Goal: Task Accomplishment & Management: Manage account settings

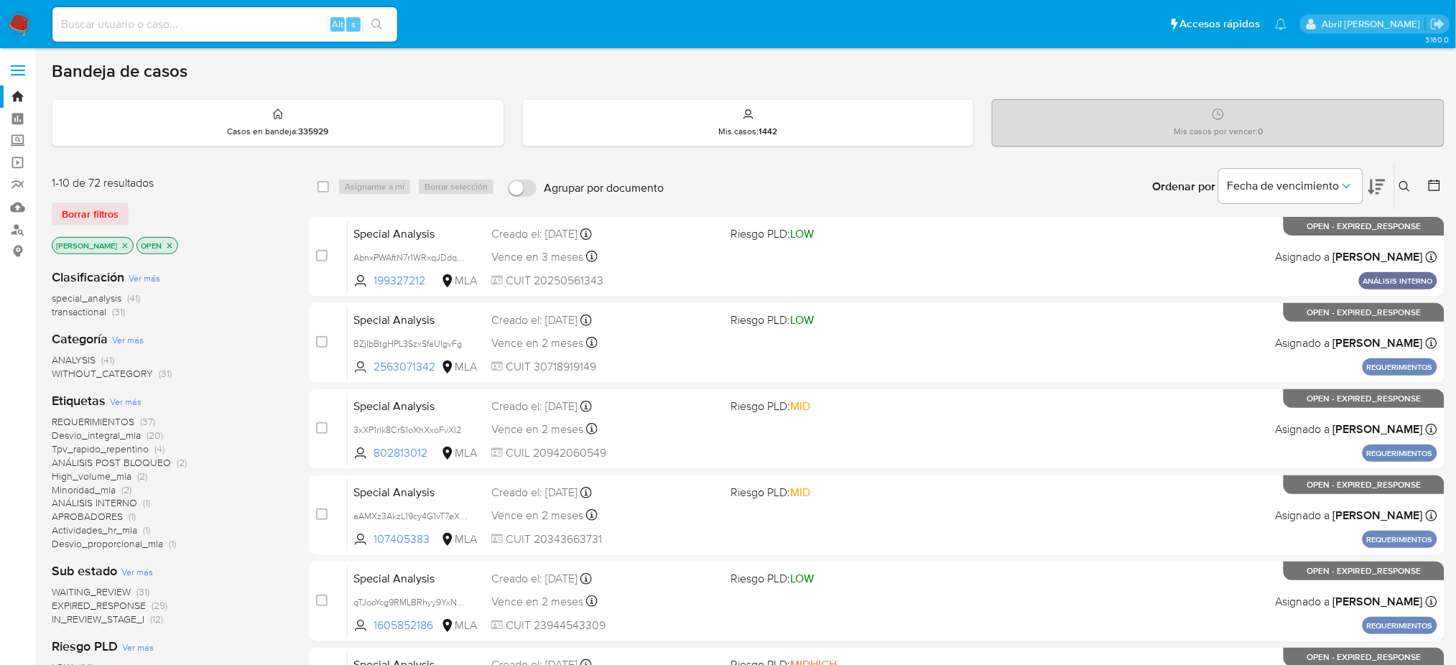
click at [284, 13] on div "Alt s" at bounding box center [224, 24] width 345 height 34
click at [291, 23] on input at bounding box center [224, 24] width 345 height 19
paste input "dl5p9iyoGNIhxgskGiBYyIEe"
type input "dl5p9iyoGNIhxgskGiBYyIEe"
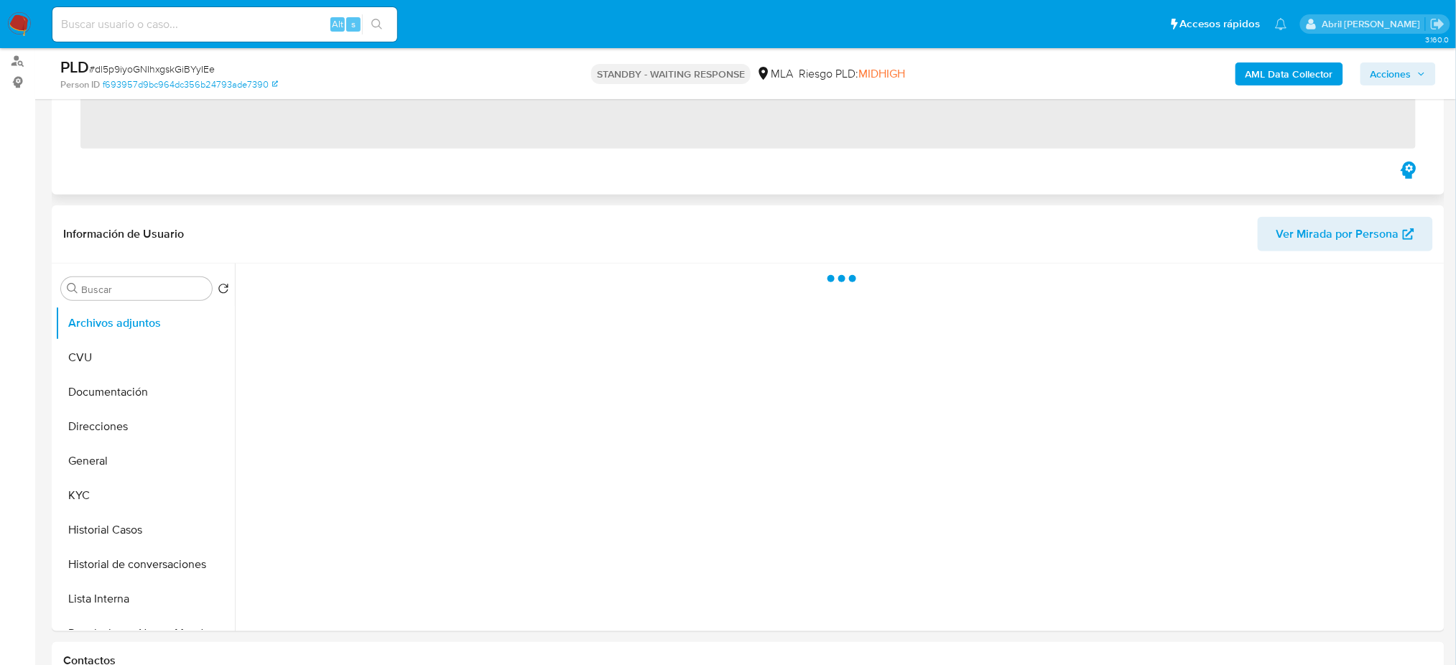
scroll to position [383, 0]
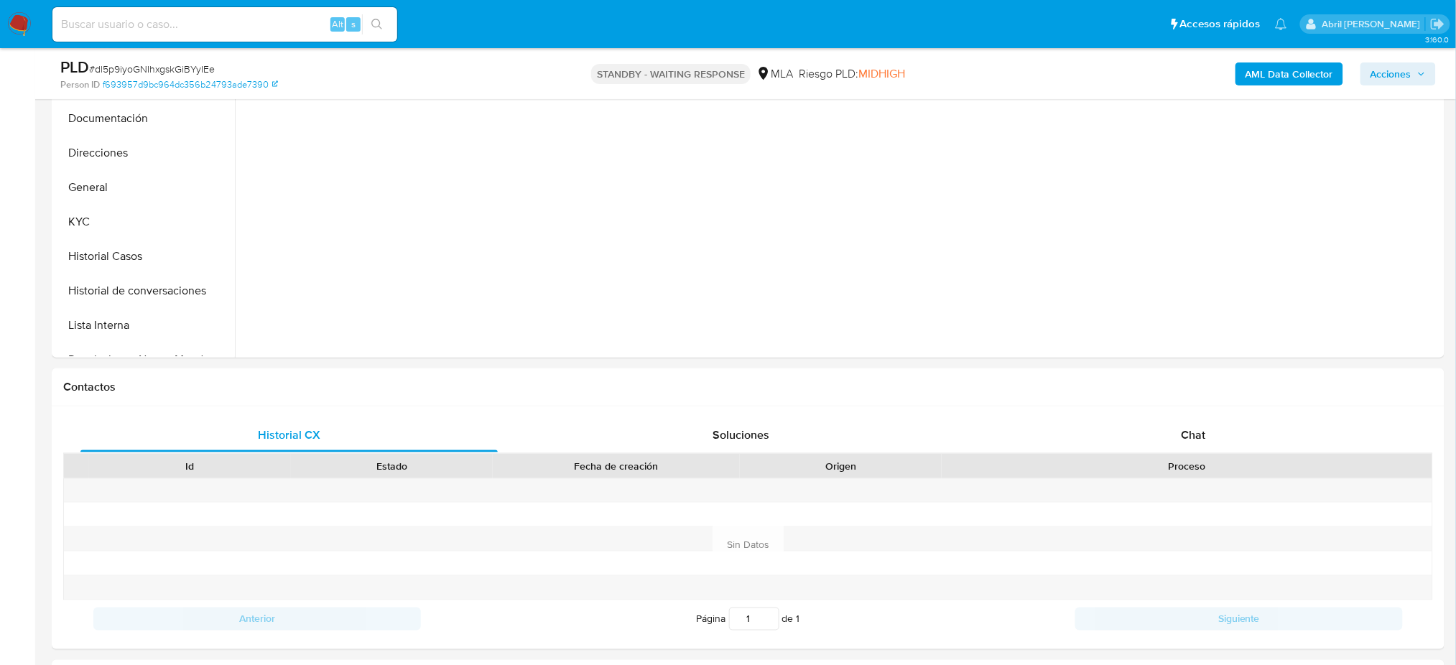
drag, startPoint x: 22, startPoint y: 32, endPoint x: 22, endPoint y: 11, distance: 20.8
click at [22, 32] on img at bounding box center [19, 24] width 24 height 24
select select "10"
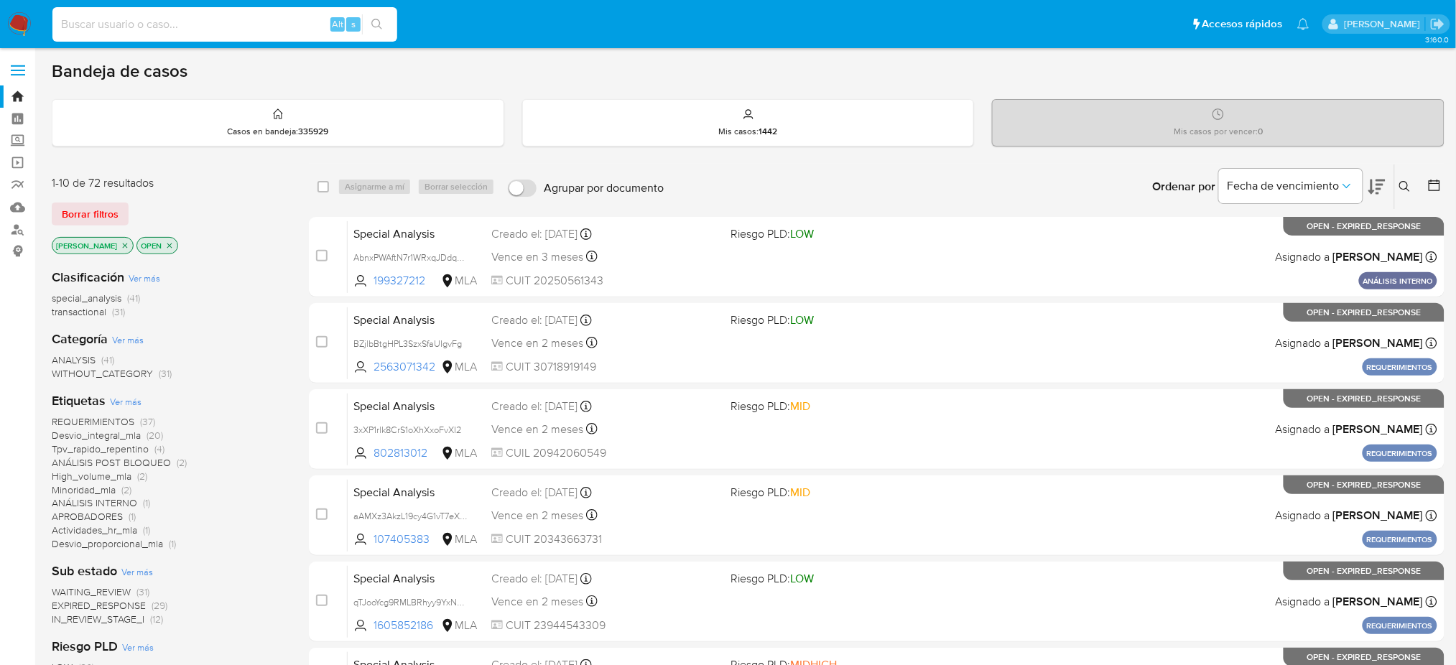
click at [280, 26] on input at bounding box center [224, 24] width 345 height 19
paste input "AbnxPWAftN7r1WRxqJDdqBrQ"
type input "AbnxPWAftN7r1WRxqJDdqBrQ"
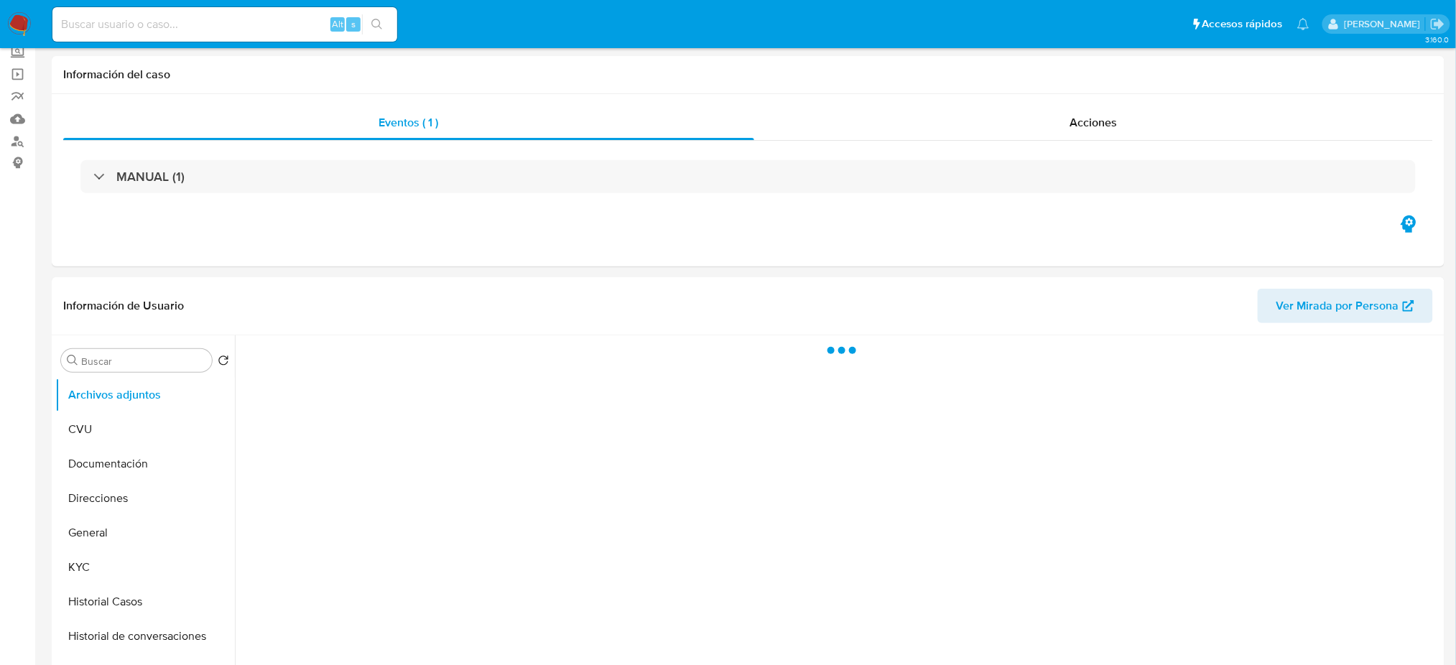
scroll to position [191, 0]
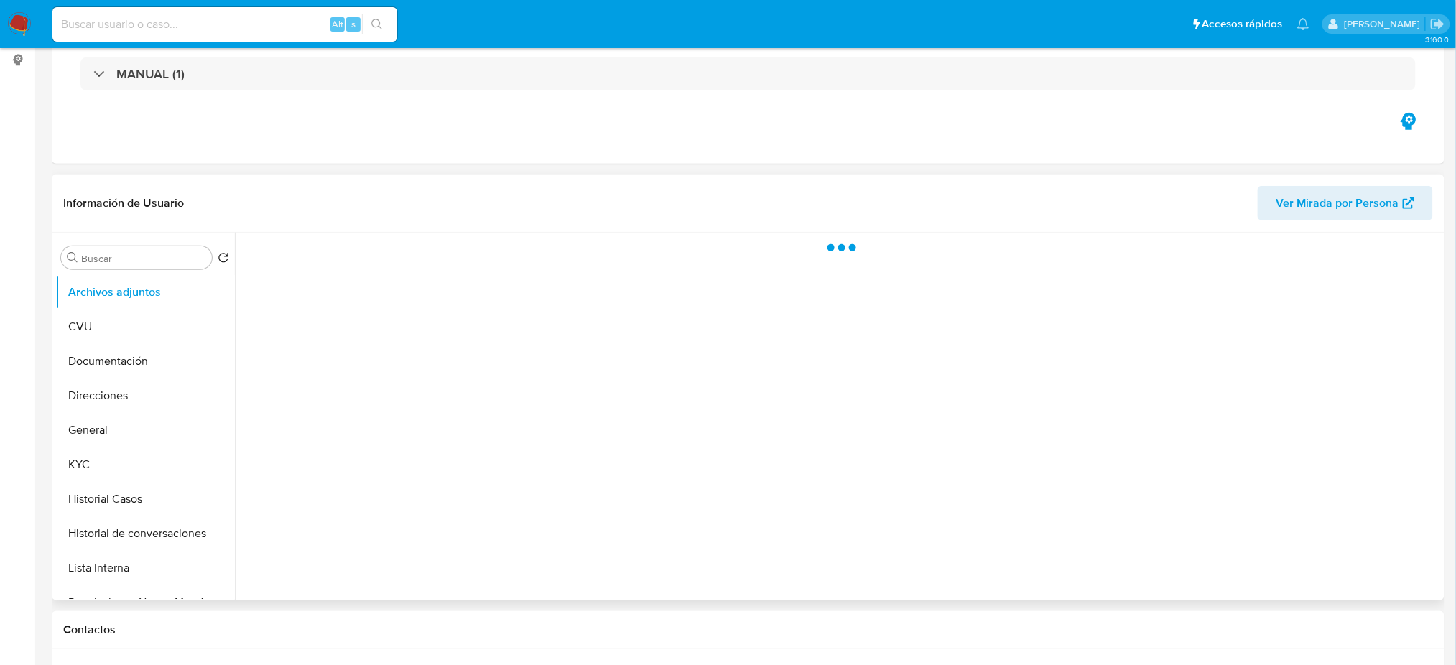
select select "10"
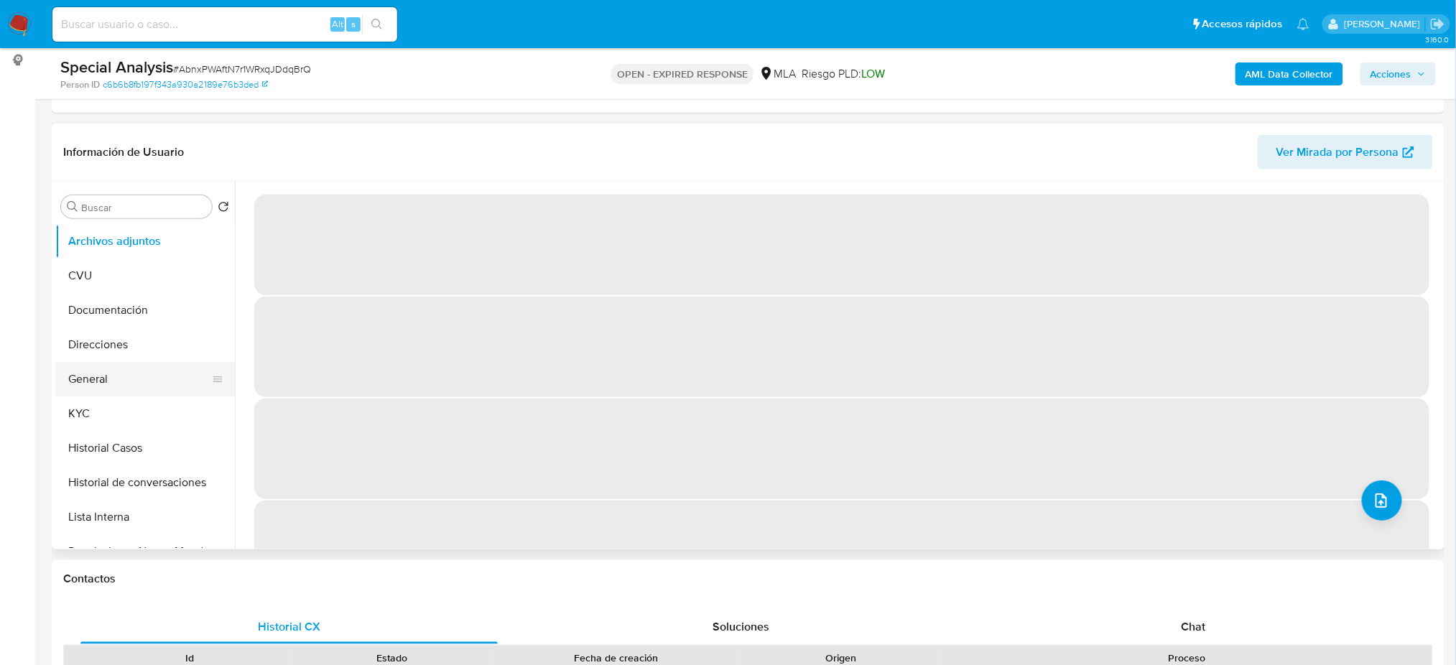
drag, startPoint x: 139, startPoint y: 376, endPoint x: 78, endPoint y: 379, distance: 61.1
click at [138, 375] on button "General" at bounding box center [139, 379] width 168 height 34
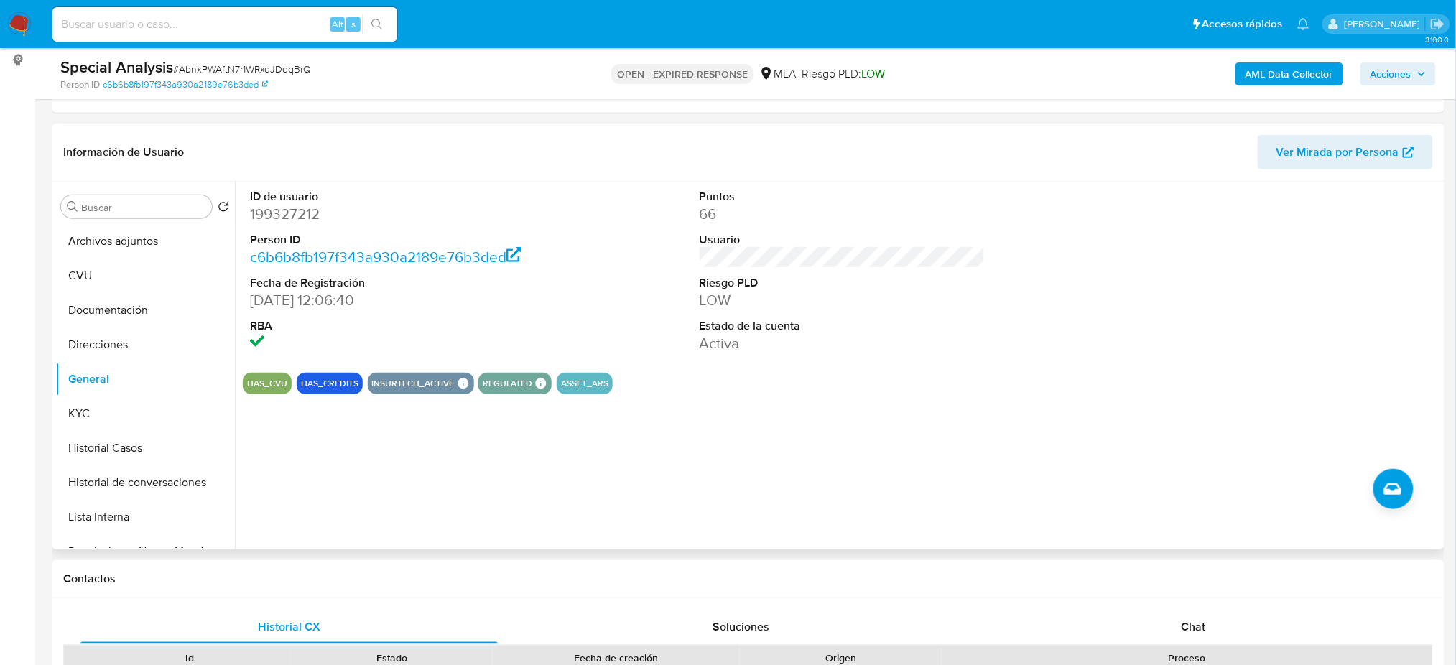
click at [311, 210] on dd "199327212" at bounding box center [392, 214] width 285 height 20
copy dd "199327212"
click at [234, 70] on span "# AbnxPWAftN7r1WRxqJDdqBrQ" at bounding box center [242, 69] width 138 height 14
click at [233, 67] on span "# AbnxPWAftN7r1WRxqJDdqBrQ" at bounding box center [242, 69] width 138 height 14
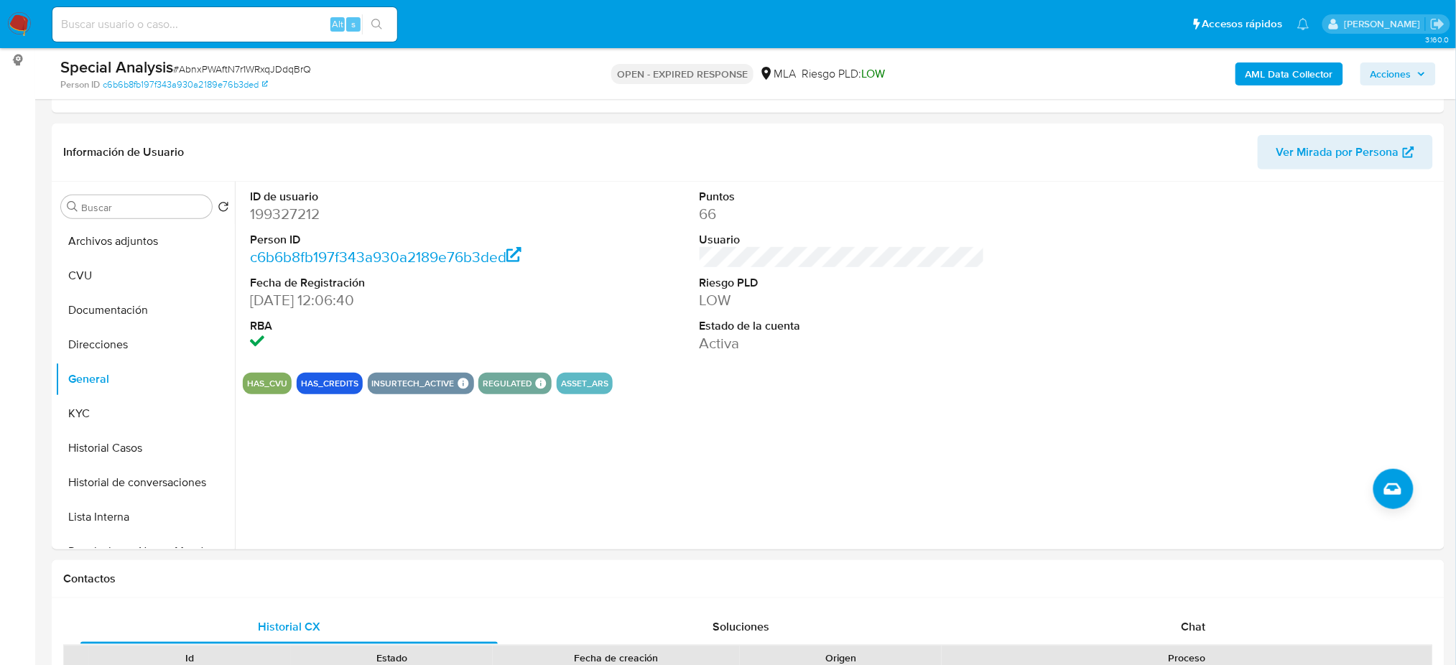
drag, startPoint x: 233, startPoint y: 67, endPoint x: 213, endPoint y: 61, distance: 20.2
click at [213, 61] on div "Special Analysis # AbnxPWAftN7r1WRxqJDdqBrQ" at bounding box center [286, 68] width 453 height 22
copy span "AbnxPWAftN7r1WRxqJDdqBrQ"
click at [17, 35] on nav "Pausado Ver notificaciones Alt s Accesos rápidos Presiona las siguientes teclas…" at bounding box center [728, 24] width 1456 height 48
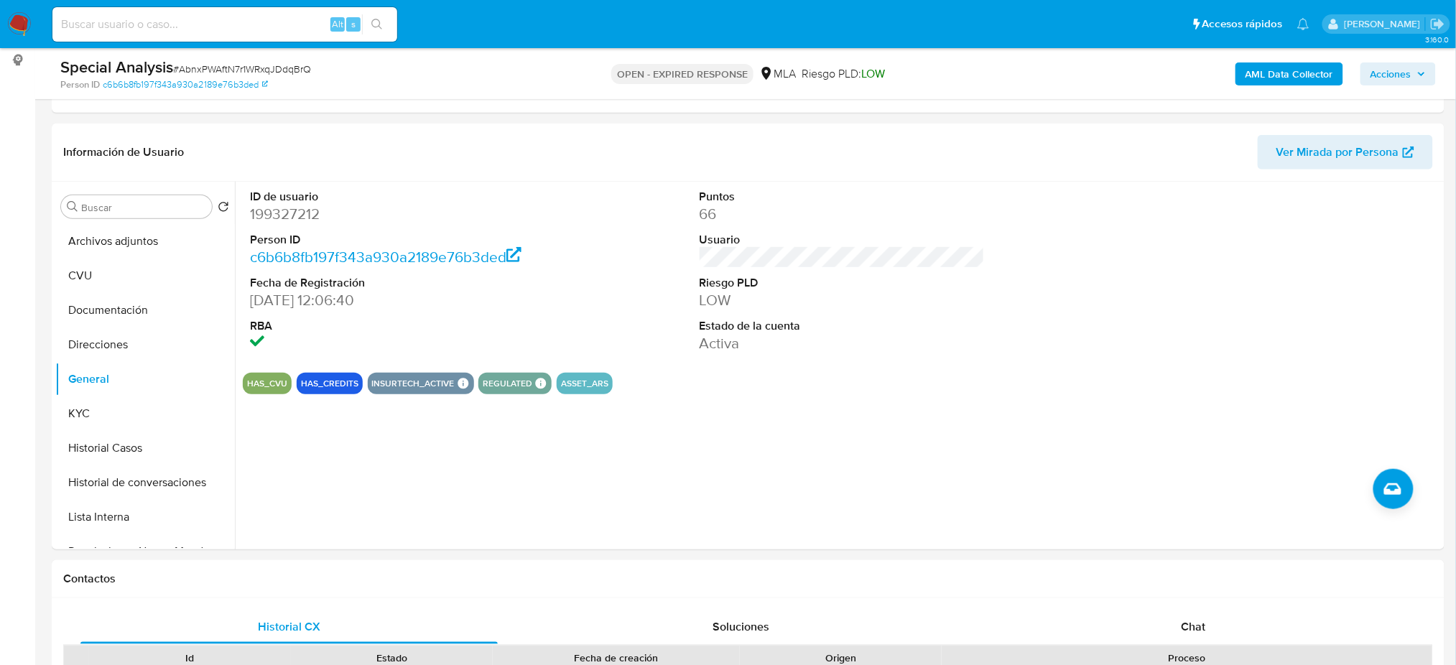
click at [209, 67] on span "# AbnxPWAftN7r1WRxqJDdqBrQ" at bounding box center [242, 69] width 138 height 14
copy span "AbnxPWAftN7r1WRxqJDdqBrQ"
click at [21, 15] on img at bounding box center [19, 24] width 24 height 24
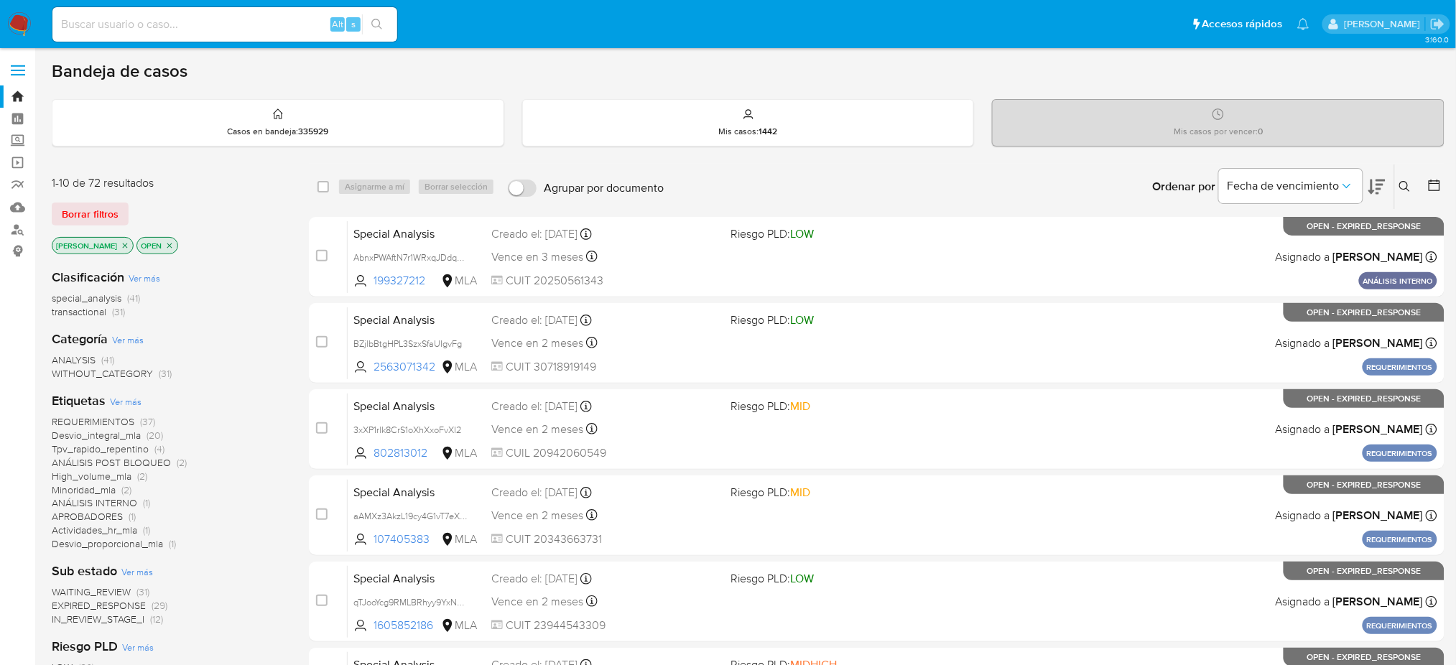
click at [1411, 176] on div "Ingrese ID de usuario o caso Buscar Borrar filtros" at bounding box center [1406, 186] width 24 height 45
click at [1404, 189] on icon at bounding box center [1404, 186] width 11 height 11
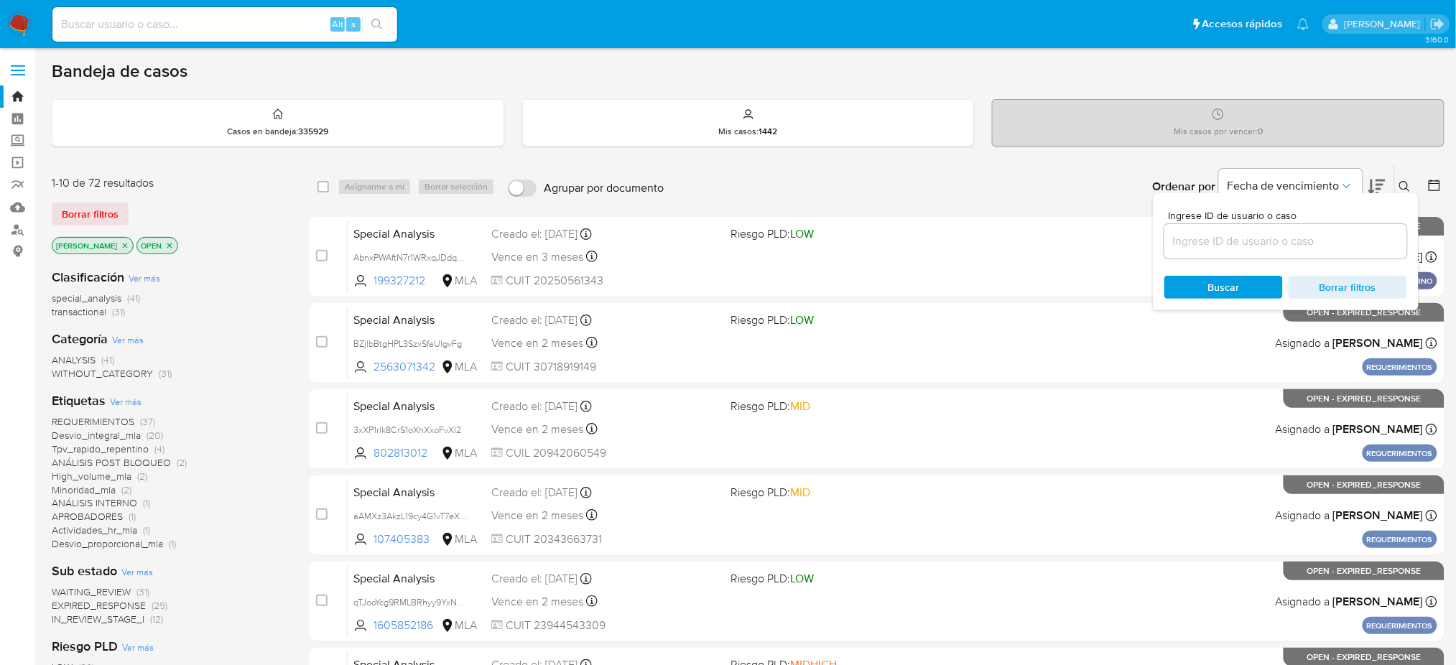
drag, startPoint x: 1262, startPoint y: 224, endPoint x: 1270, endPoint y: 230, distance: 9.8
click at [1265, 225] on div at bounding box center [1285, 241] width 243 height 34
click at [1280, 238] on input at bounding box center [1285, 241] width 243 height 19
paste input "AbnxPWAftN7r1WRxqJDdqBrQ"
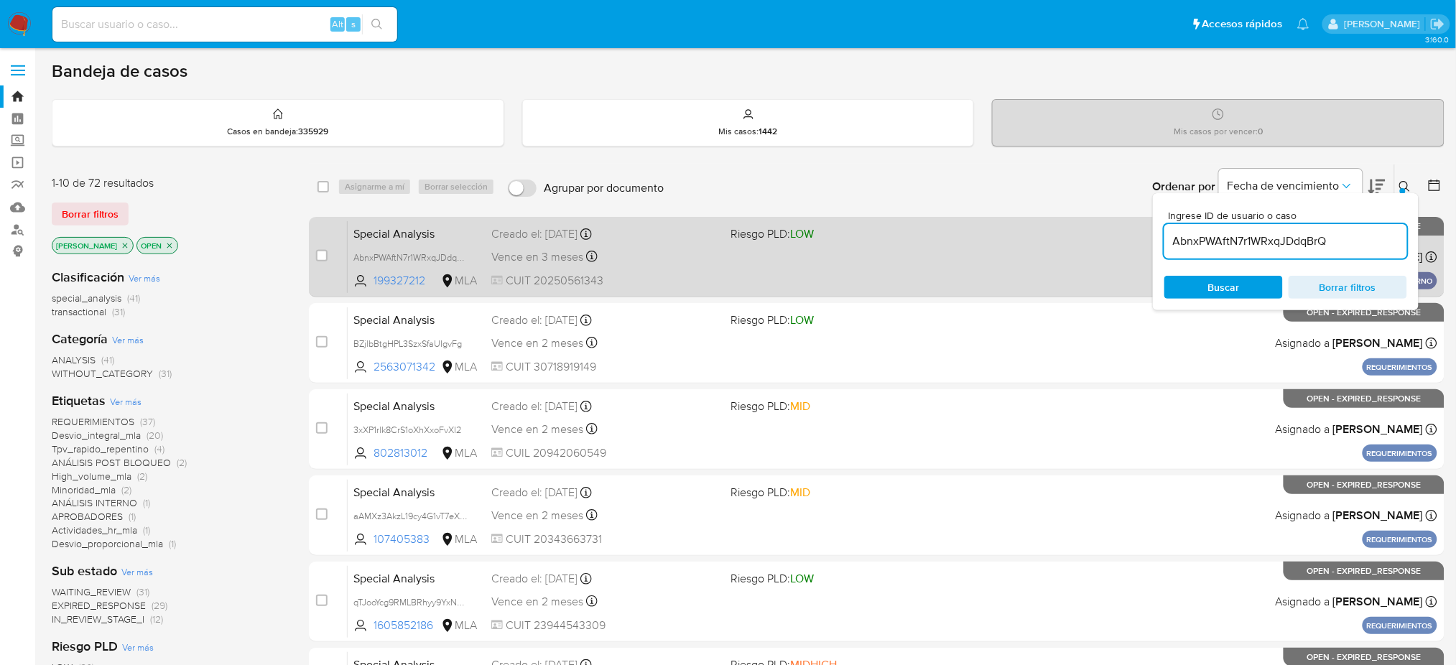
type input "AbnxPWAftN7r1WRxqJDdqBrQ"
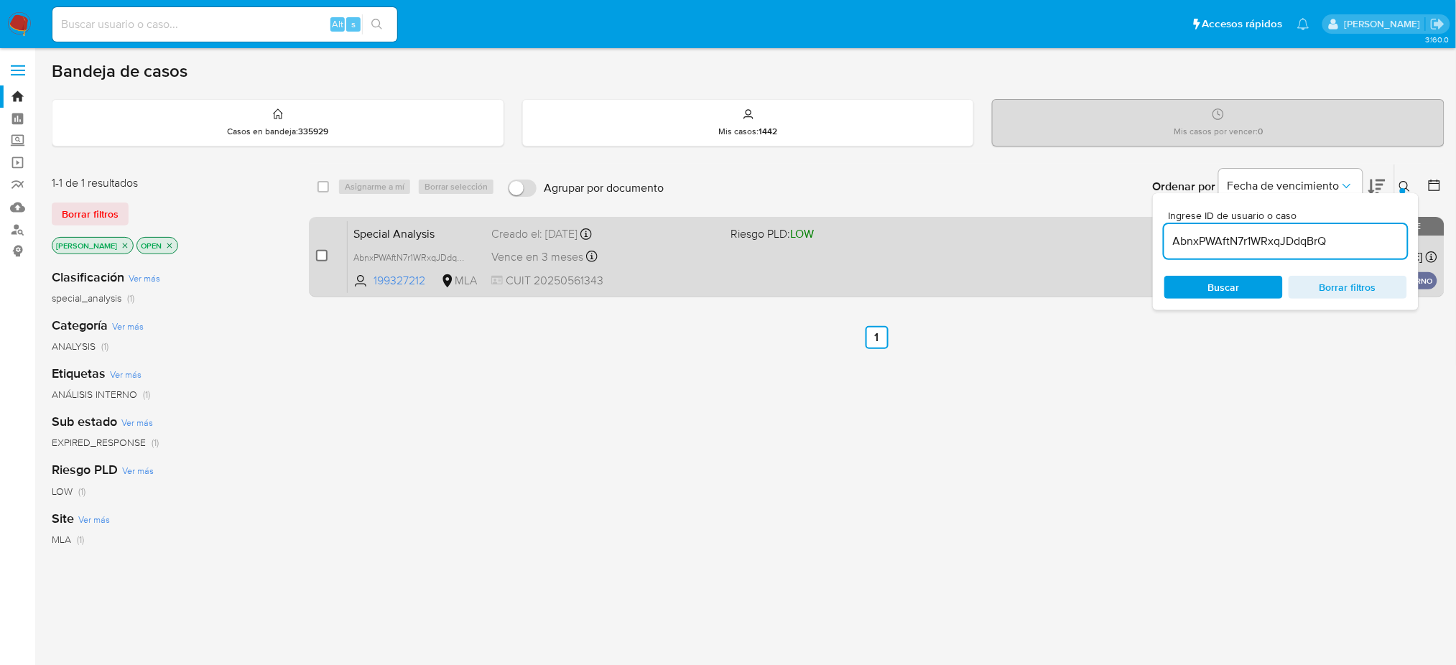
click at [327, 250] on input "checkbox" at bounding box center [321, 255] width 11 height 11
checkbox input "true"
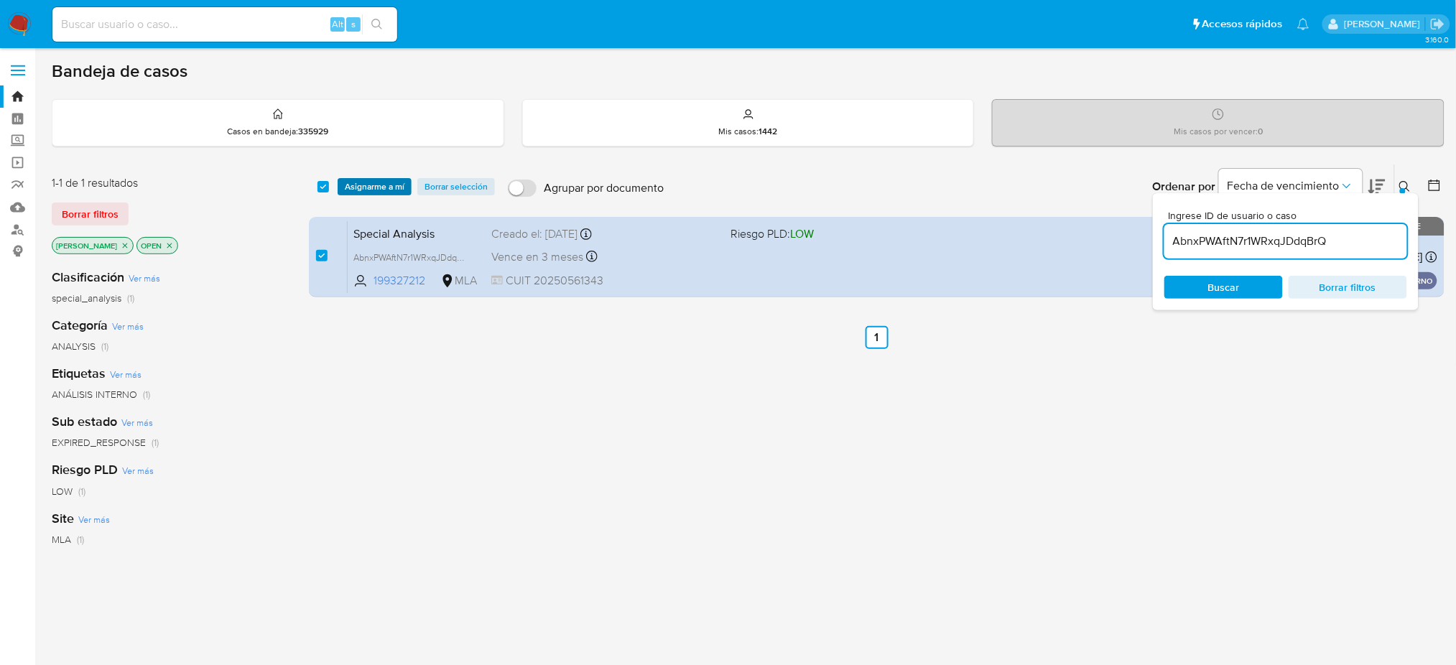
click at [352, 185] on span "Asignarme a mí" at bounding box center [375, 187] width 60 height 14
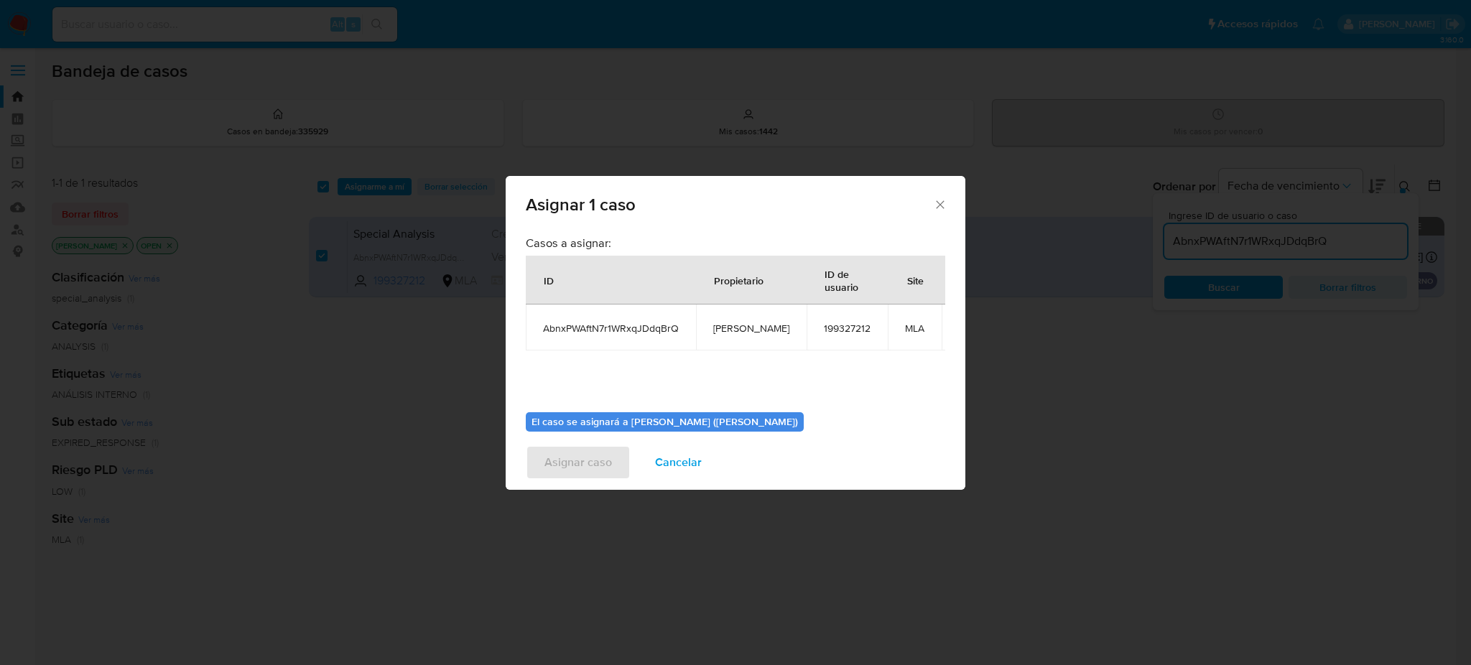
click at [746, 330] on span "[PERSON_NAME]" at bounding box center [751, 328] width 76 height 13
copy span "[PERSON_NAME]"
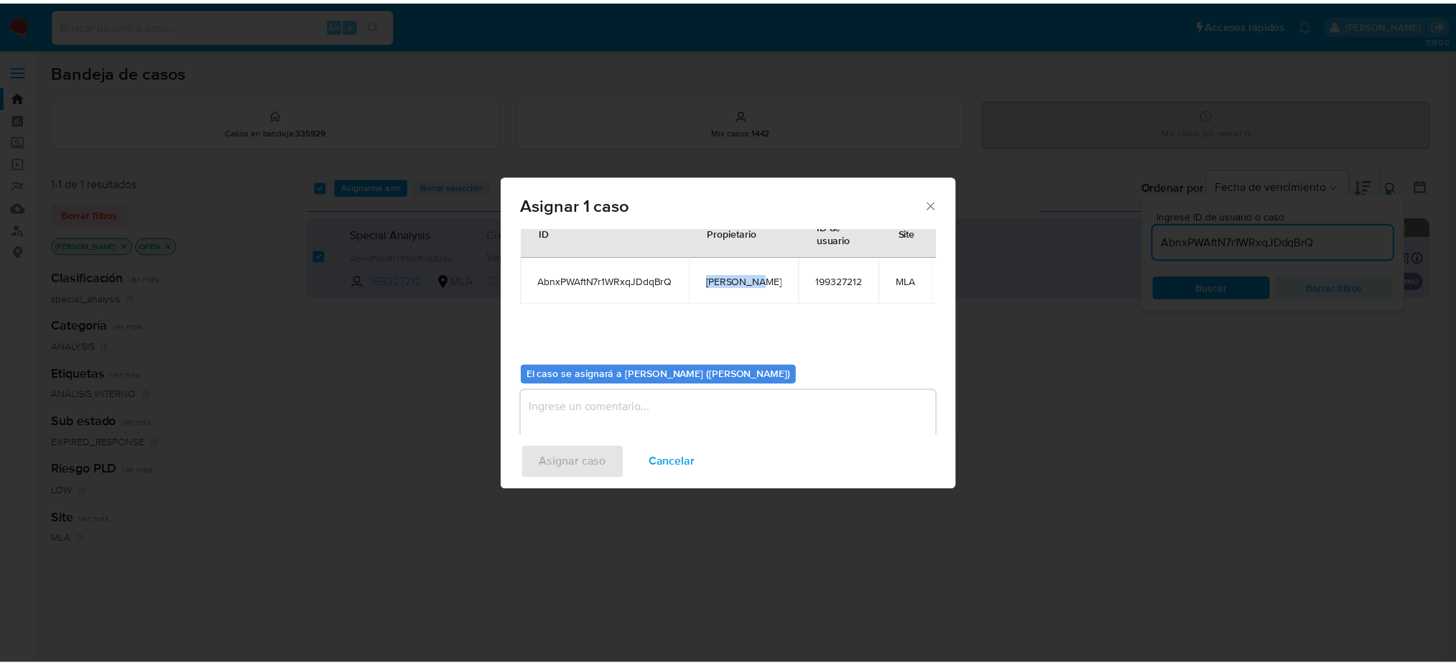
scroll to position [73, 0]
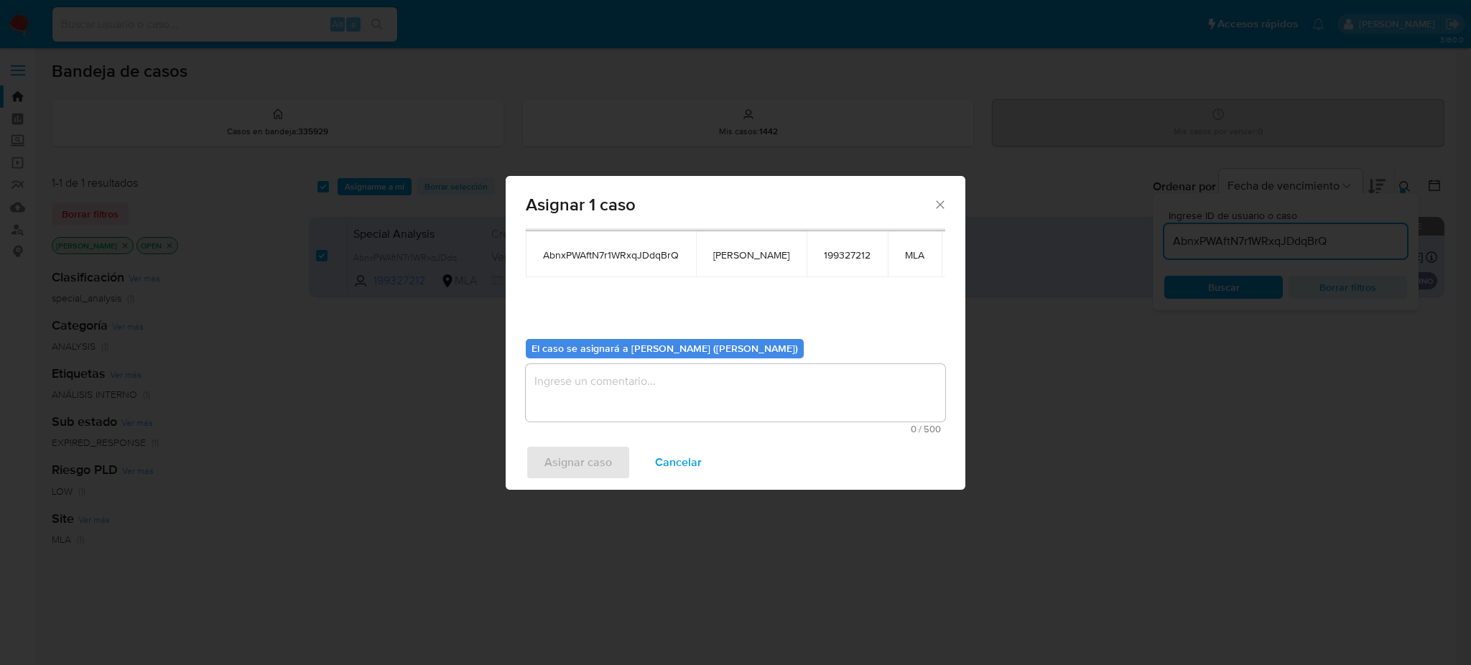
click at [623, 407] on textarea "assign-modal" at bounding box center [735, 392] width 419 height 57
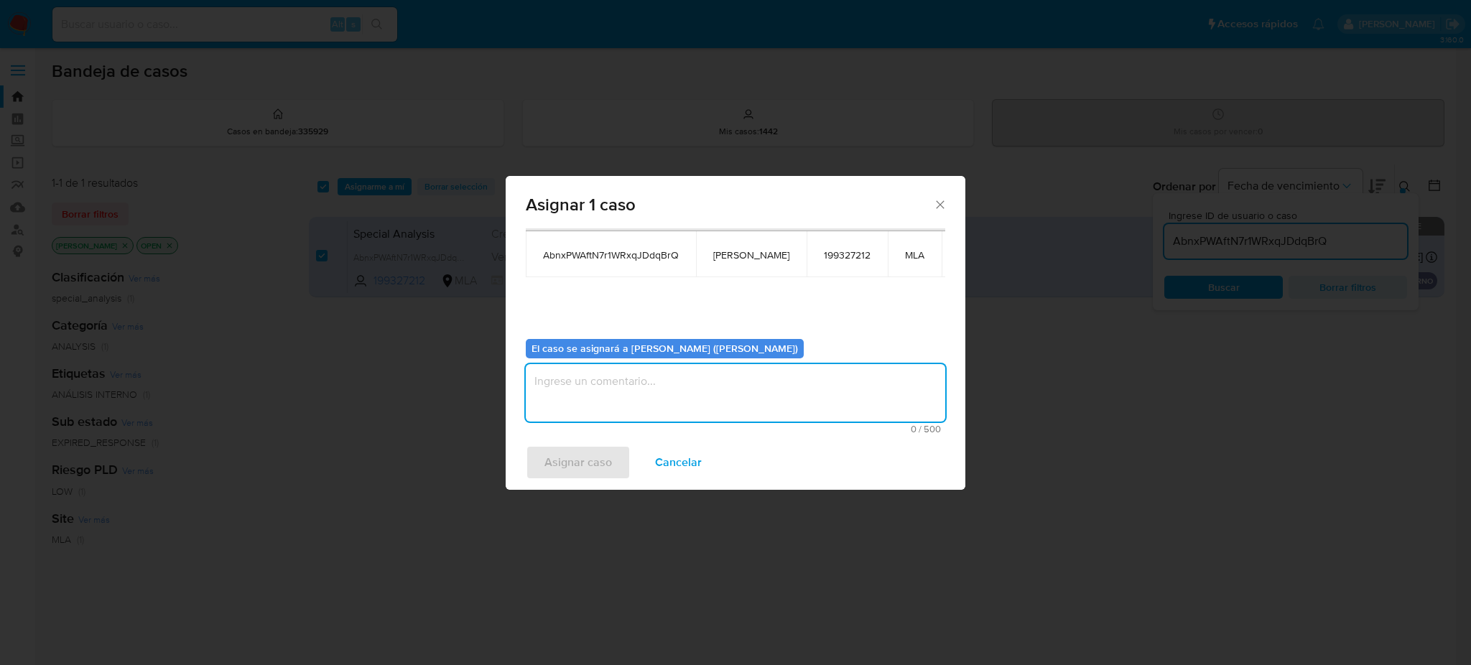
paste textarea "[PERSON_NAME]"
type textarea "[PERSON_NAME]"
click at [568, 455] on span "Asignar caso" at bounding box center [578, 463] width 68 height 32
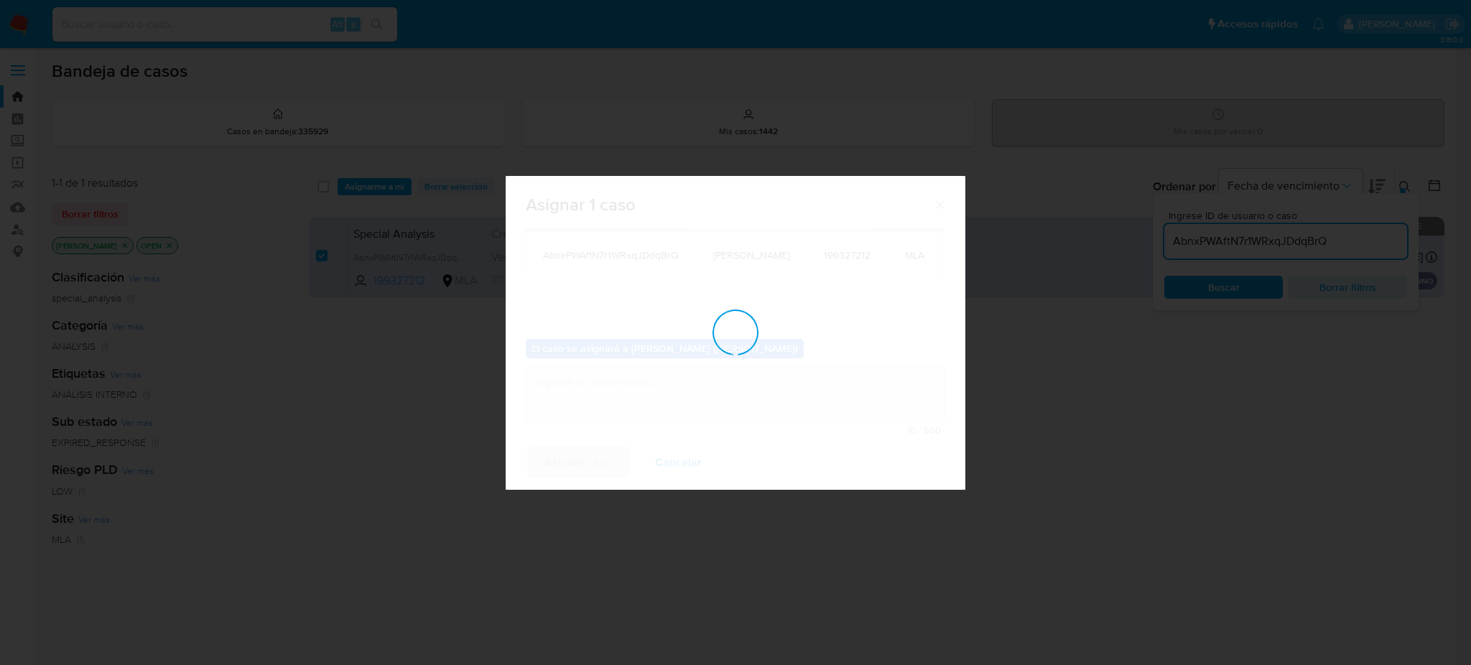
checkbox input "false"
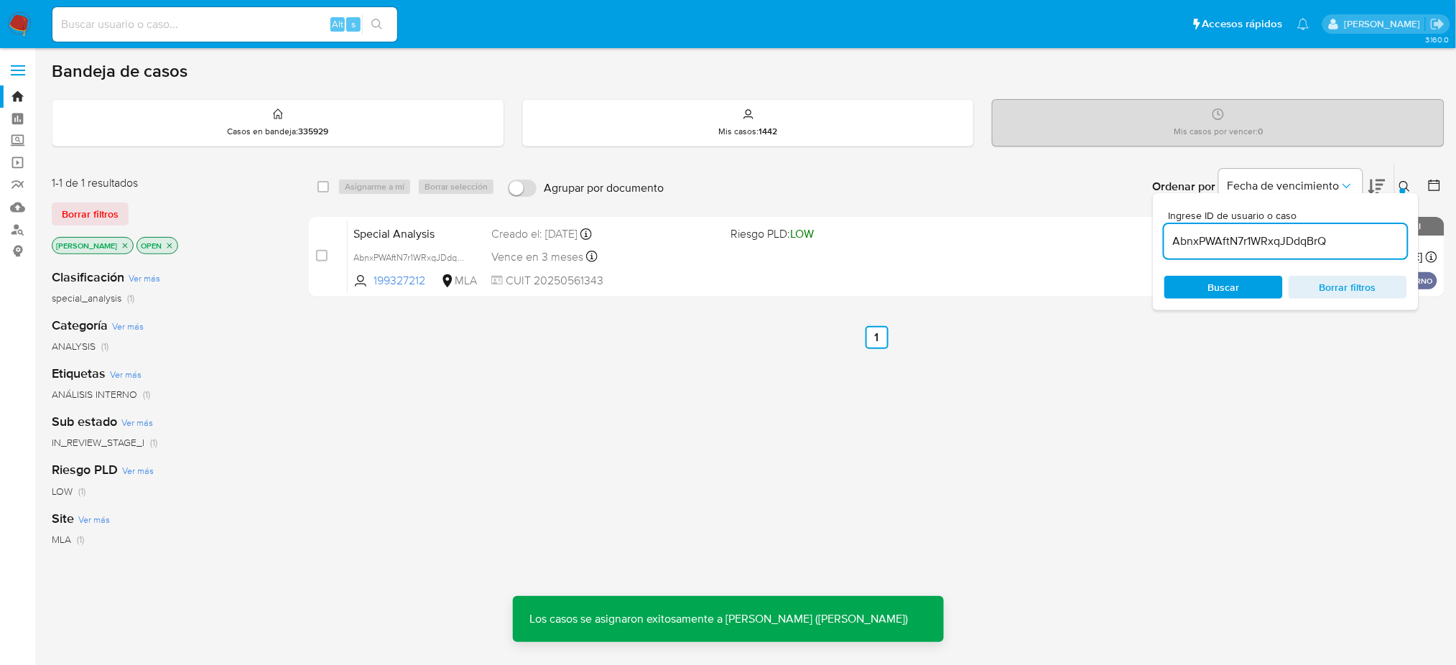
click at [480, 231] on div "Special Analysis AbnxPWAftN7r1WRxqJDdqBrQ 199327212 MLA Riesgo PLD: LOW Creado …" at bounding box center [893, 257] width 1090 height 73
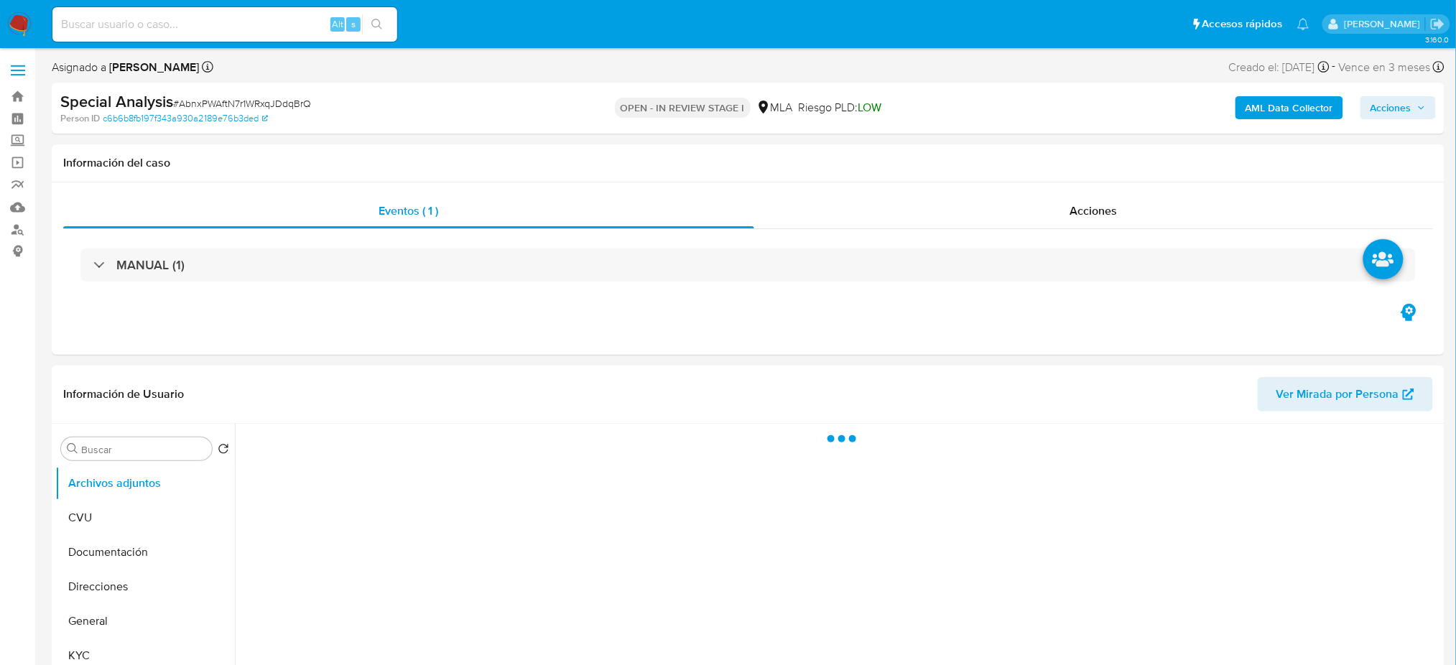
select select "10"
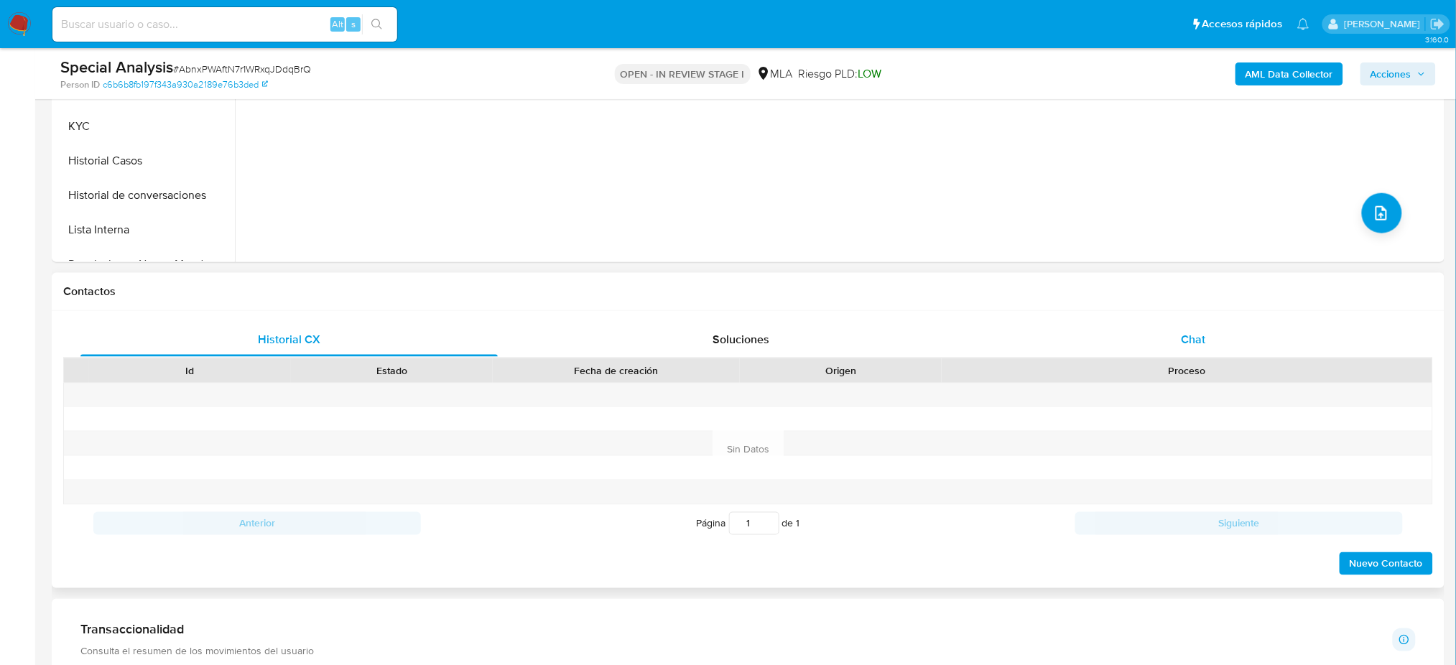
click at [1182, 341] on span "Chat" at bounding box center [1193, 339] width 24 height 17
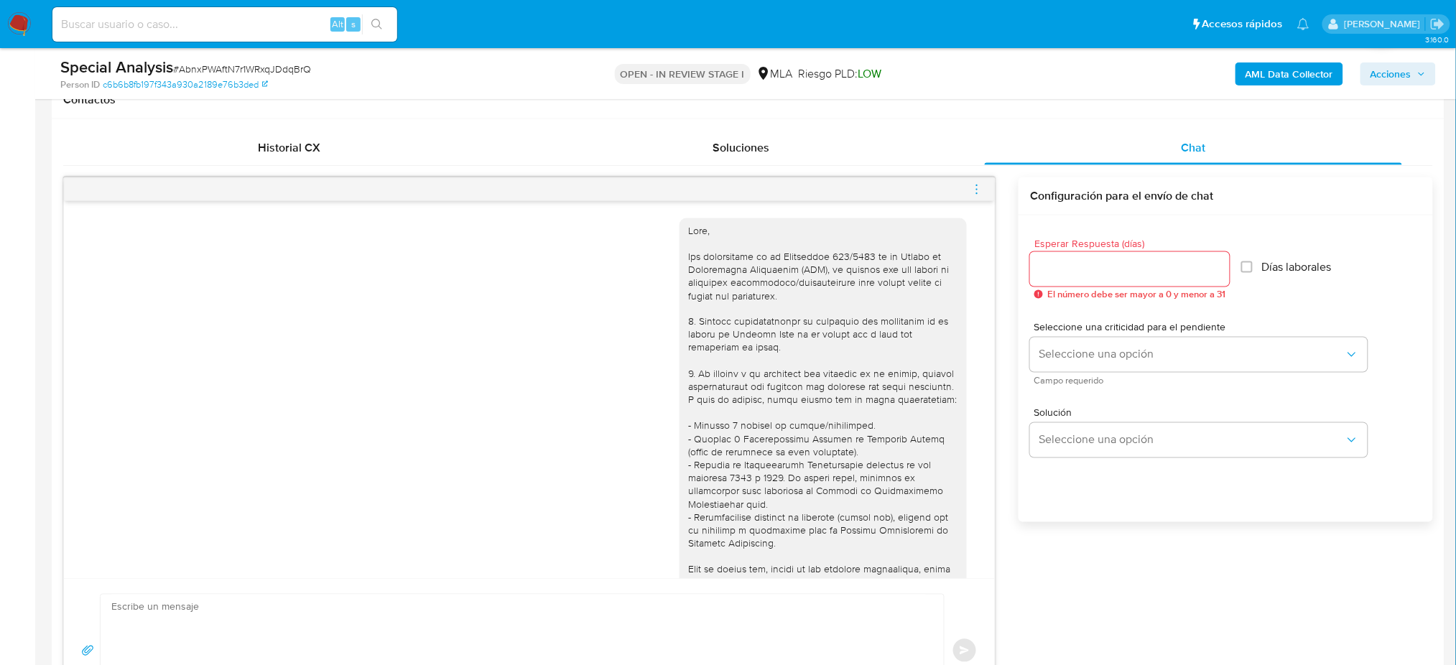
click at [975, 189] on icon "menu-action" at bounding box center [976, 189] width 13 height 13
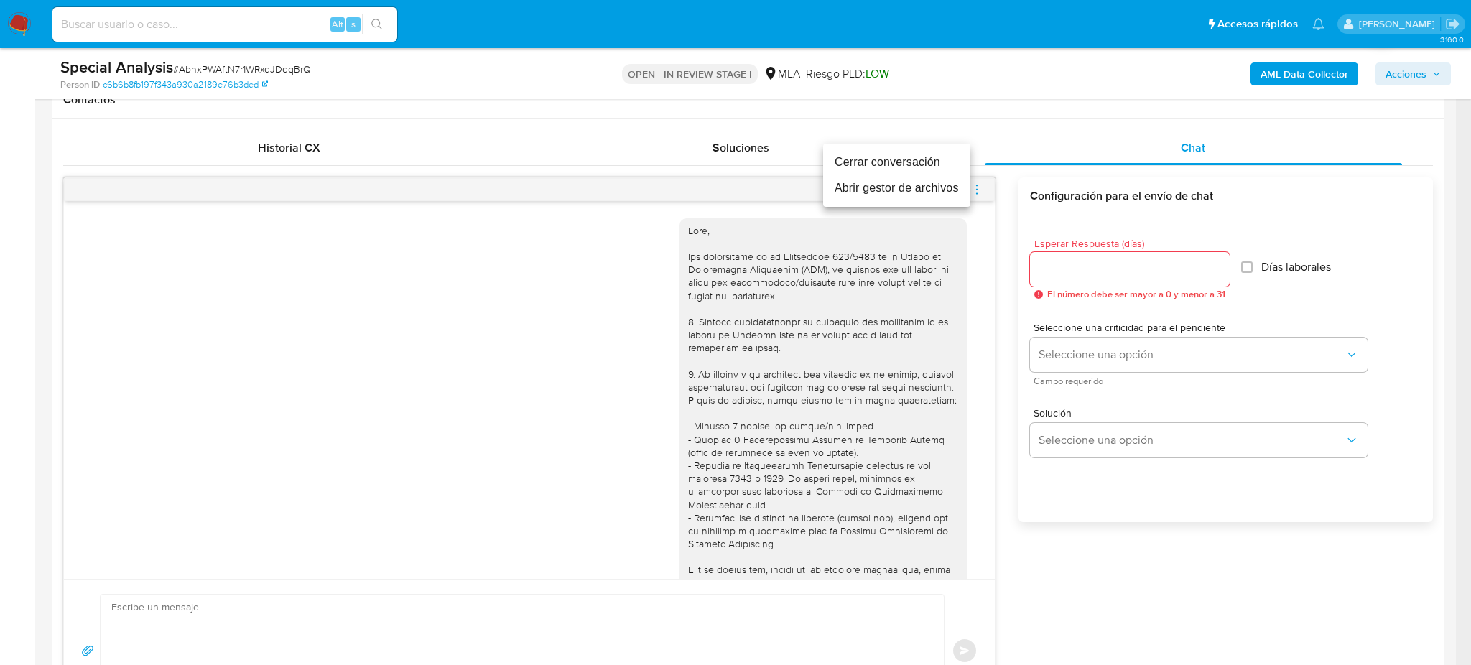
drag, startPoint x: 890, startPoint y: 167, endPoint x: 545, endPoint y: 191, distance: 345.6
click at [890, 167] on li "Cerrar conversación" at bounding box center [896, 162] width 147 height 26
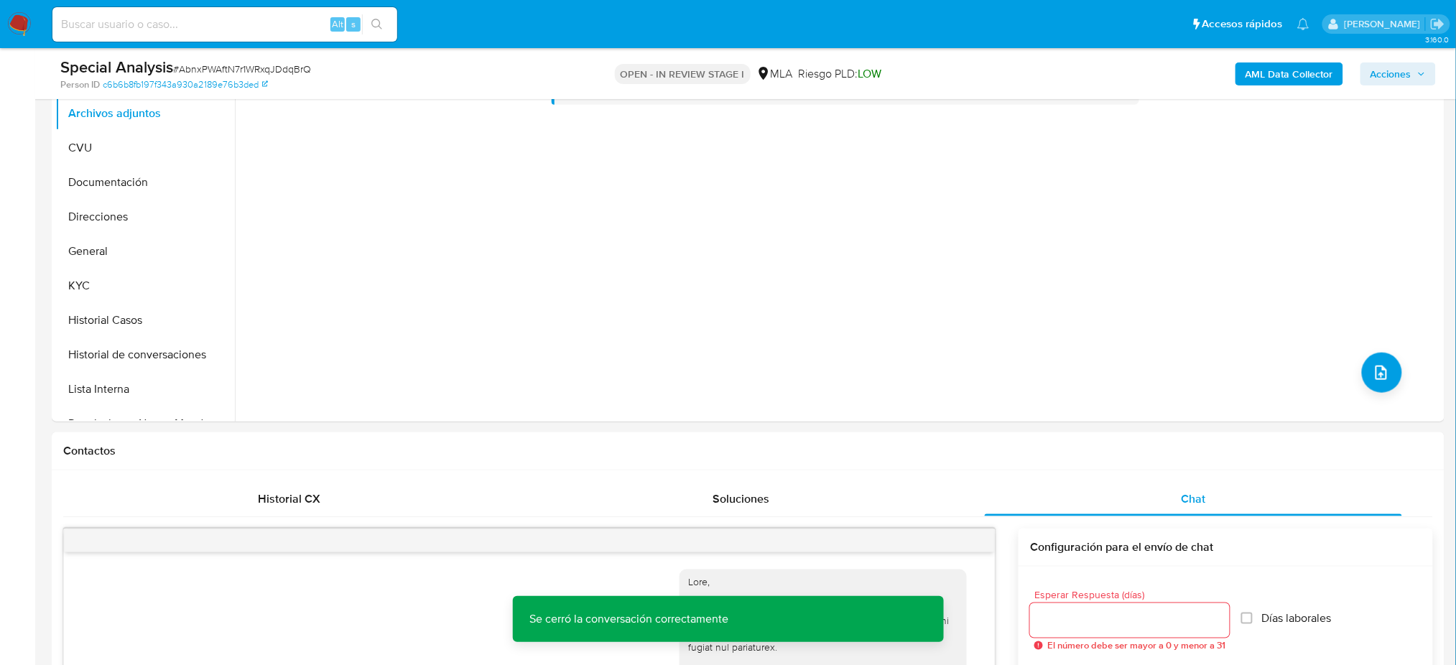
scroll to position [287, 0]
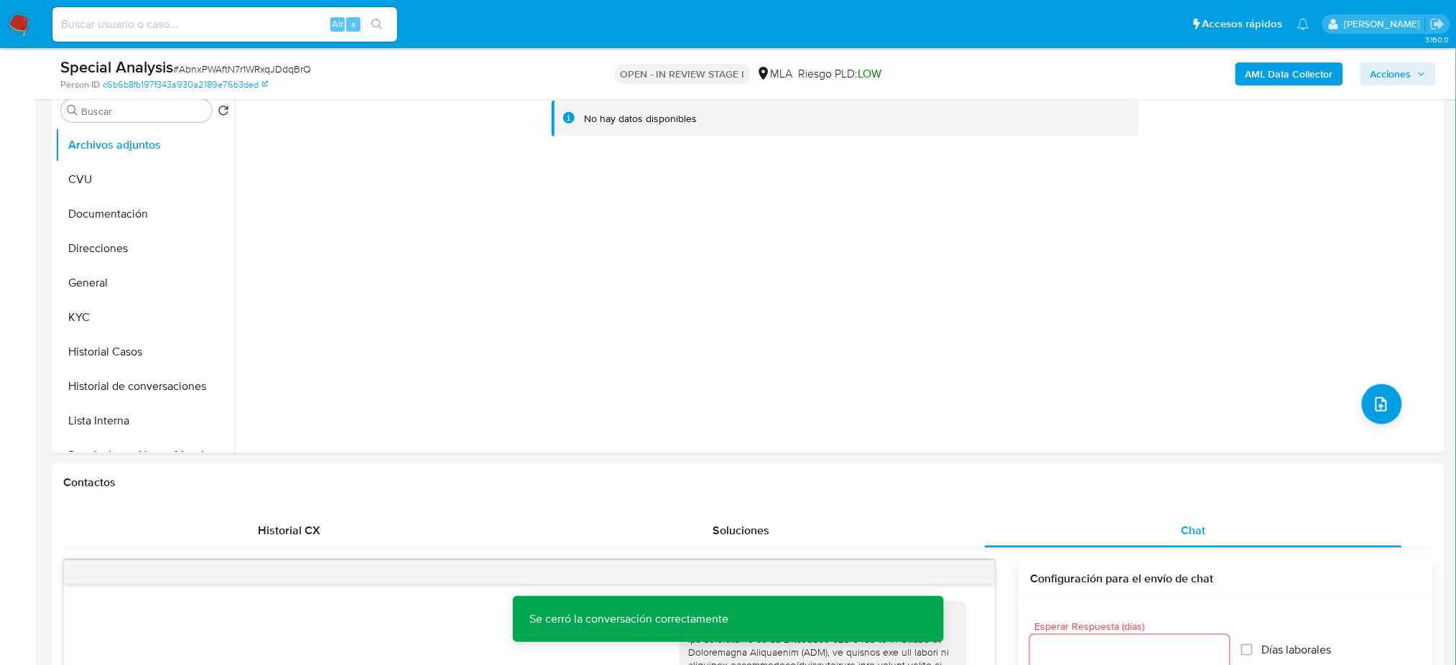
click at [1269, 66] on b "AML Data Collector" at bounding box center [1290, 73] width 88 height 23
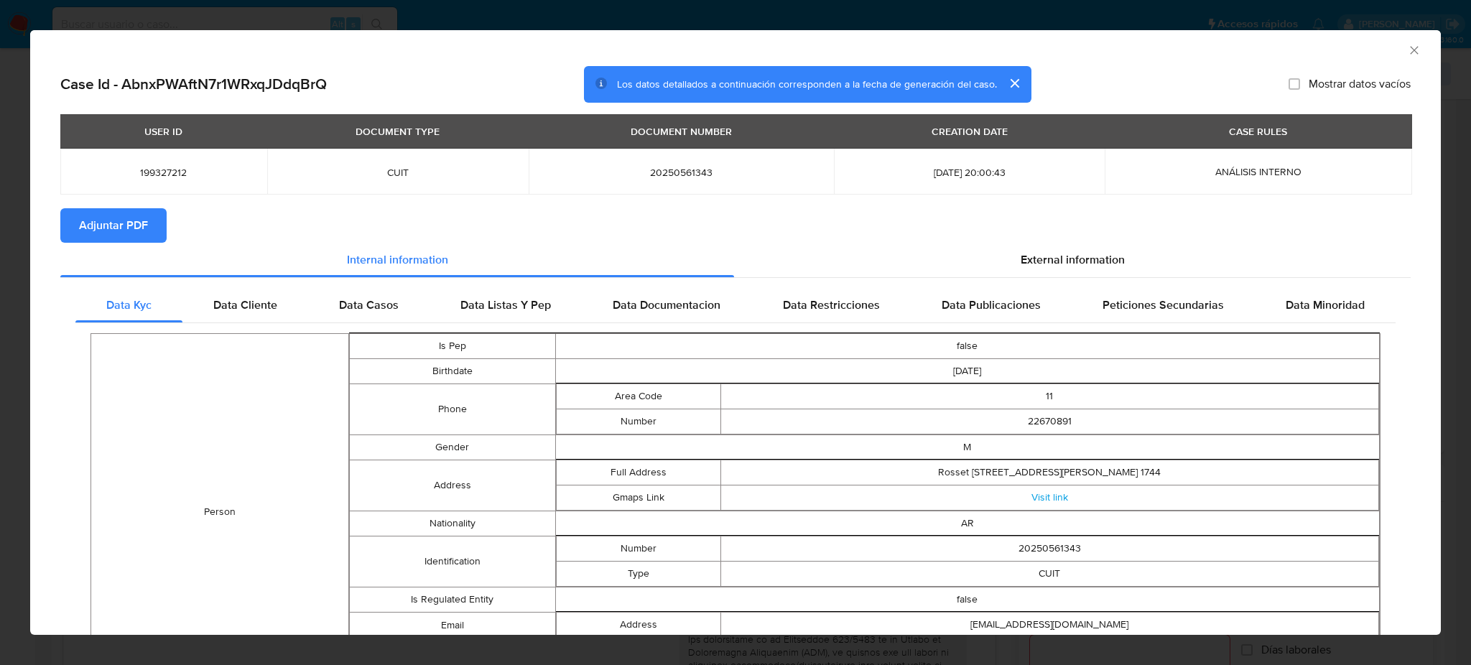
click at [145, 223] on span "Adjuntar PDF" at bounding box center [113, 226] width 69 height 32
drag, startPoint x: 1398, startPoint y: 47, endPoint x: 1256, endPoint y: 107, distance: 154.2
click at [1407, 50] on icon "Cerrar ventana" at bounding box center [1414, 50] width 14 height 14
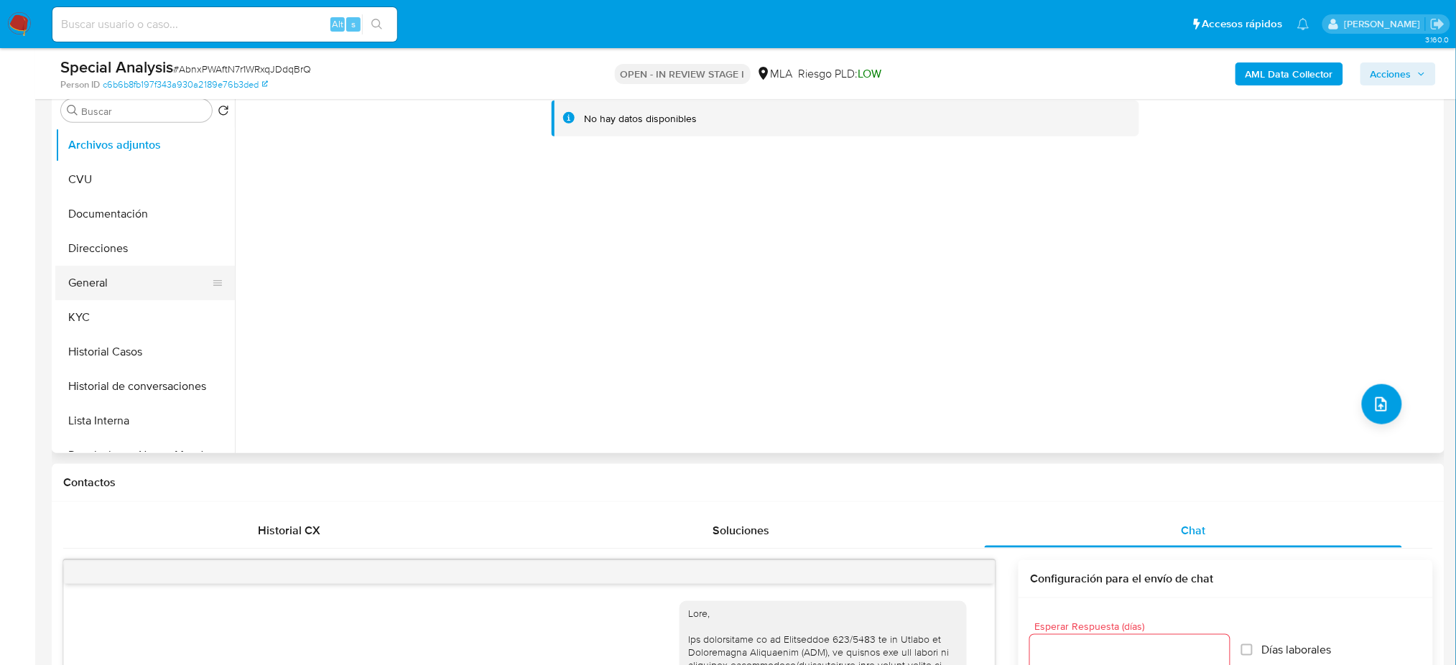
click at [82, 286] on button "General" at bounding box center [139, 283] width 168 height 34
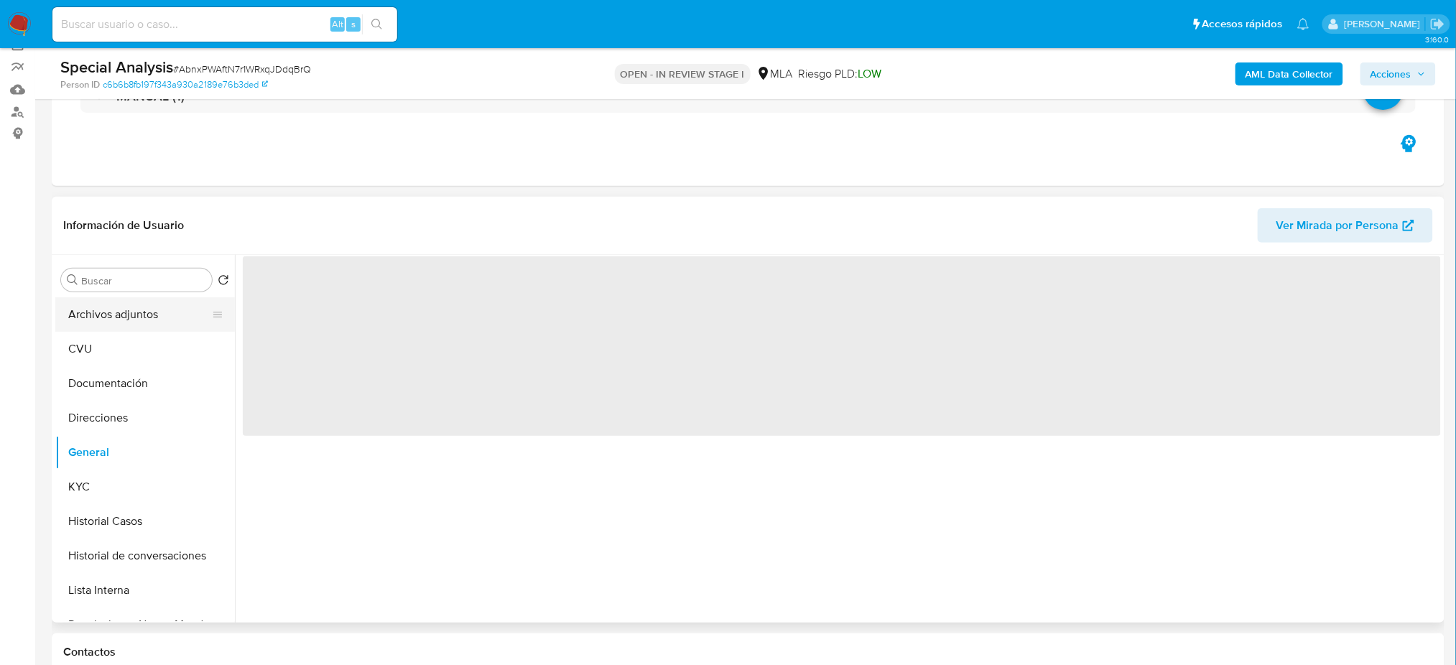
scroll to position [96, 0]
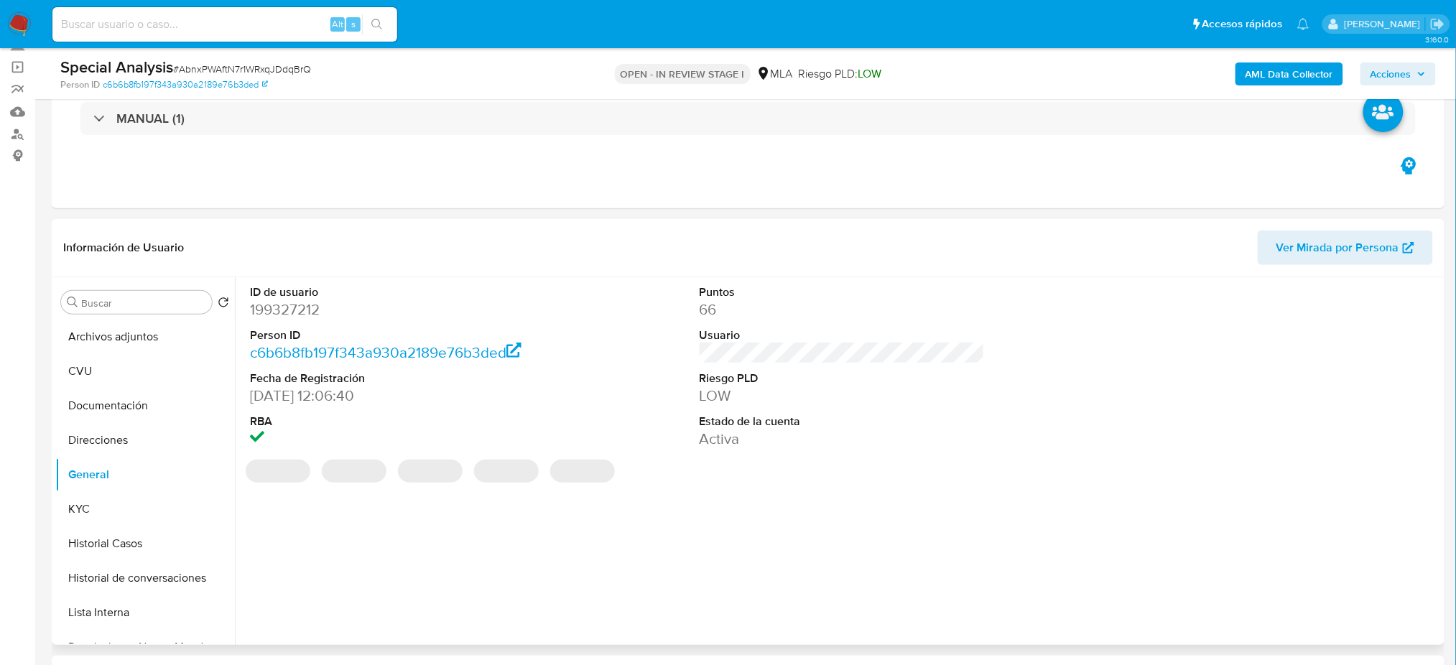
click at [286, 313] on dd "199327212" at bounding box center [392, 310] width 285 height 20
copy dd "199327212"
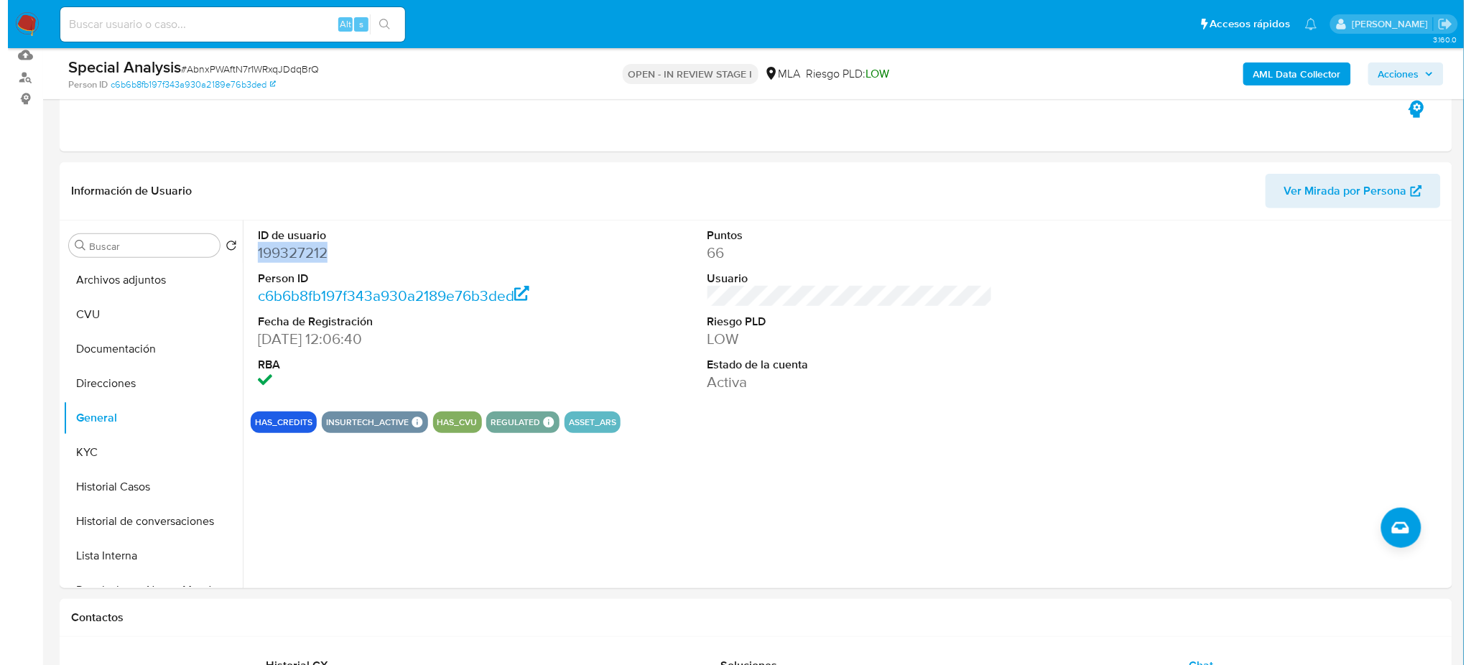
scroll to position [191, 0]
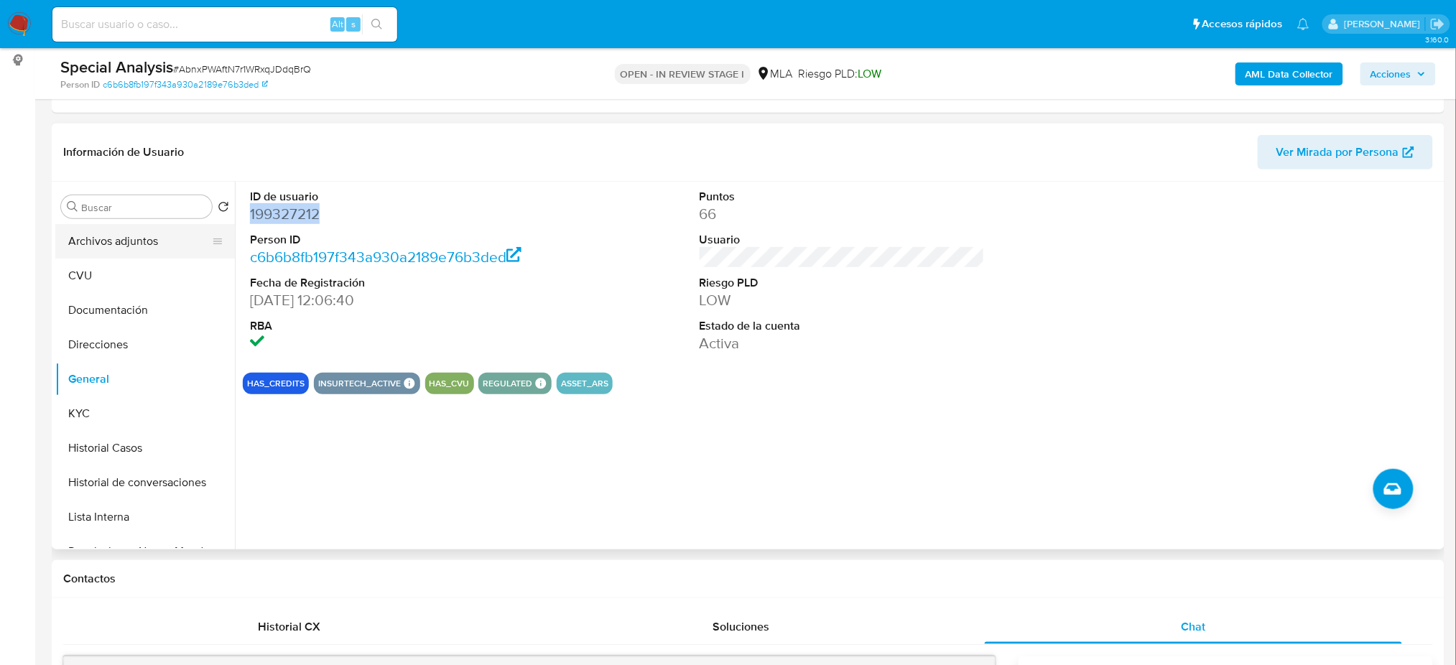
click at [98, 235] on button "Archivos adjuntos" at bounding box center [139, 241] width 168 height 34
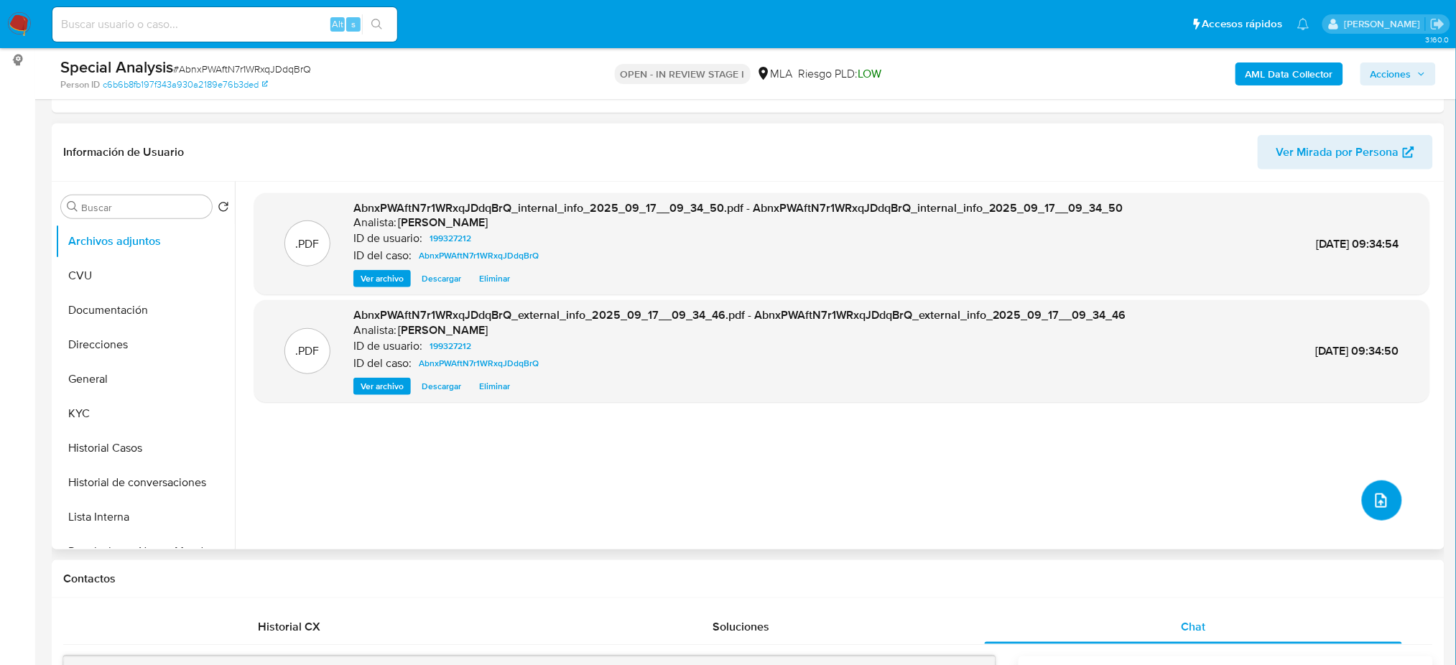
click at [1389, 504] on button "upload-file" at bounding box center [1382, 501] width 40 height 40
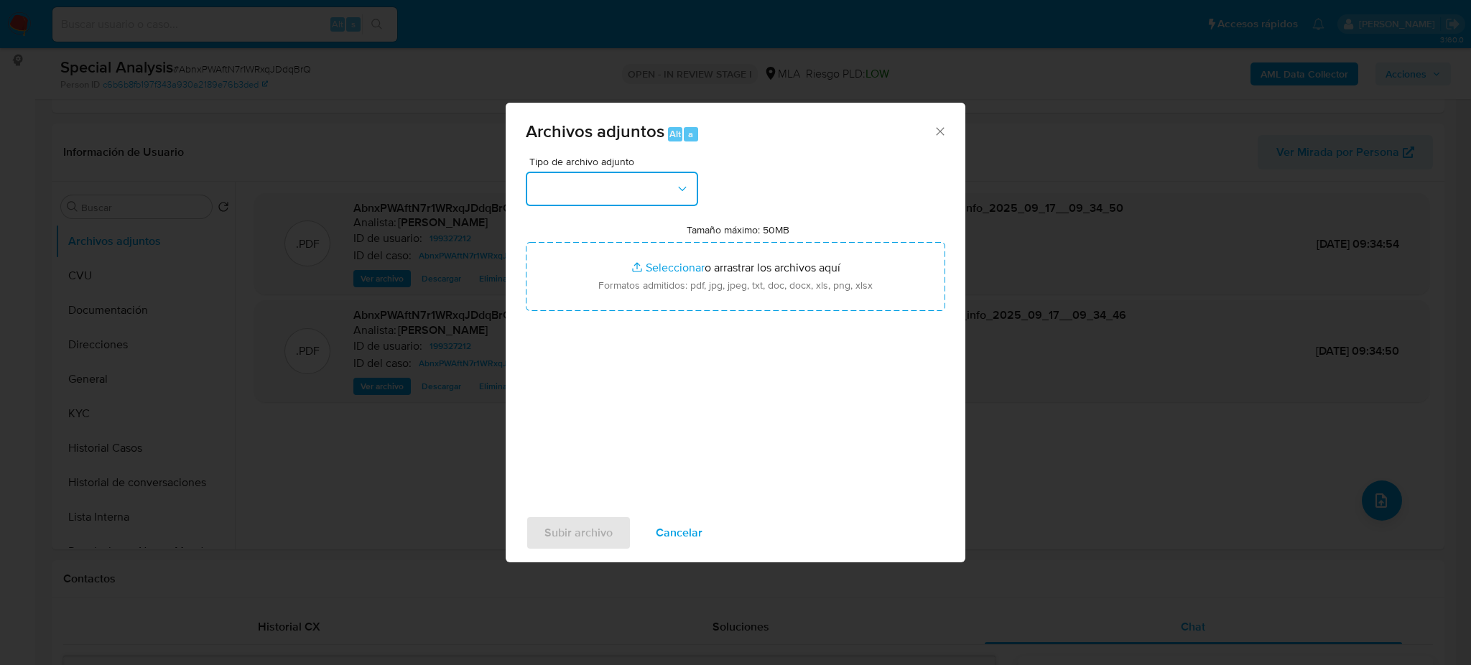
click at [674, 187] on button "button" at bounding box center [612, 189] width 172 height 34
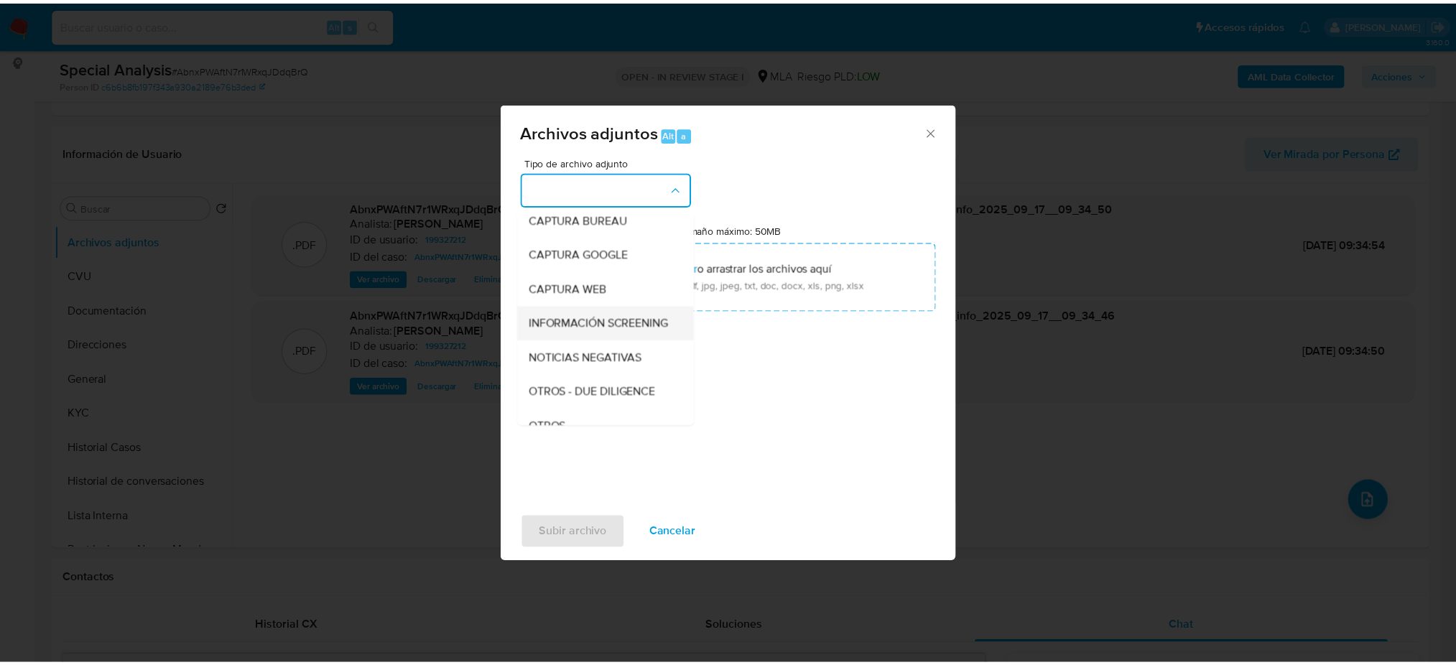
scroll to position [96, 0]
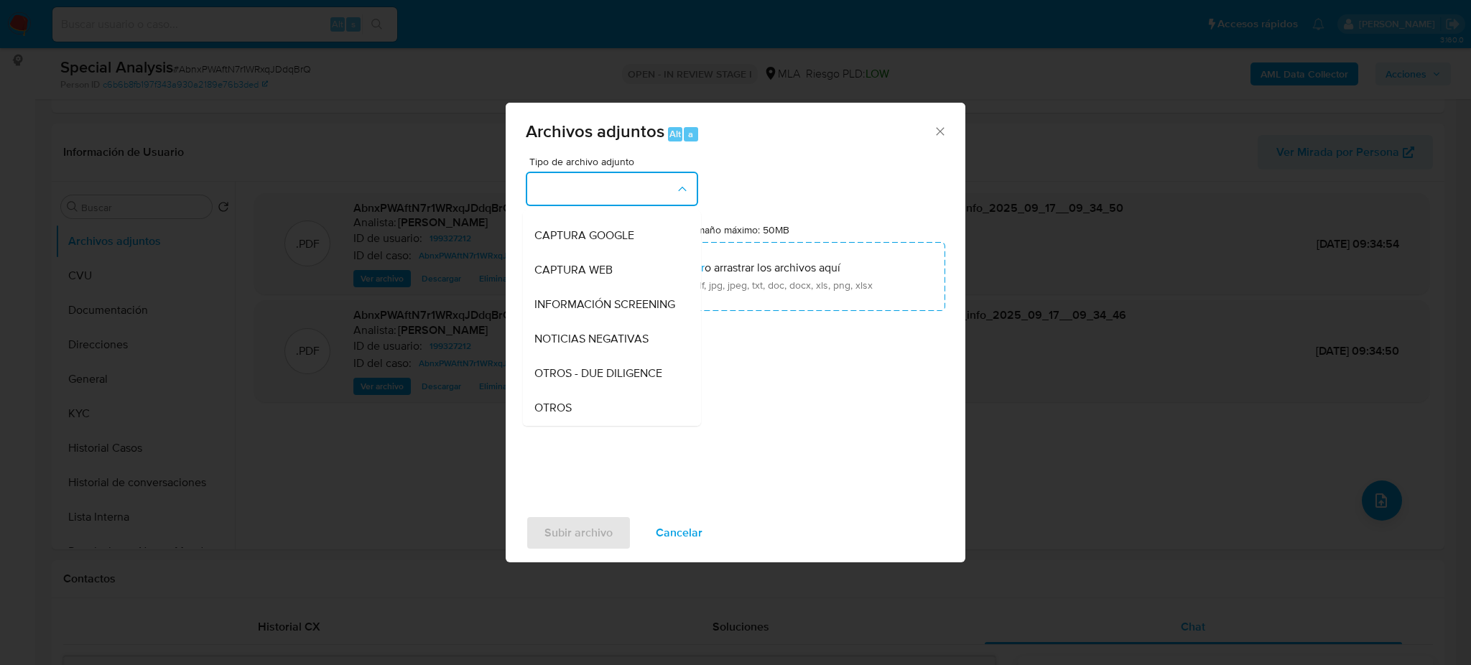
click at [617, 411] on div "OTROS" at bounding box center [607, 408] width 147 height 34
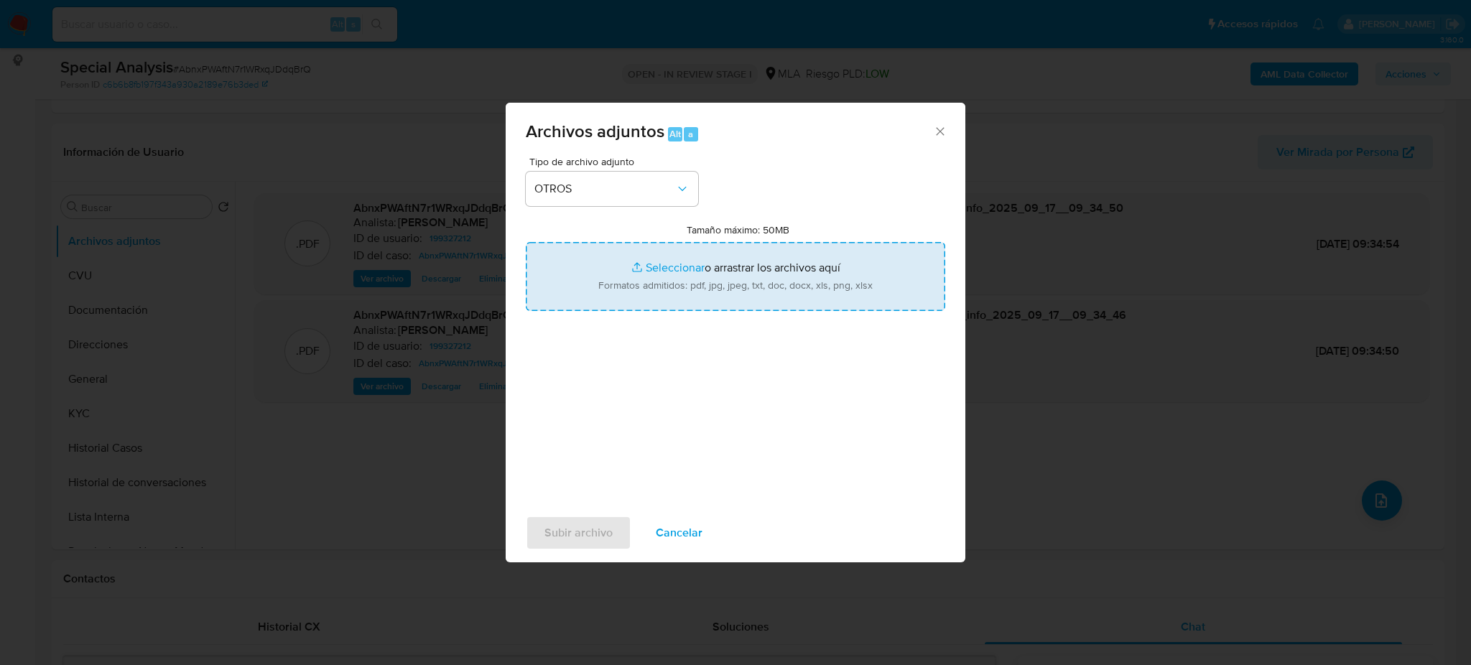
click at [632, 287] on input "Tamaño máximo: 50MB Seleccionar archivos" at bounding box center [735, 276] width 419 height 69
type input "C:\fakepath\Caselog AbnxPWAftN7r1WRxqJDdqBrQ_2025_09_15_15_55_39.docx"
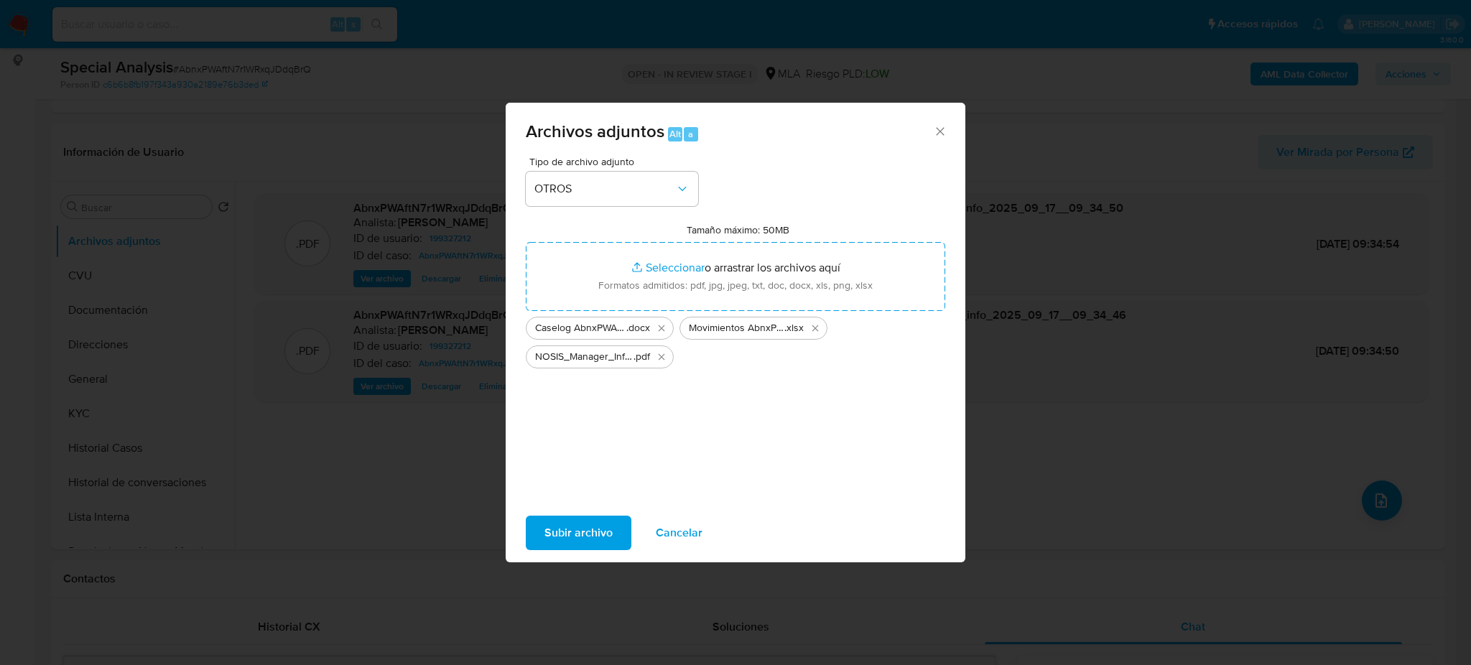
click at [557, 533] on span "Subir archivo" at bounding box center [578, 533] width 68 height 32
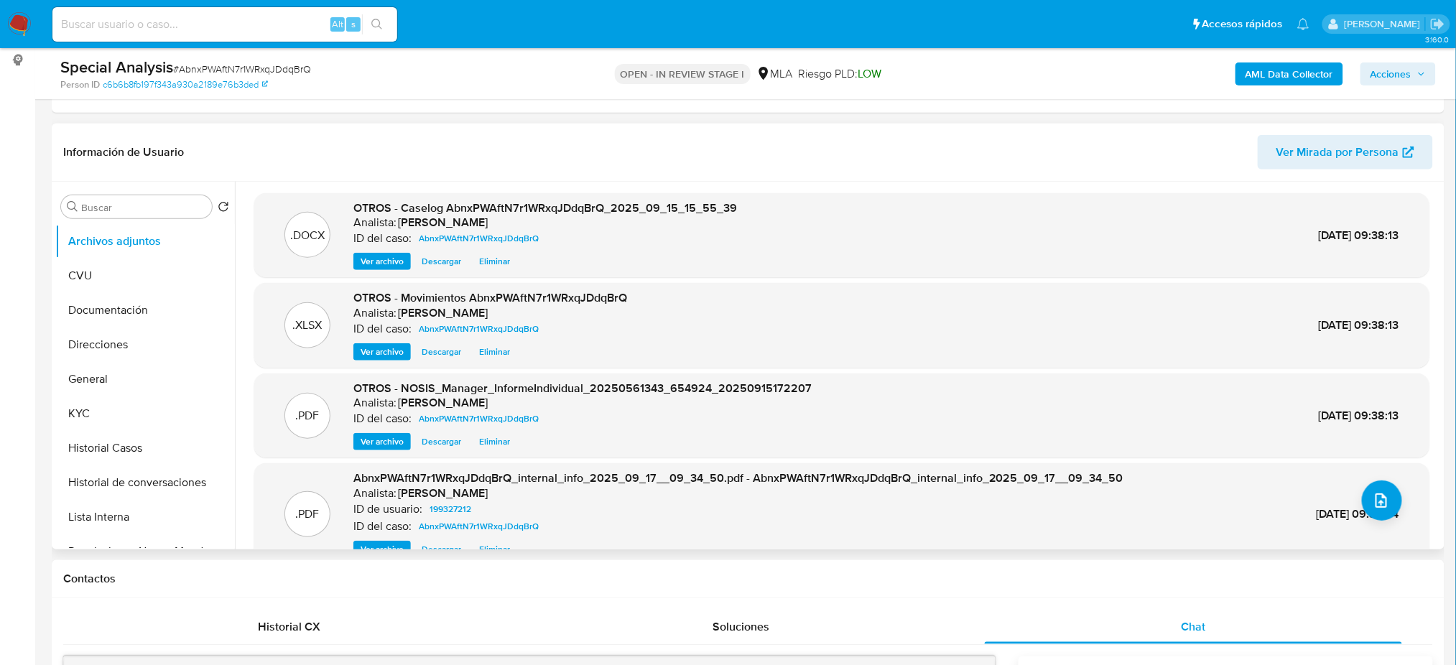
click at [372, 256] on span "Ver archivo" at bounding box center [382, 261] width 43 height 14
click at [129, 384] on button "General" at bounding box center [139, 379] width 168 height 34
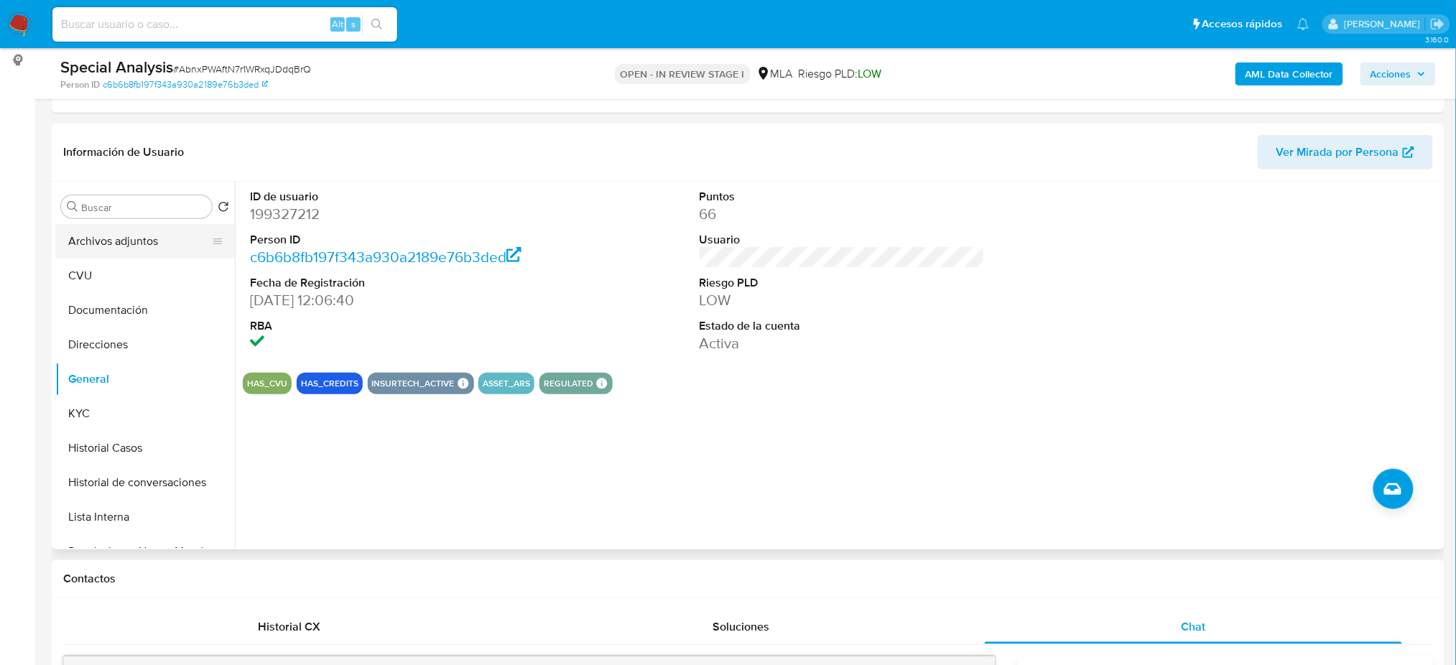
click at [95, 248] on button "Archivos adjuntos" at bounding box center [139, 241] width 168 height 34
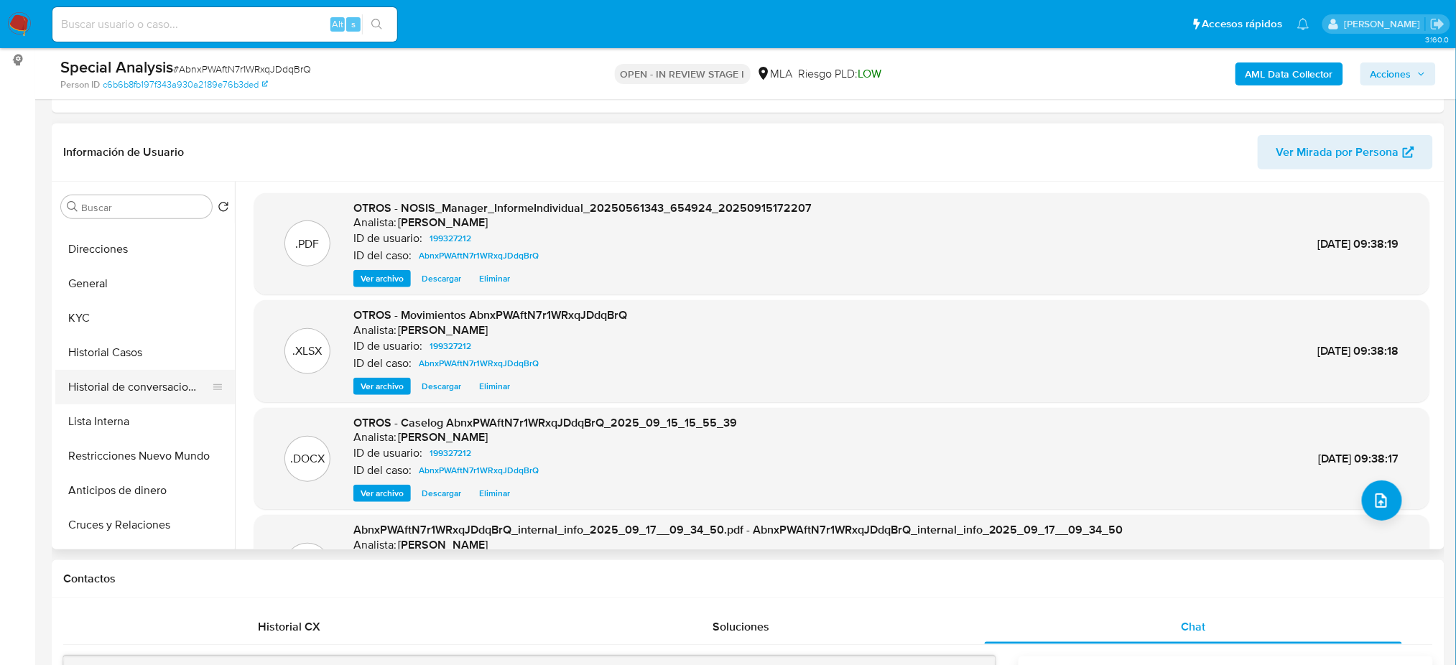
click at [128, 386] on button "Historial de conversaciones" at bounding box center [139, 387] width 168 height 34
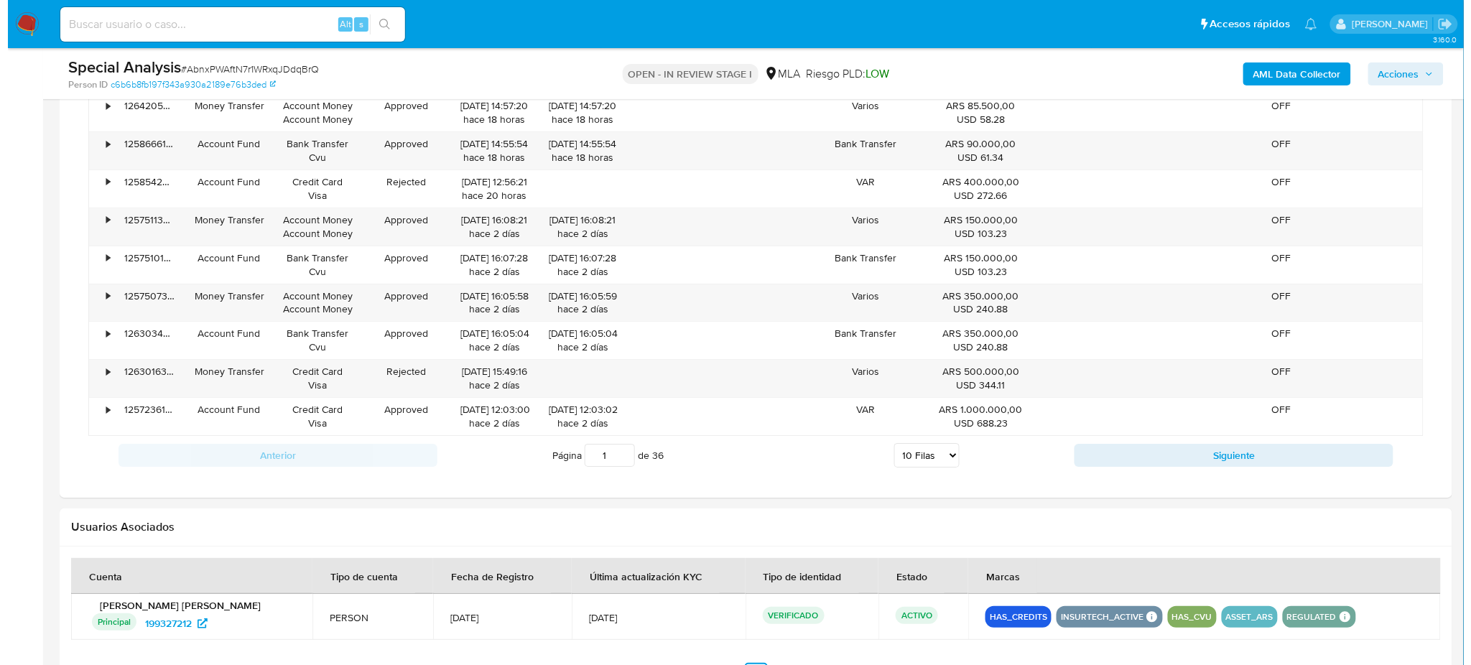
scroll to position [2200, 0]
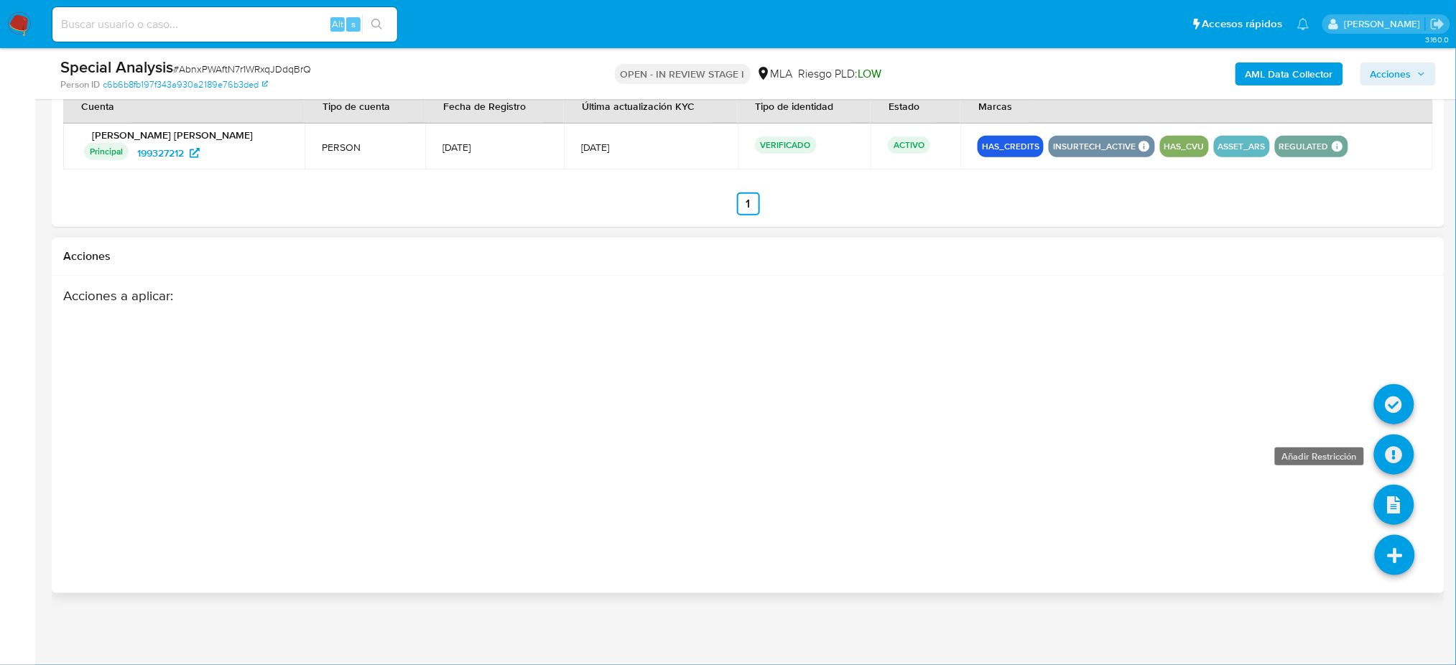
click at [1408, 458] on icon at bounding box center [1394, 455] width 40 height 40
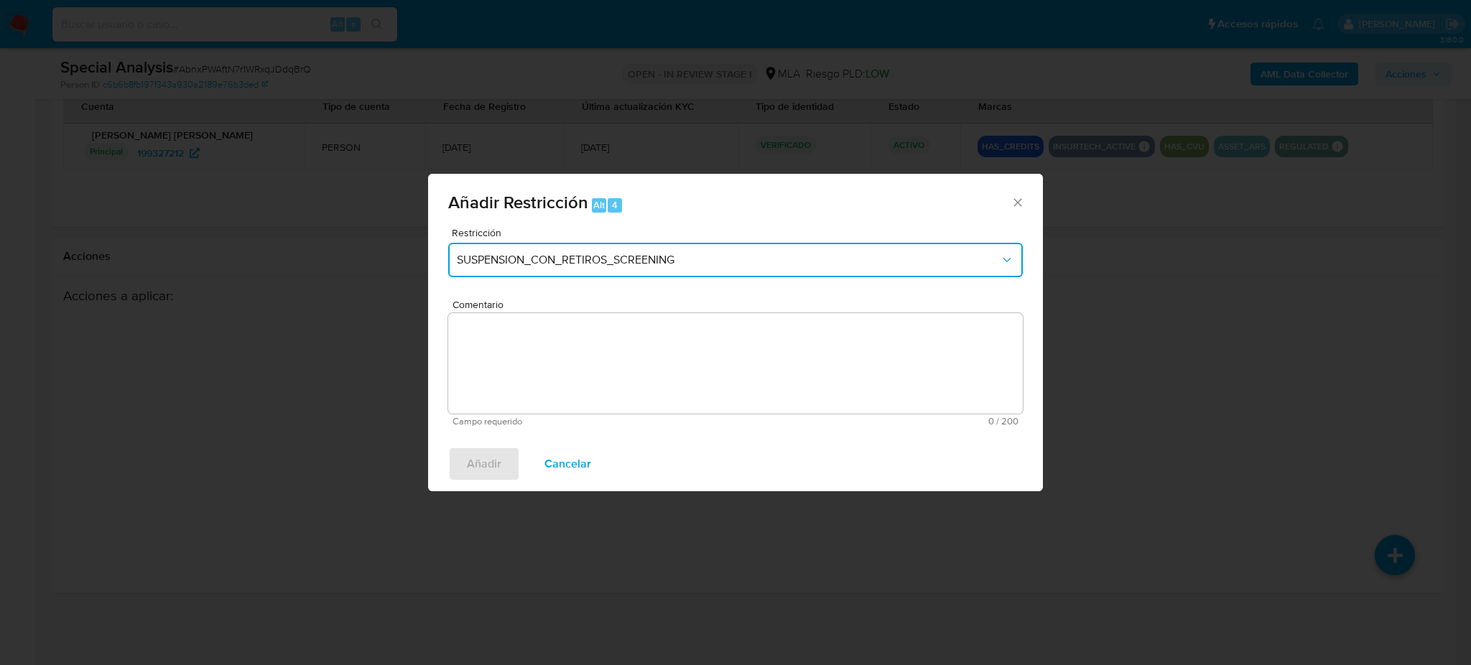
click at [619, 273] on button "SUSPENSION_CON_RETIROS_SCREENING" at bounding box center [735, 260] width 575 height 34
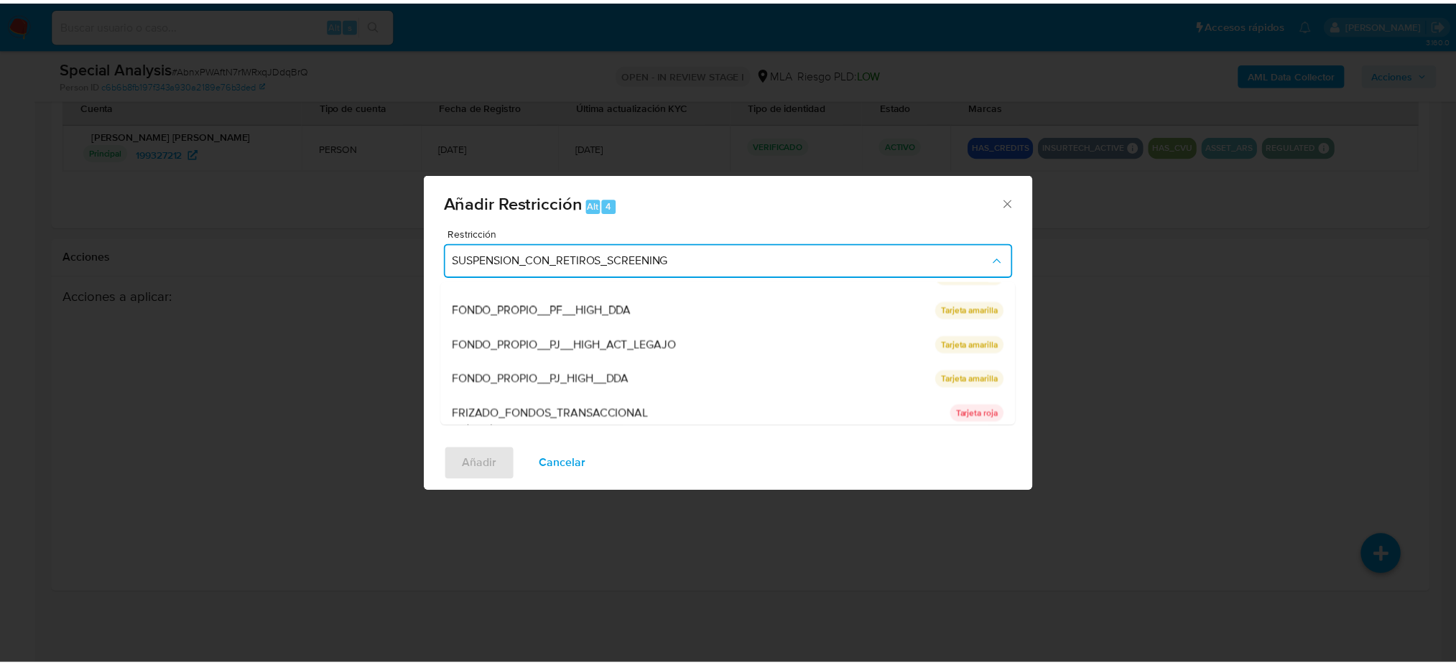
scroll to position [304, 0]
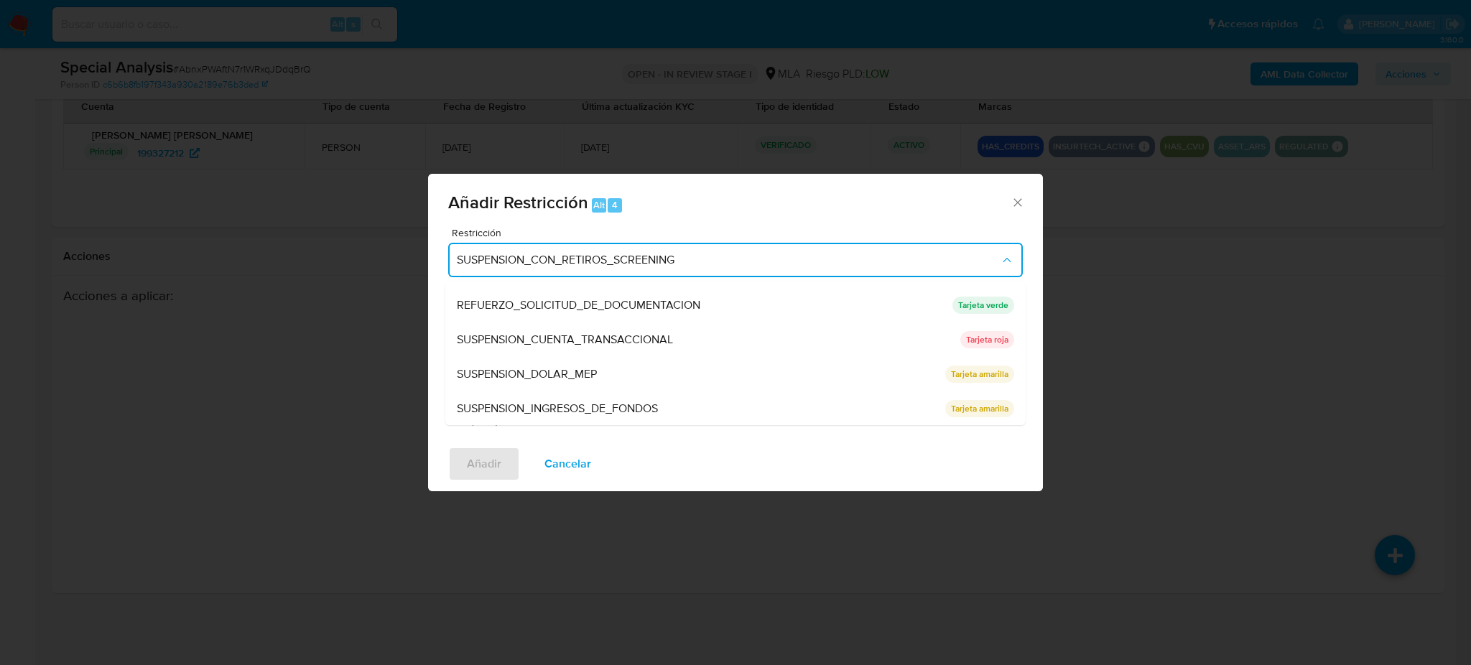
click at [562, 346] on div "SUSPENSION_CUENTA_TRANSACCIONAL" at bounding box center [704, 340] width 495 height 34
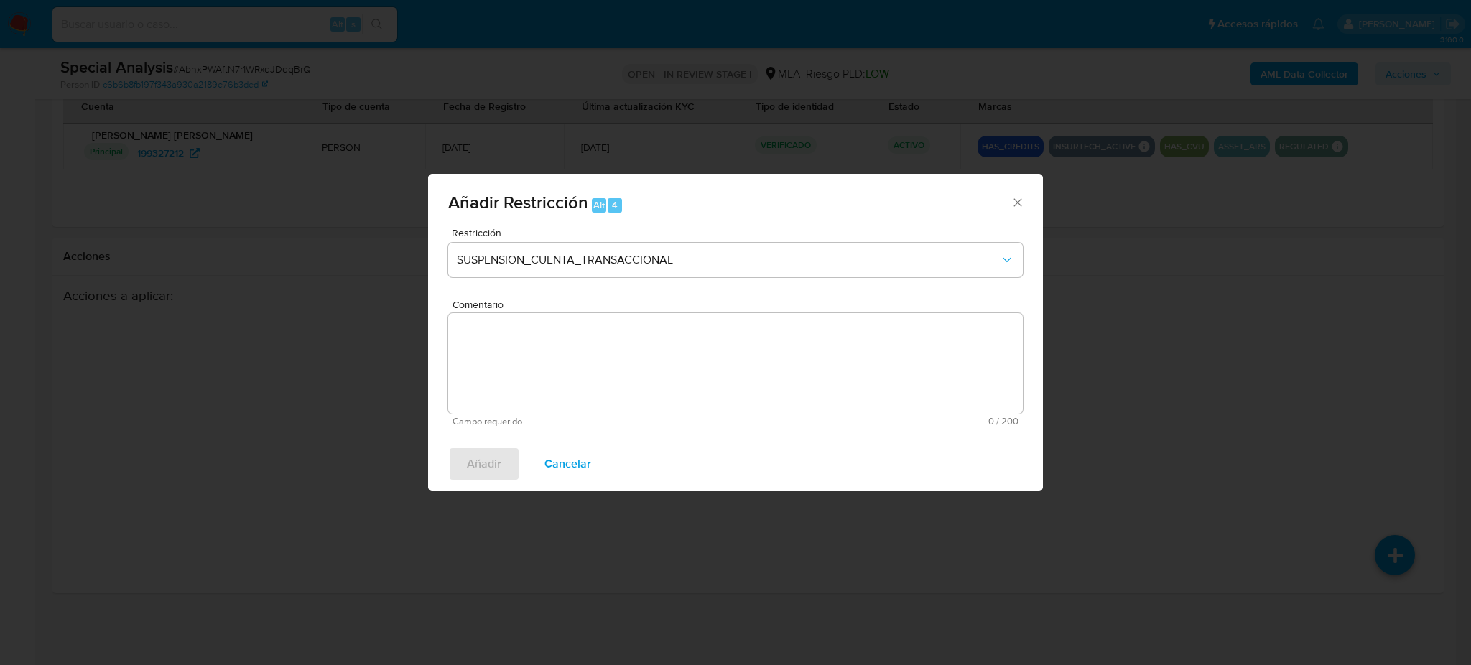
click at [562, 346] on textarea "Comentario" at bounding box center [735, 363] width 575 height 101
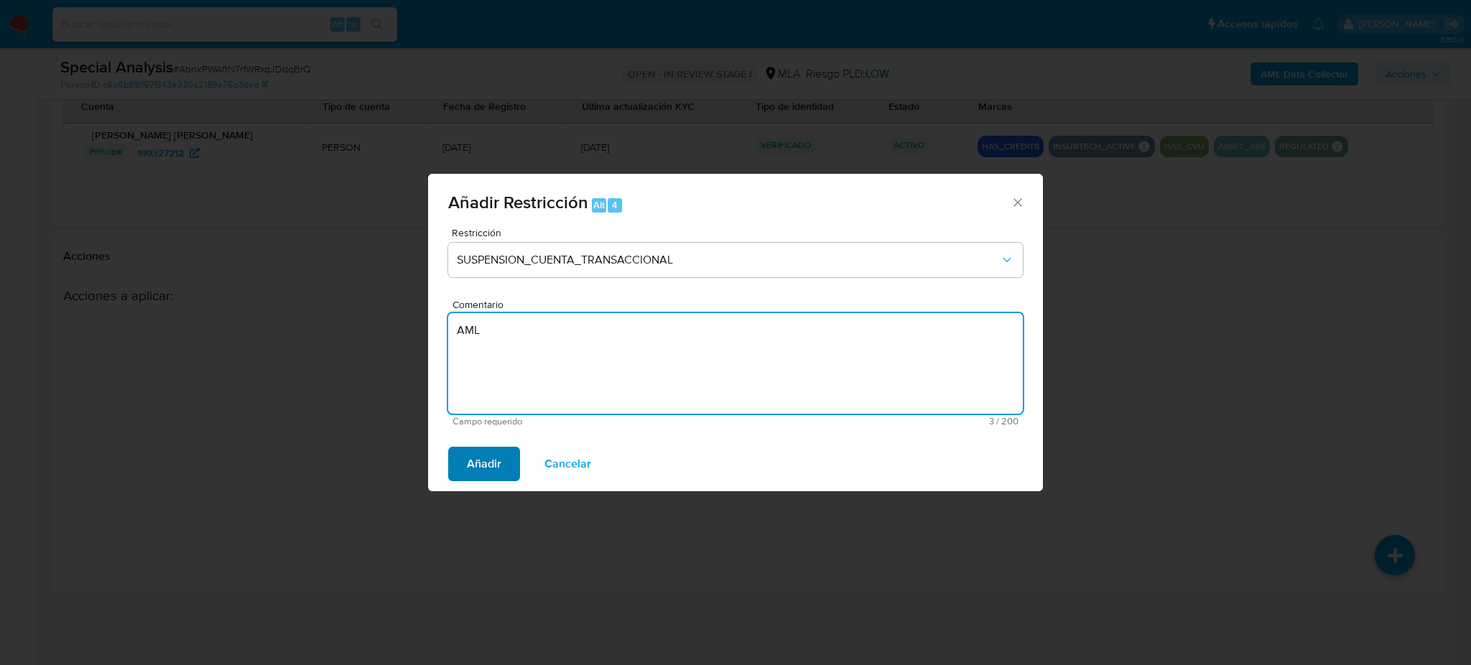
type textarea "AML"
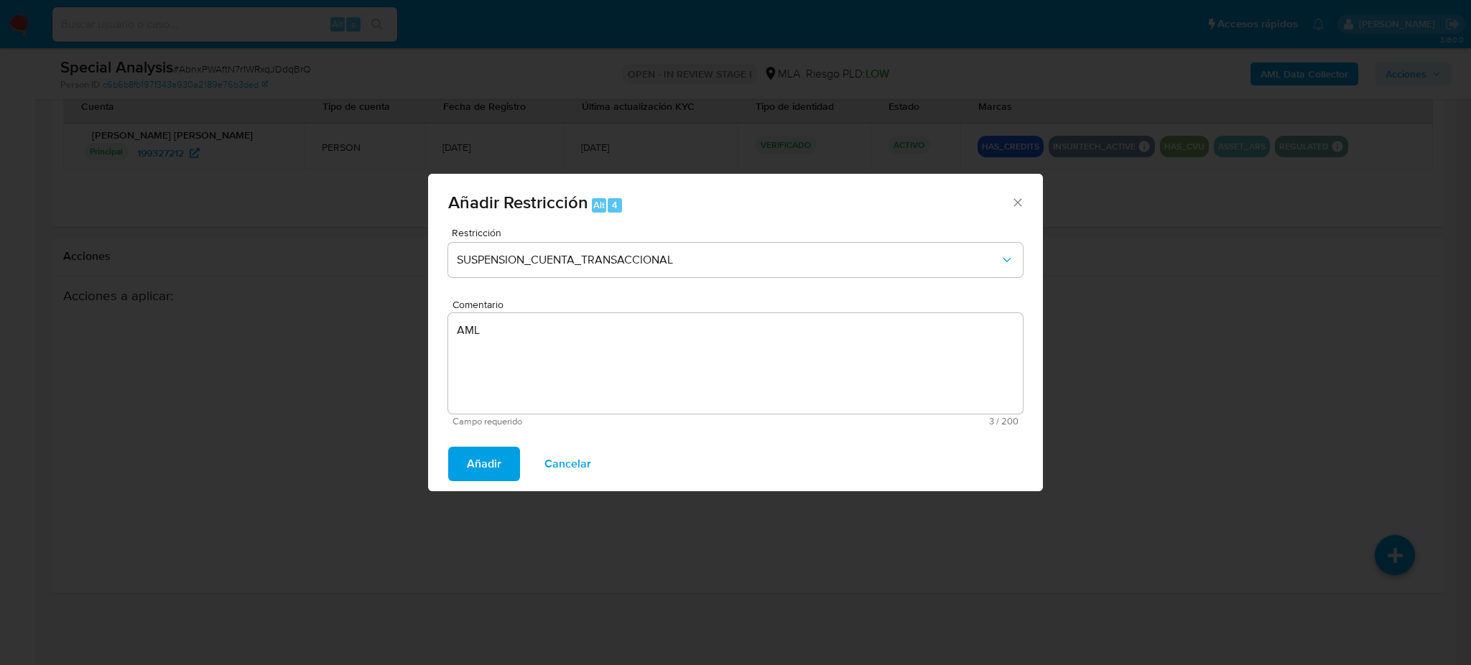
click at [460, 465] on button "Añadir" at bounding box center [484, 464] width 72 height 34
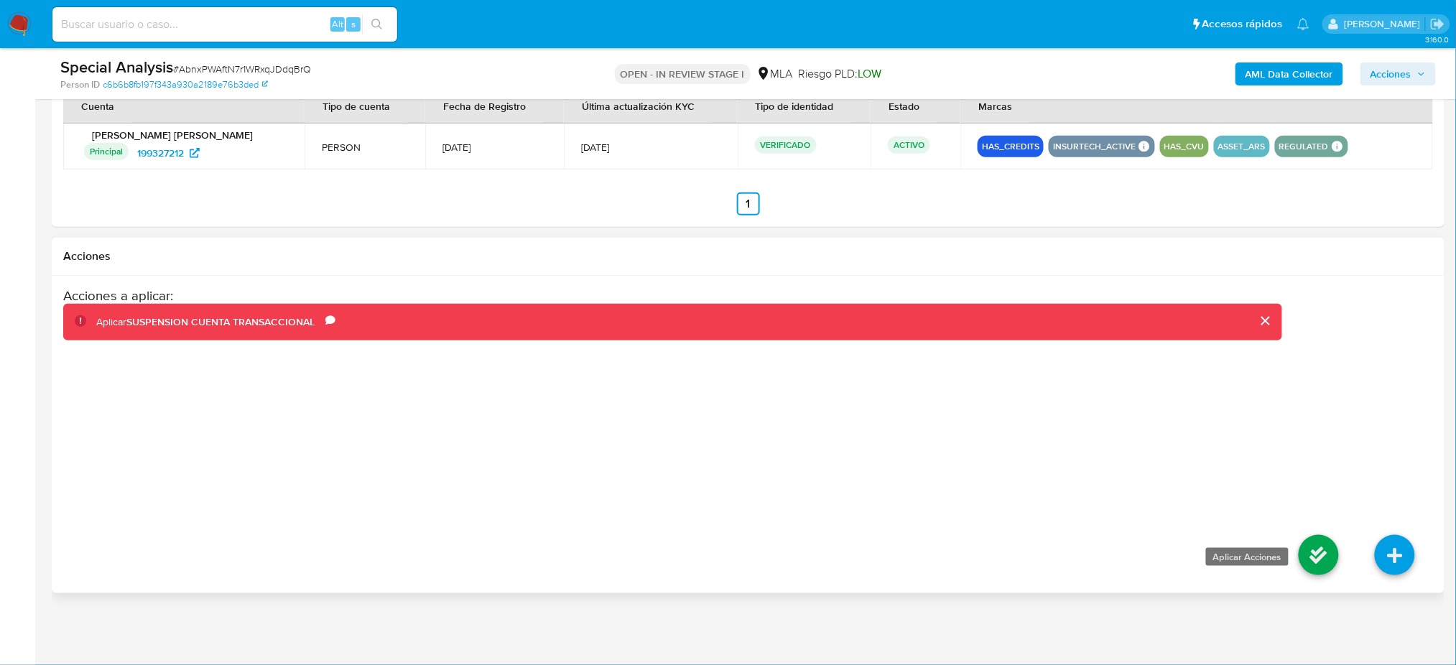
click at [1302, 551] on icon at bounding box center [1319, 555] width 40 height 40
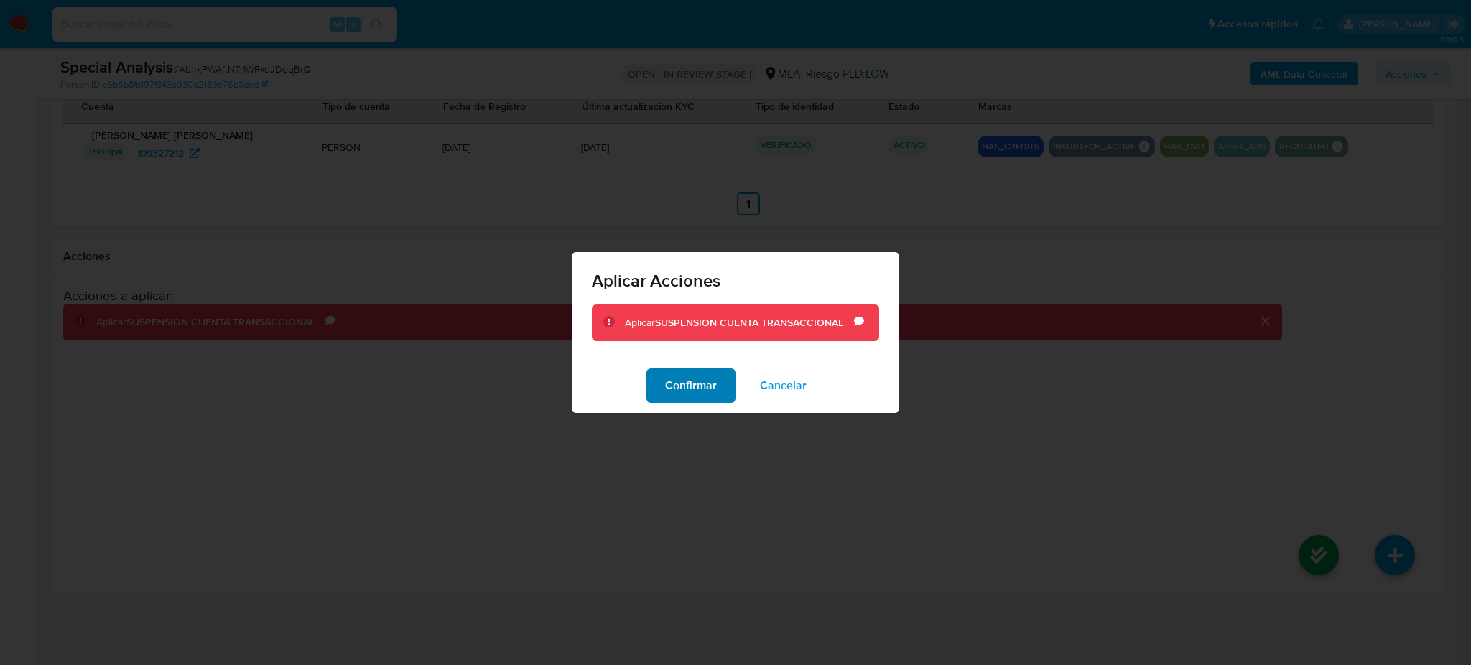
click at [703, 383] on span "Confirmar" at bounding box center [691, 386] width 52 height 32
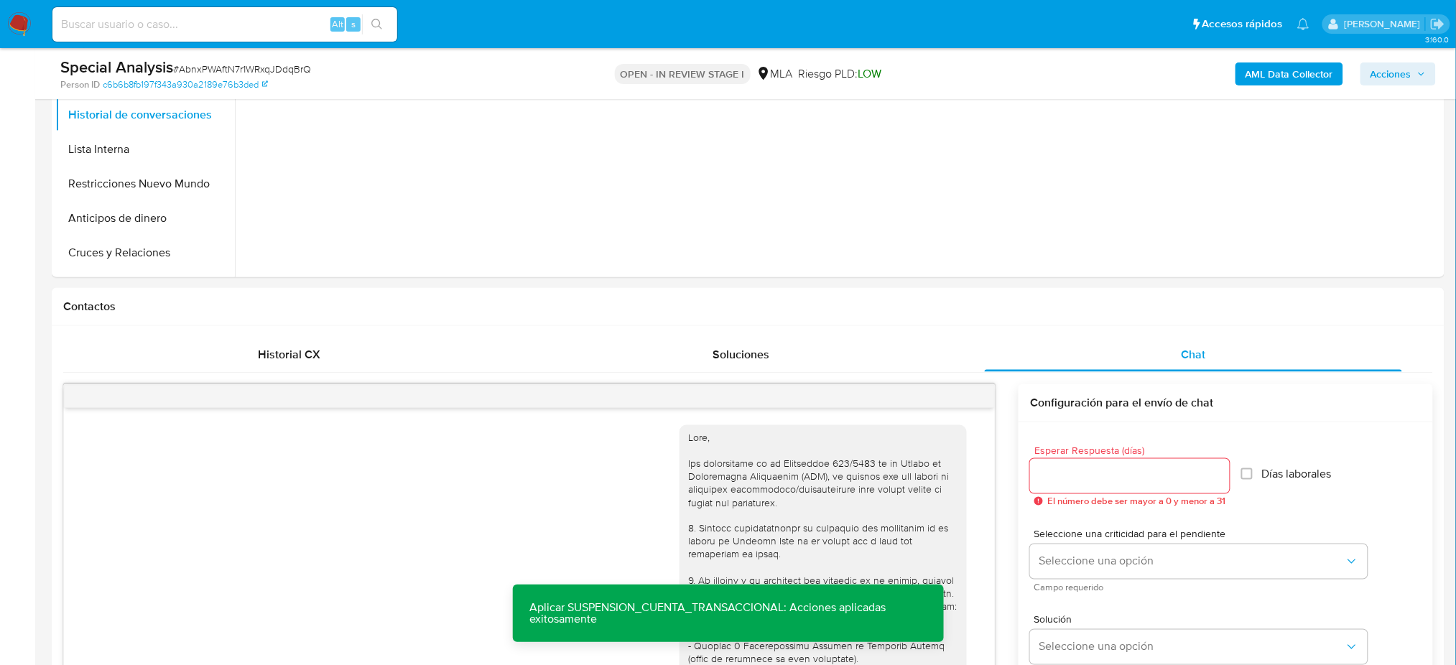
scroll to position [284, 0]
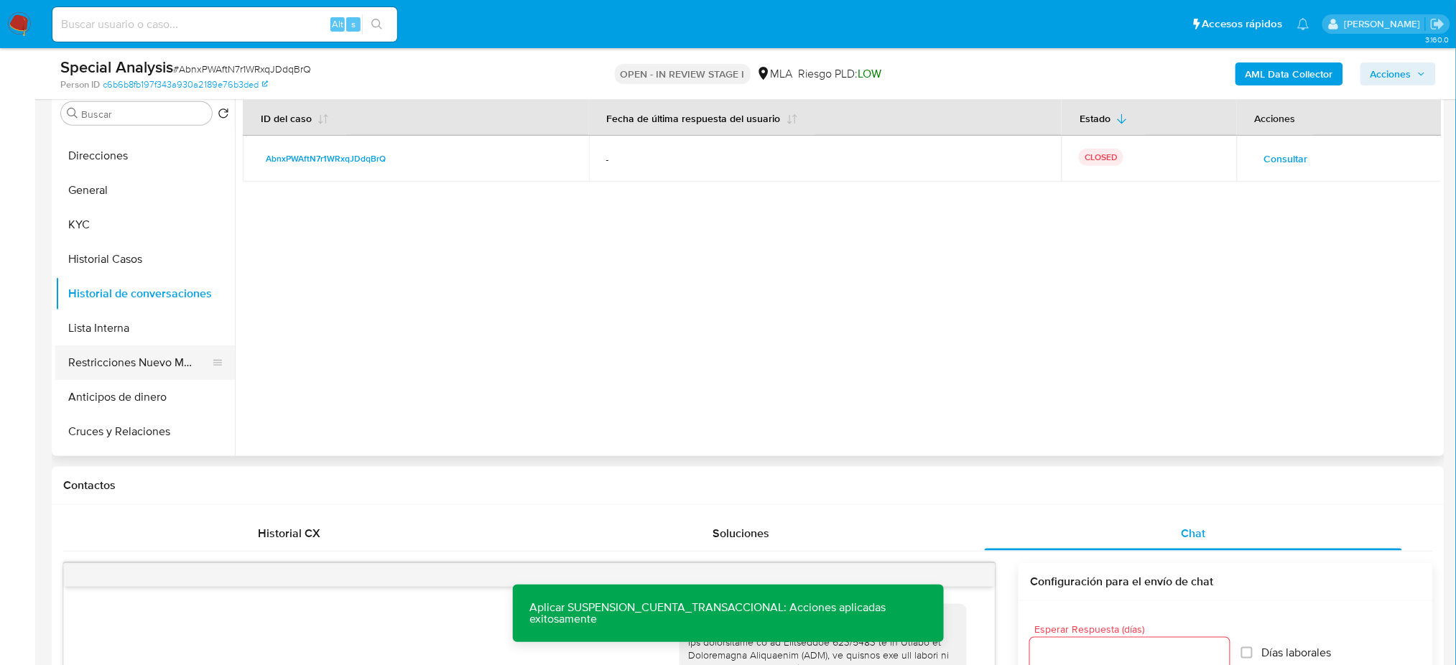
click at [152, 363] on button "Restricciones Nuevo Mundo" at bounding box center [139, 363] width 168 height 34
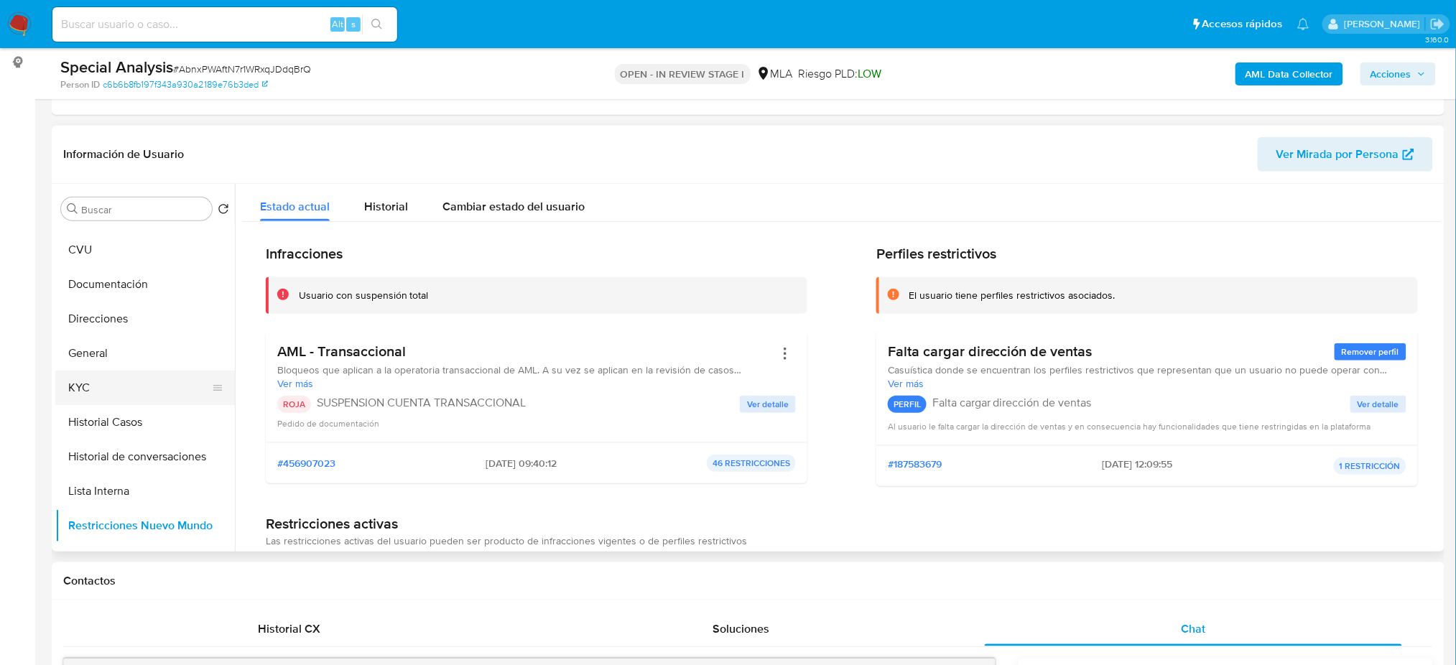
scroll to position [0, 0]
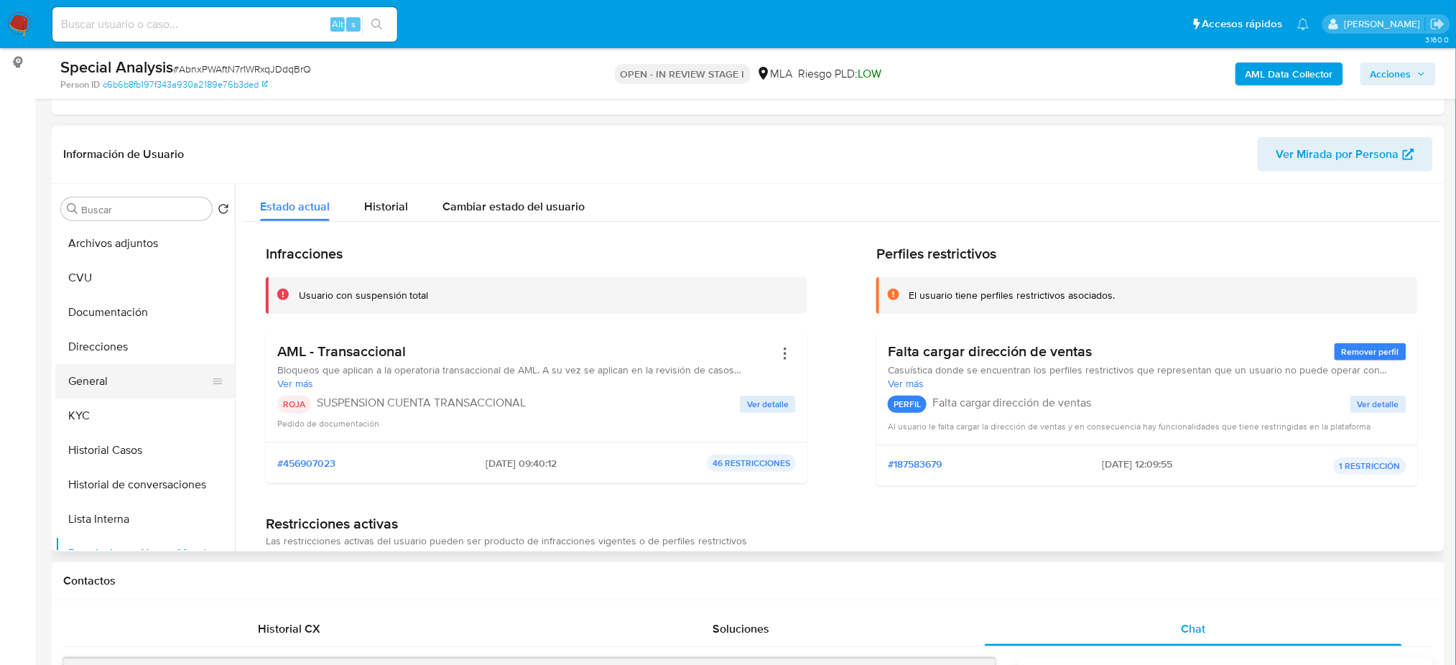
click at [164, 376] on button "General" at bounding box center [139, 381] width 168 height 34
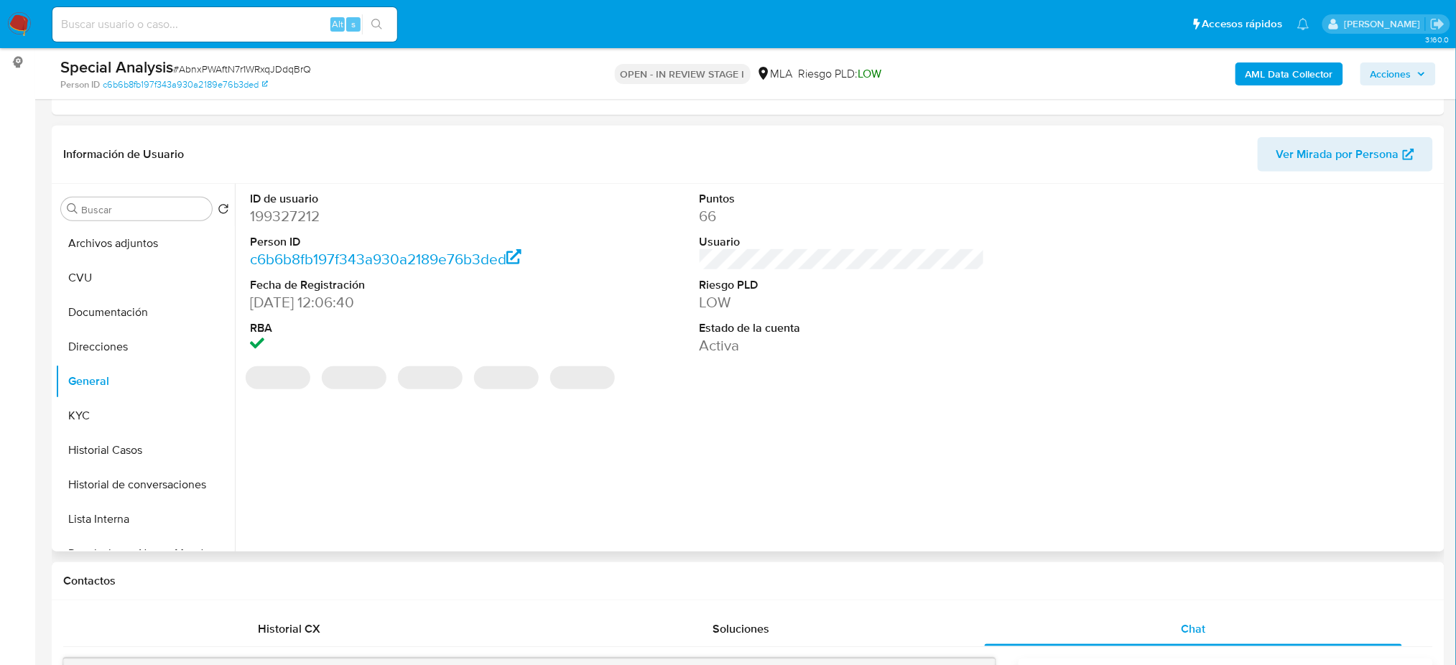
click at [271, 222] on dd "199327212" at bounding box center [392, 216] width 285 height 20
copy dd "199327212"
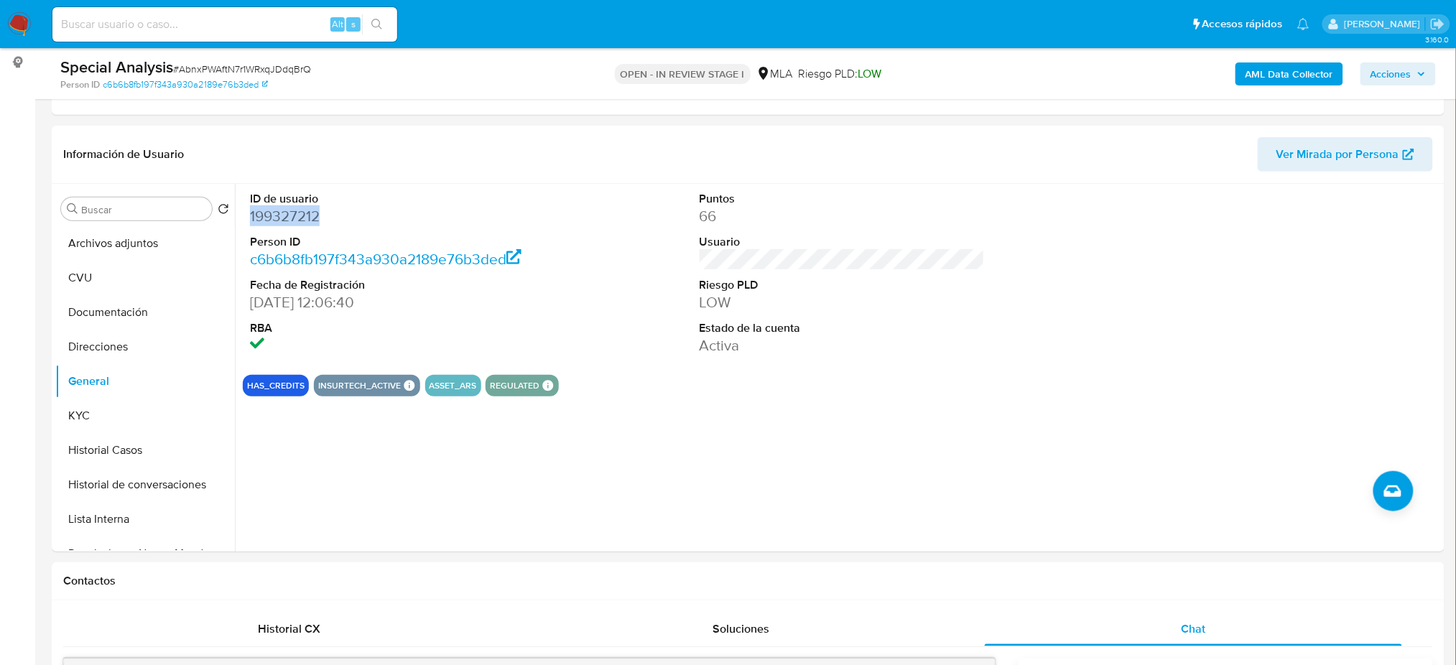
drag, startPoint x: 1397, startPoint y: 78, endPoint x: 1378, endPoint y: 82, distance: 19.9
click at [1397, 78] on span "Acciones" at bounding box center [1391, 73] width 41 height 23
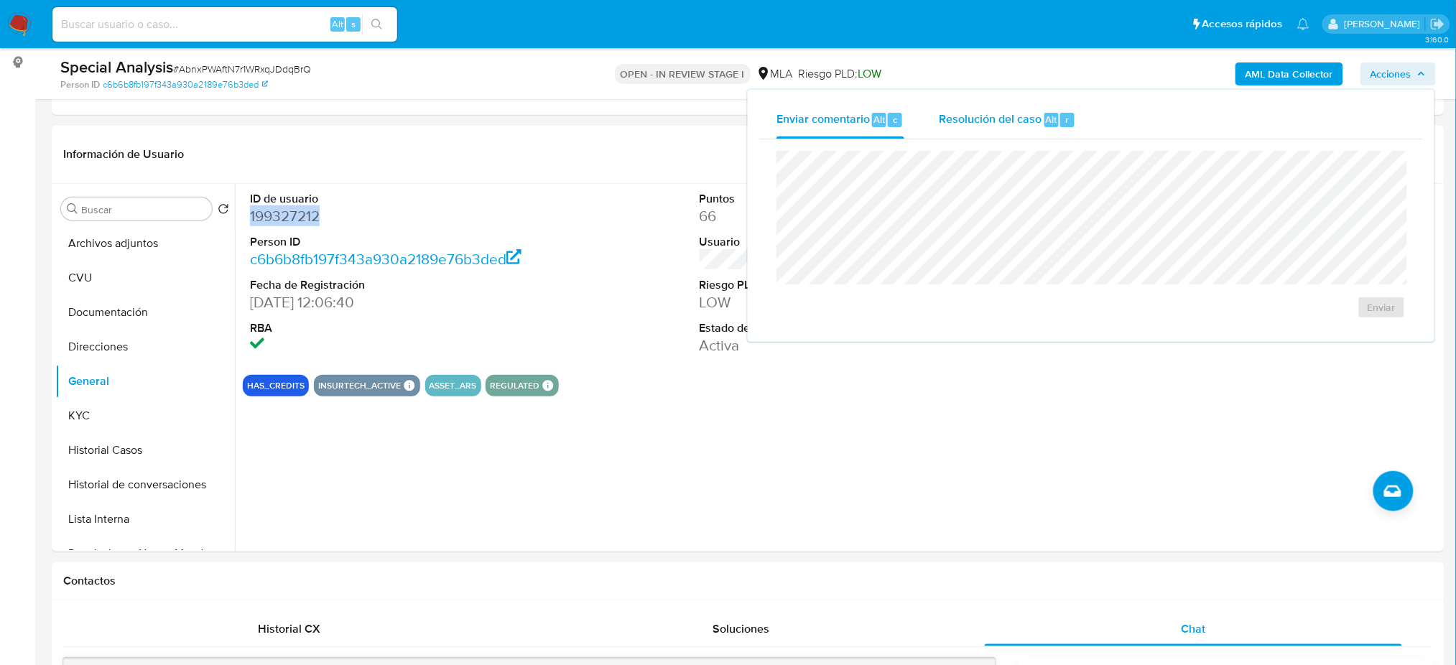
click at [1039, 126] on span "Resolución del caso" at bounding box center [990, 119] width 103 height 17
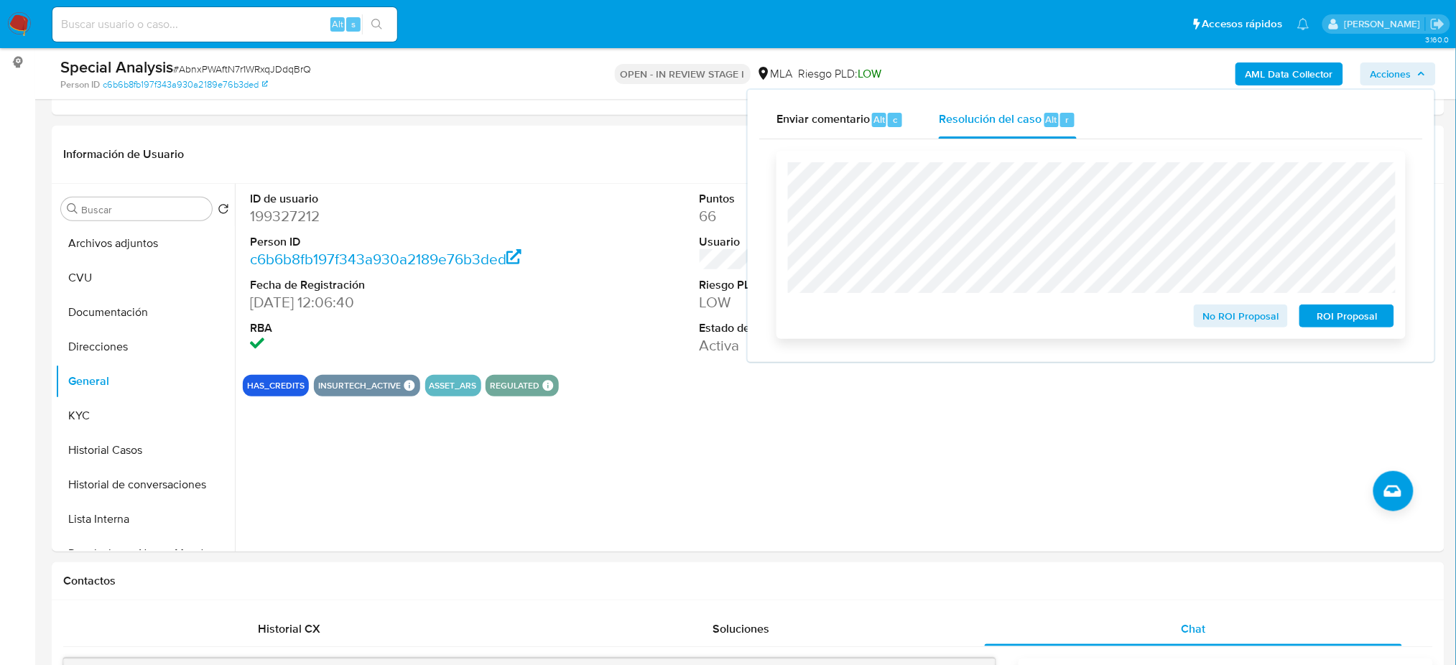
click at [1368, 318] on span "ROI Proposal" at bounding box center [1346, 316] width 75 height 20
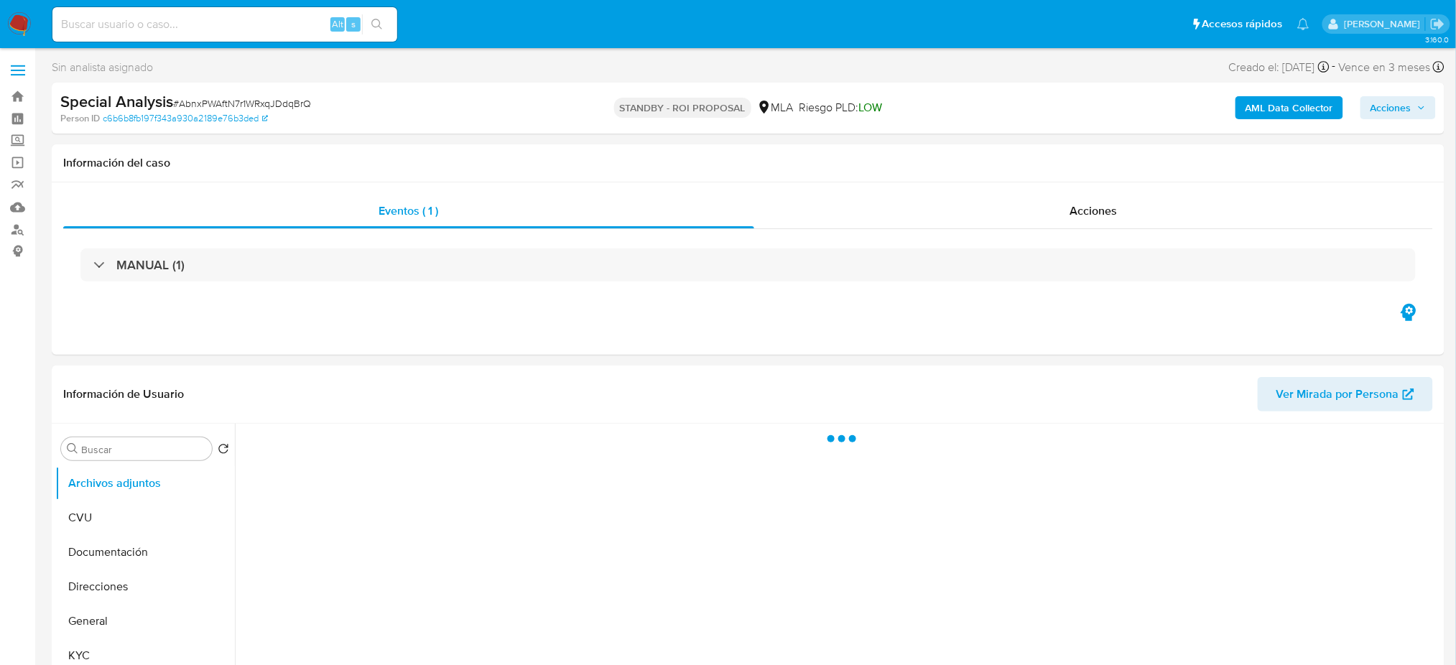
select select "10"
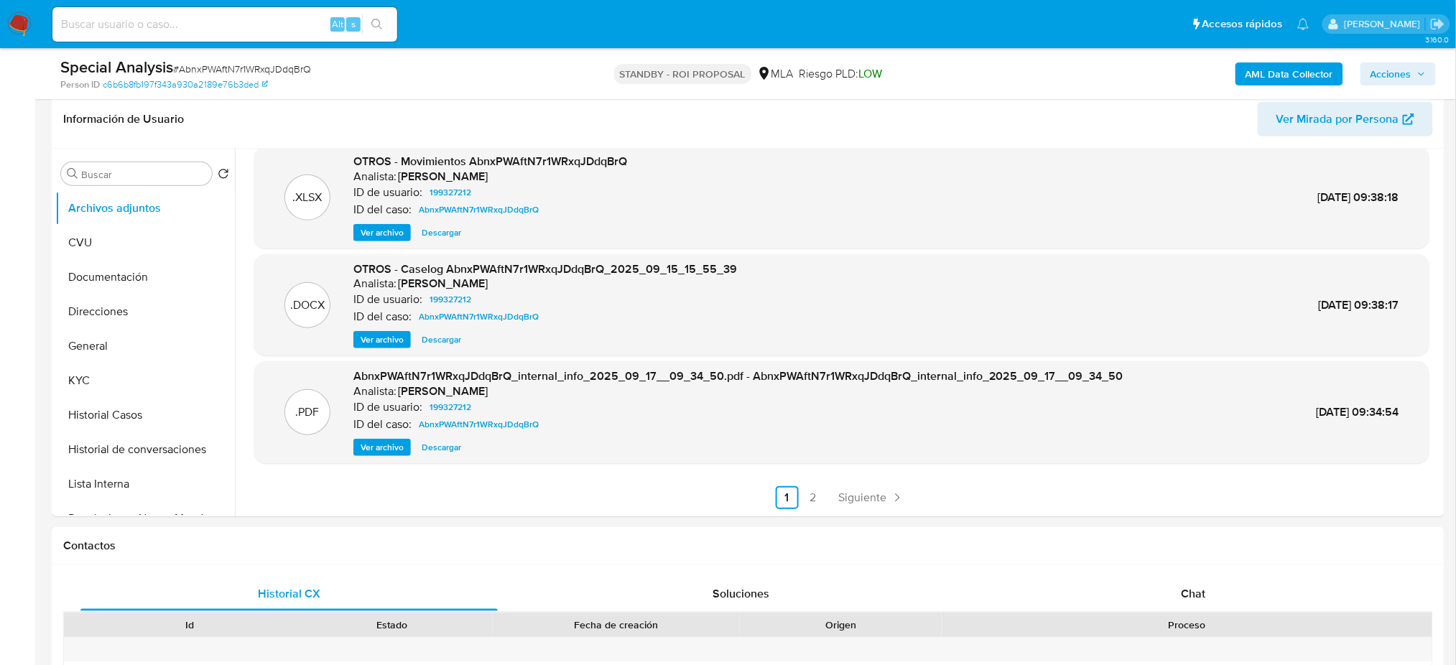
scroll to position [191, 0]
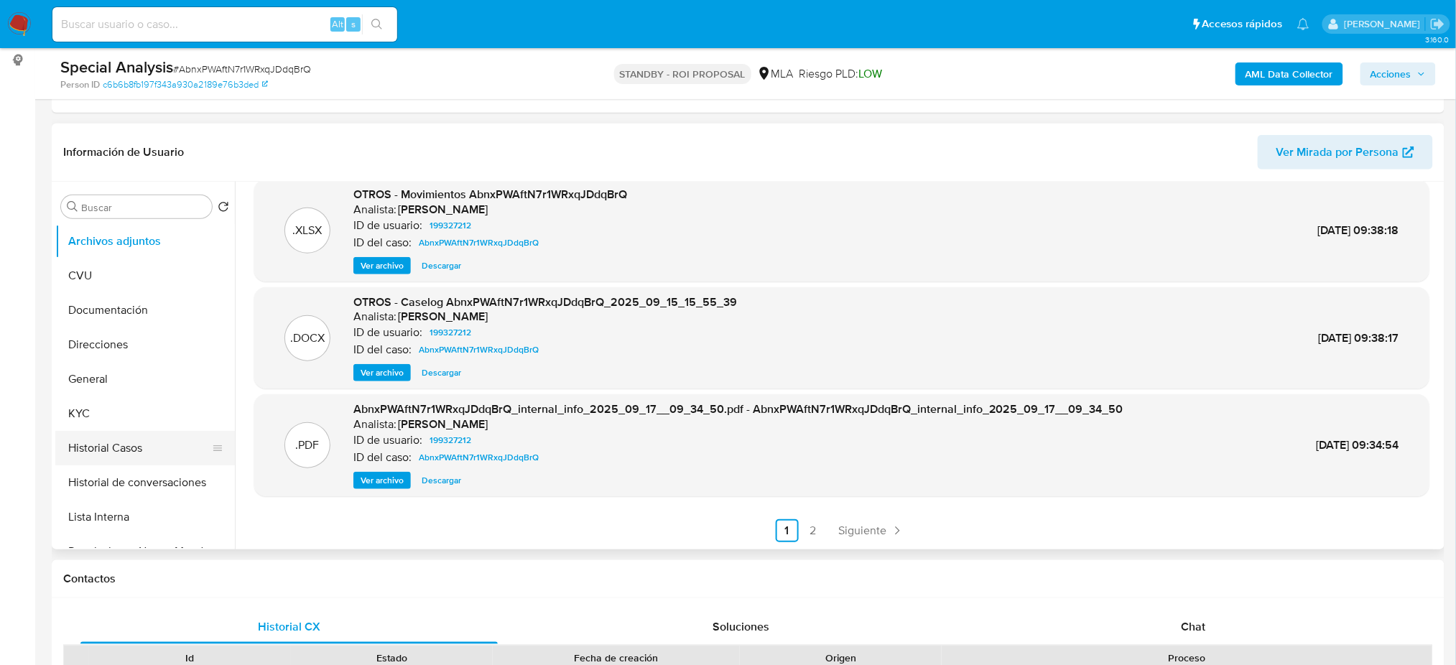
click at [136, 457] on button "Historial Casos" at bounding box center [139, 448] width 168 height 34
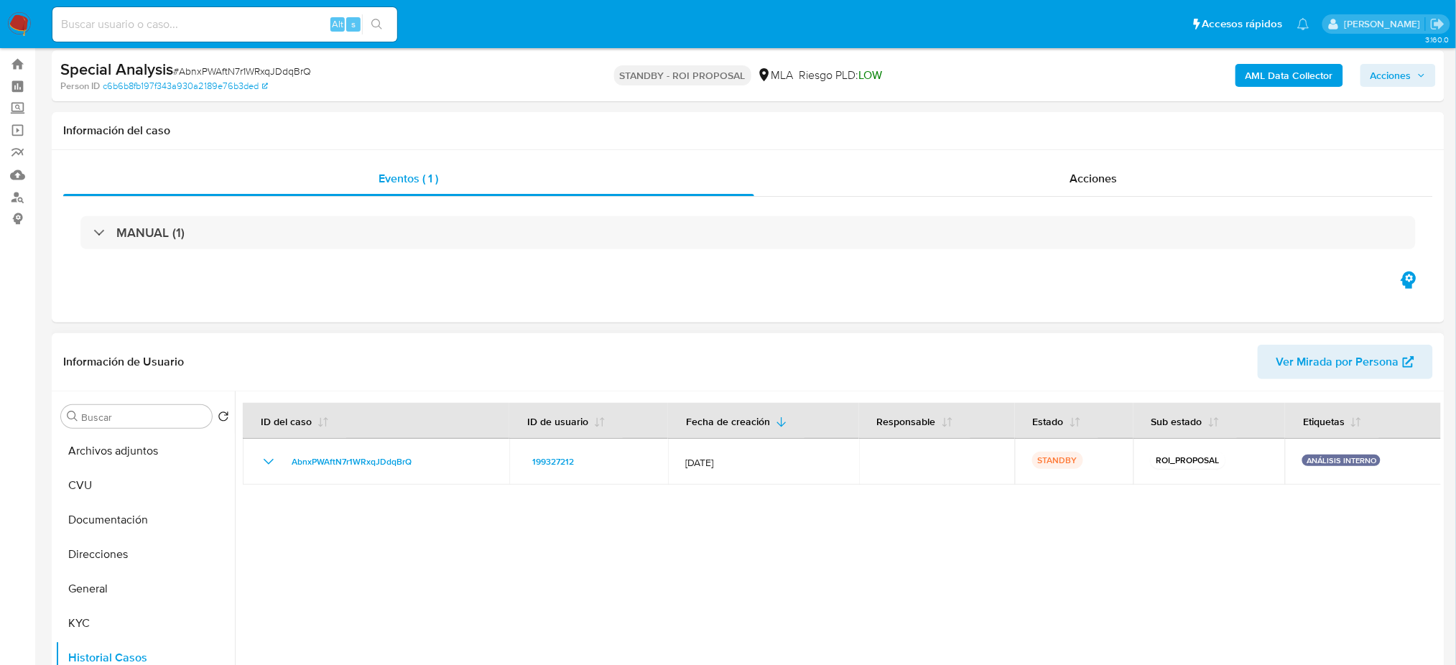
scroll to position [0, 0]
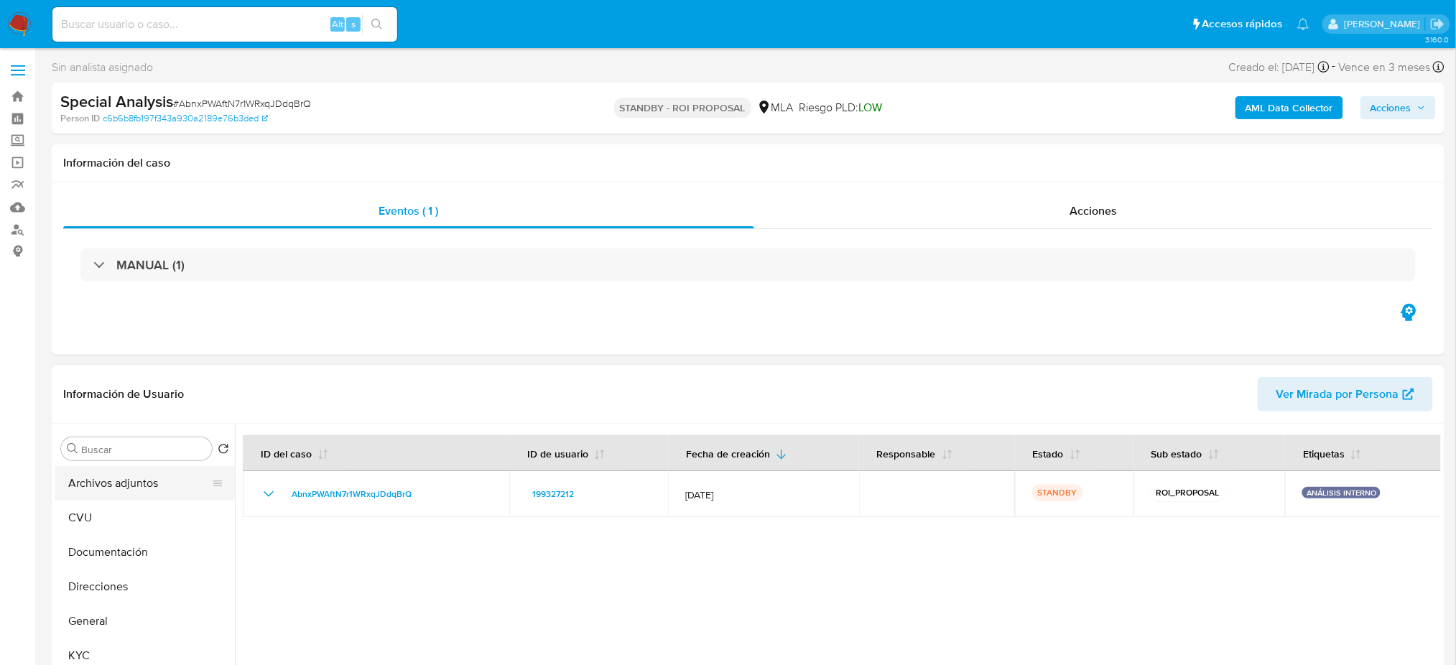
click at [134, 473] on button "Archivos adjuntos" at bounding box center [139, 483] width 168 height 34
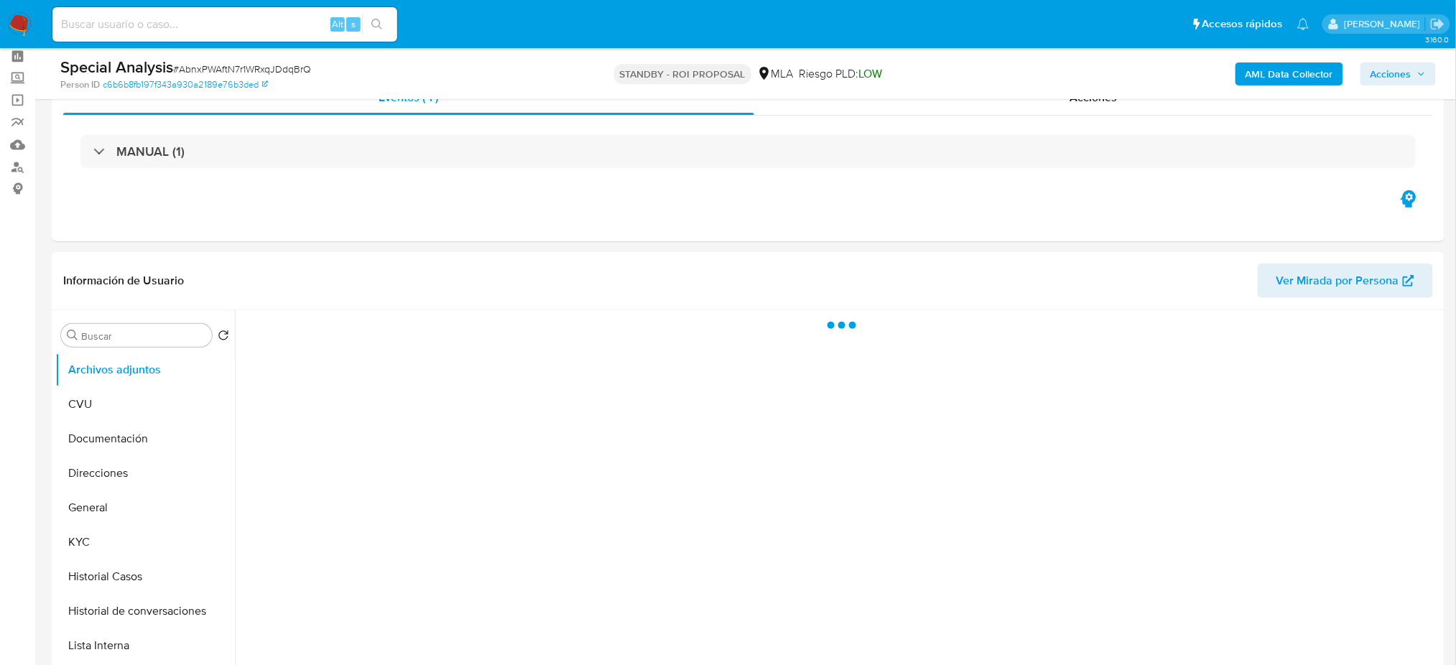
scroll to position [96, 0]
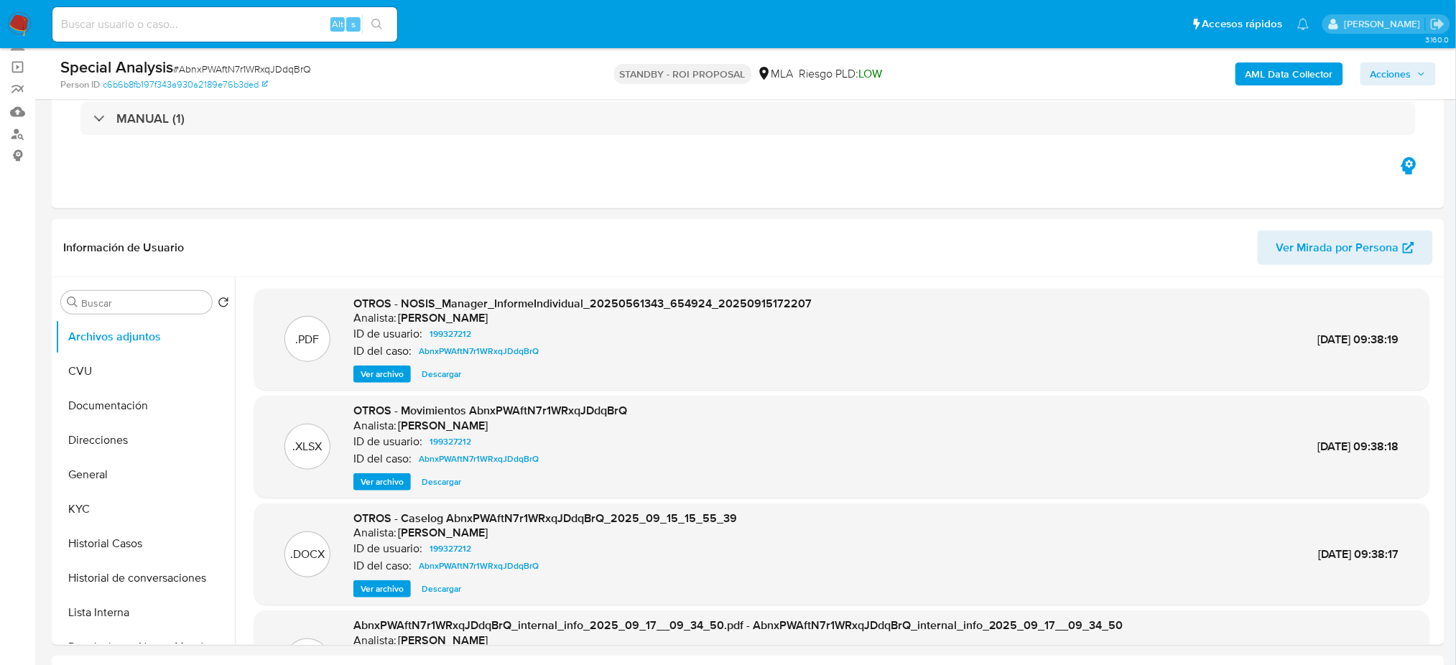
click at [18, 34] on img at bounding box center [19, 24] width 24 height 24
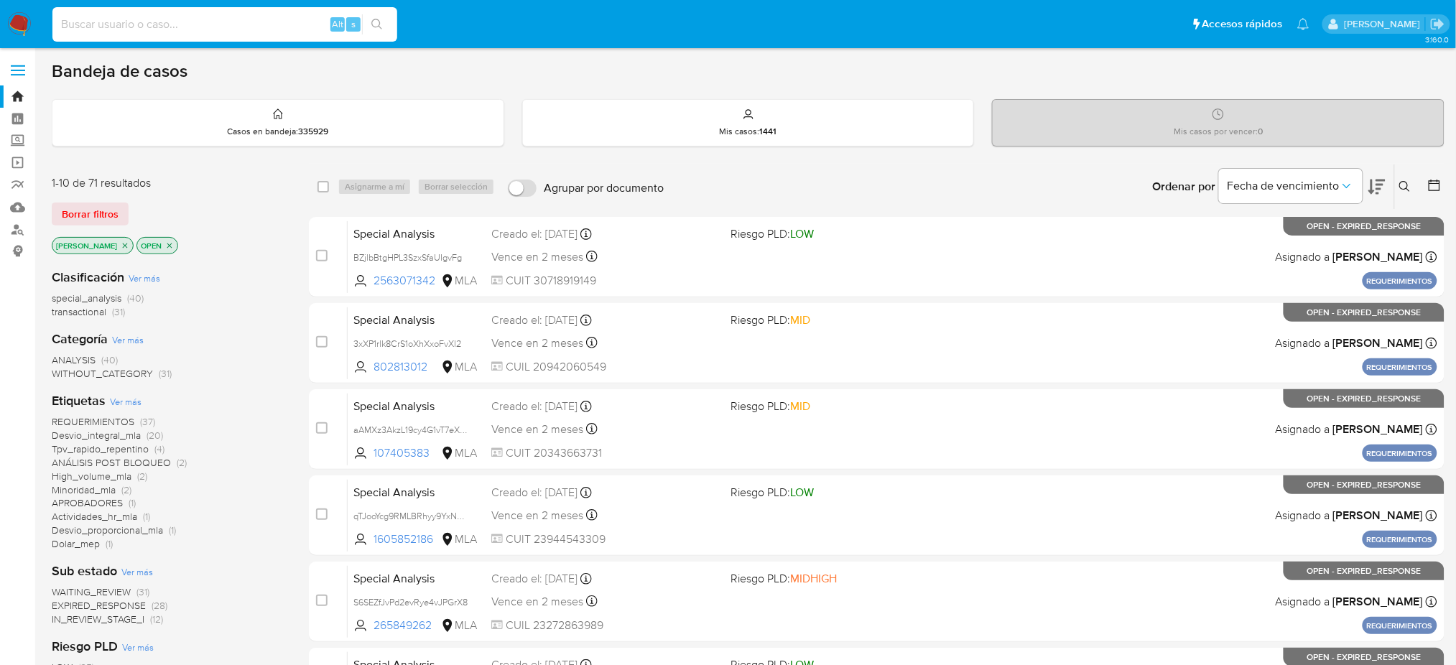
click at [144, 18] on input at bounding box center [224, 24] width 345 height 19
paste input "L591lsoylfJeC0E36moQonOh"
type input "L591lsoylfJeC0E36moQonOh"
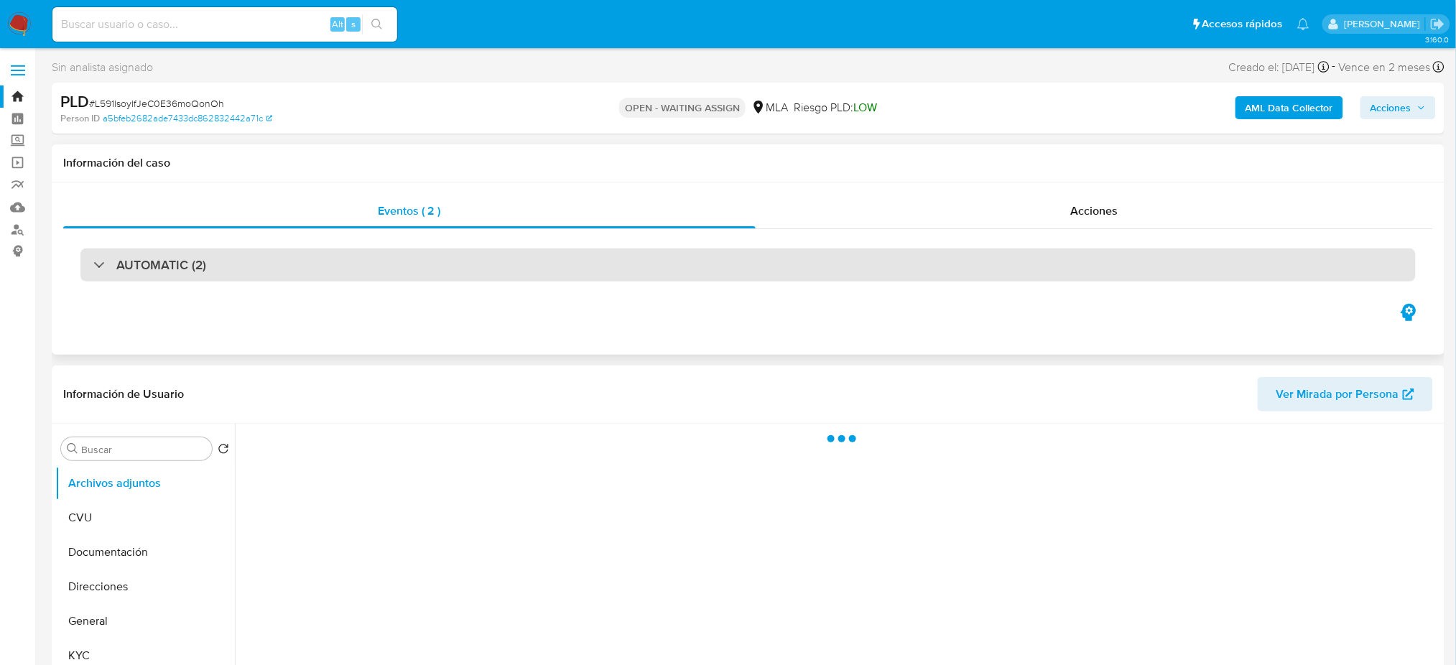
select select "10"
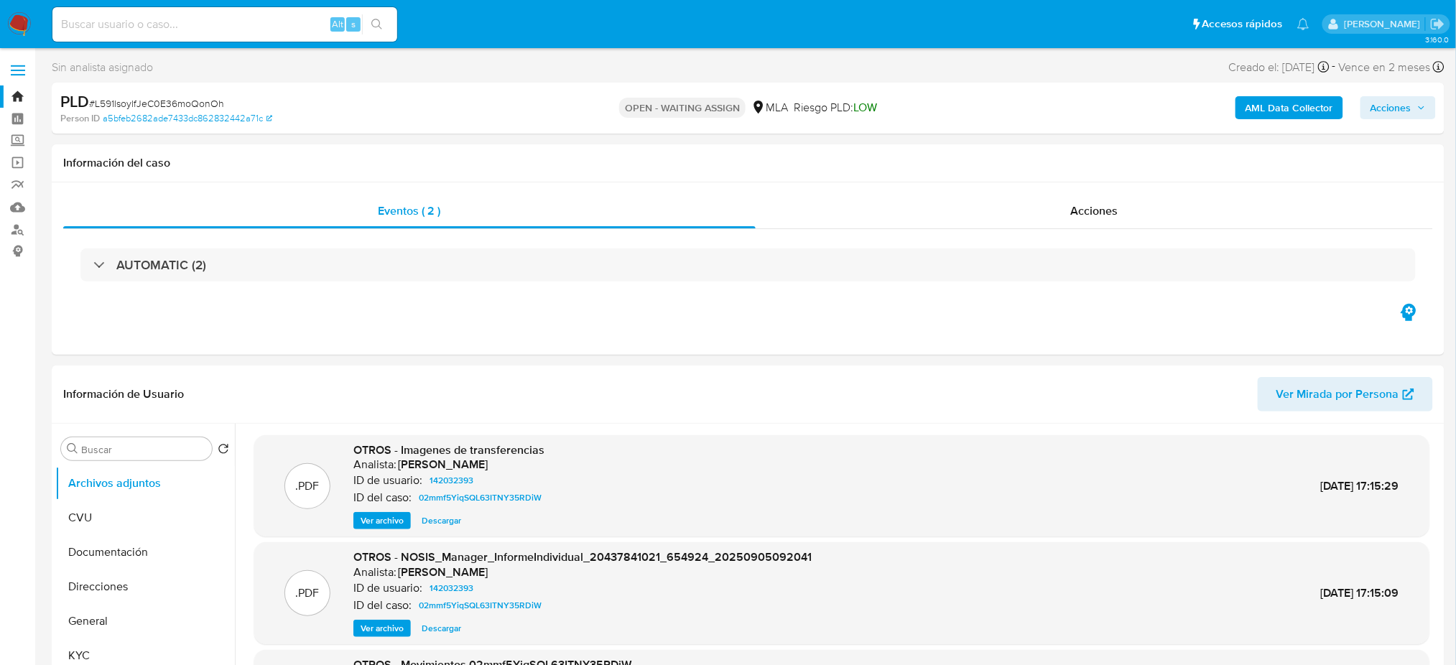
click at [180, 99] on span "# L591lsoylfJeC0E36moQonOh" at bounding box center [156, 103] width 135 height 14
copy span "L591lsoylfJeC0E36moQonOh"
click at [22, 29] on img at bounding box center [19, 24] width 24 height 24
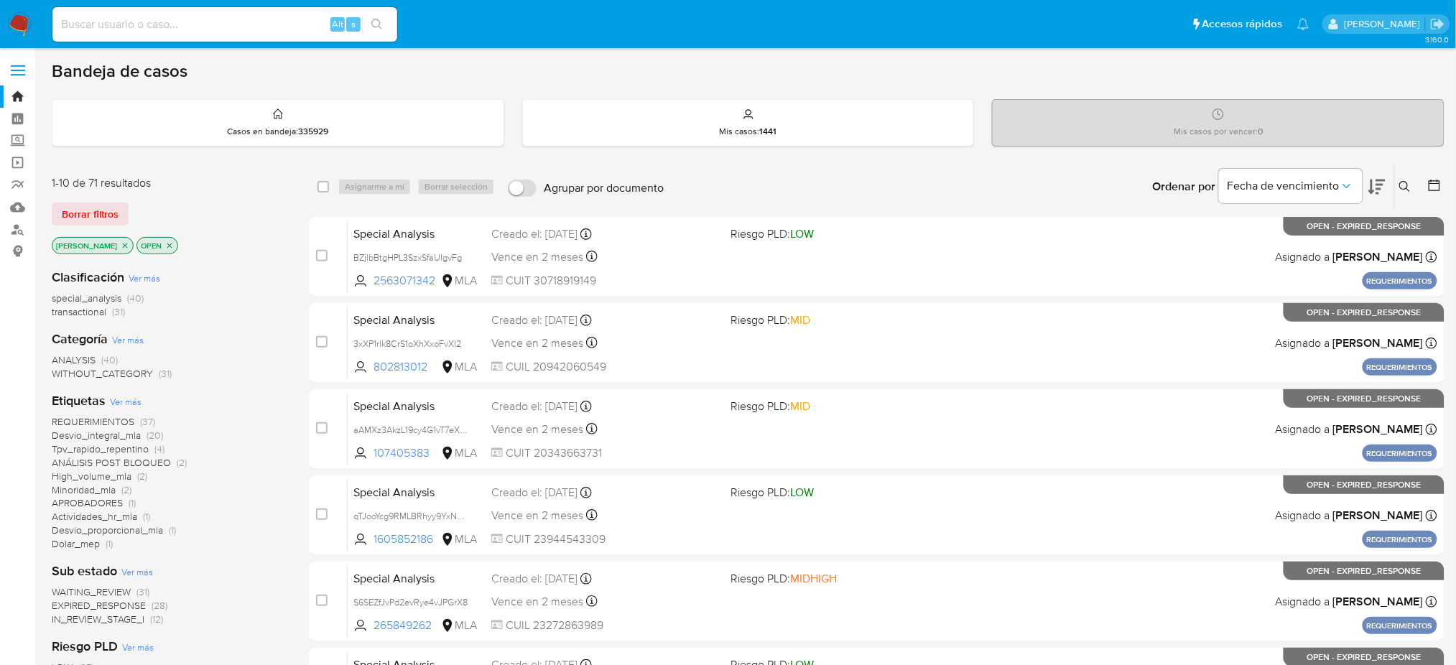
click at [1398, 180] on button at bounding box center [1407, 186] width 24 height 17
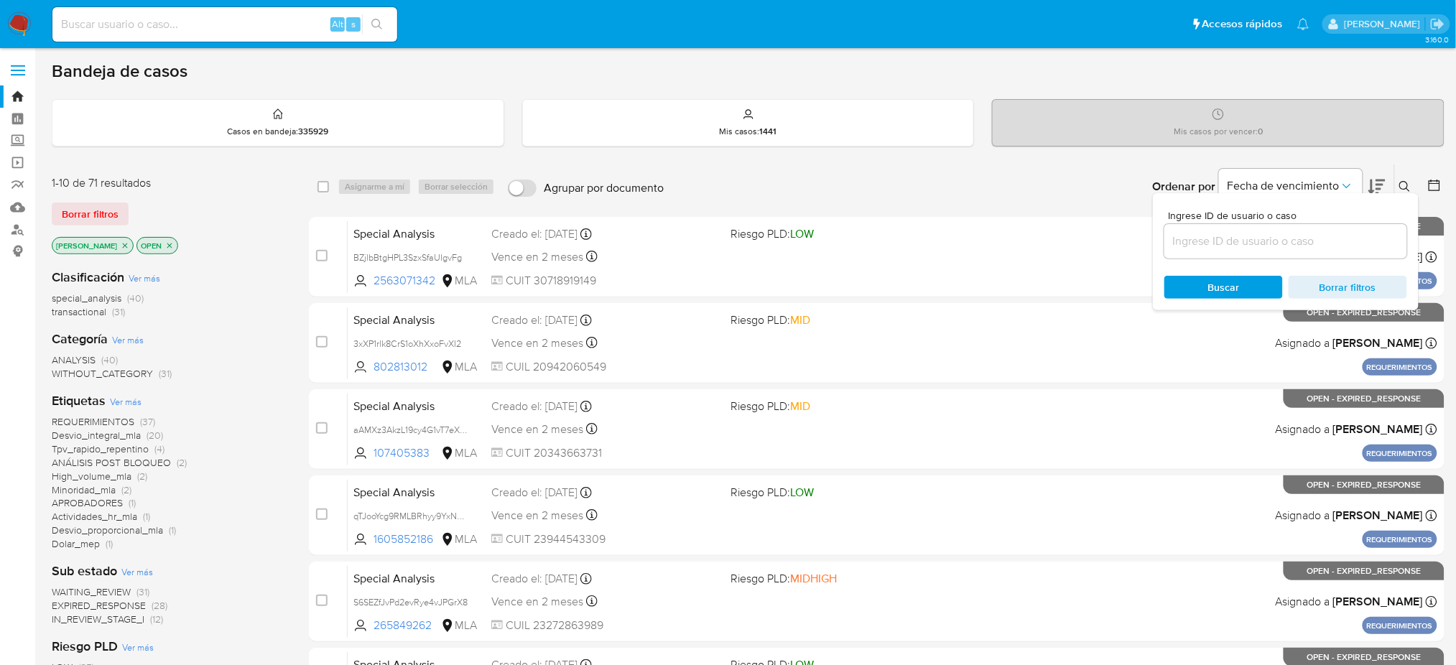
click at [1339, 236] on input at bounding box center [1285, 241] width 243 height 19
type input "L591lsoylfJeC0E36moQonOh"
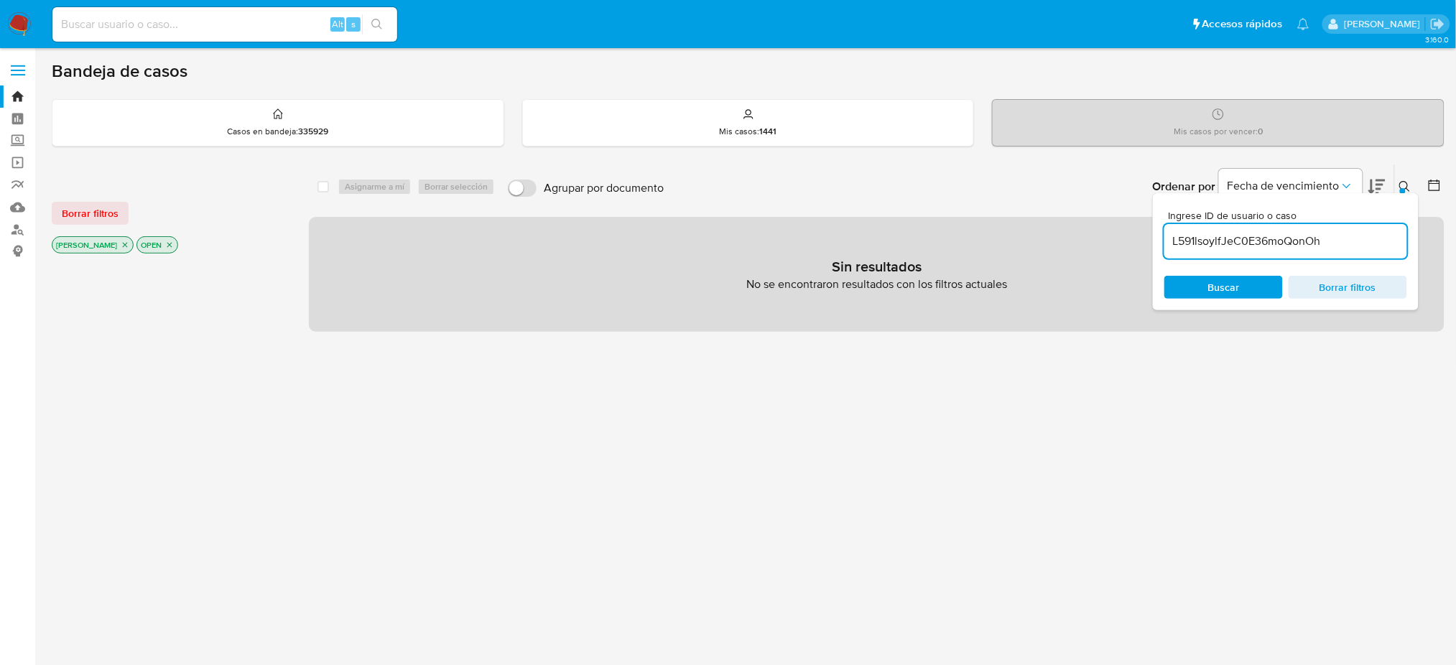
click at [121, 241] on icon "close-filter" at bounding box center [125, 245] width 9 height 9
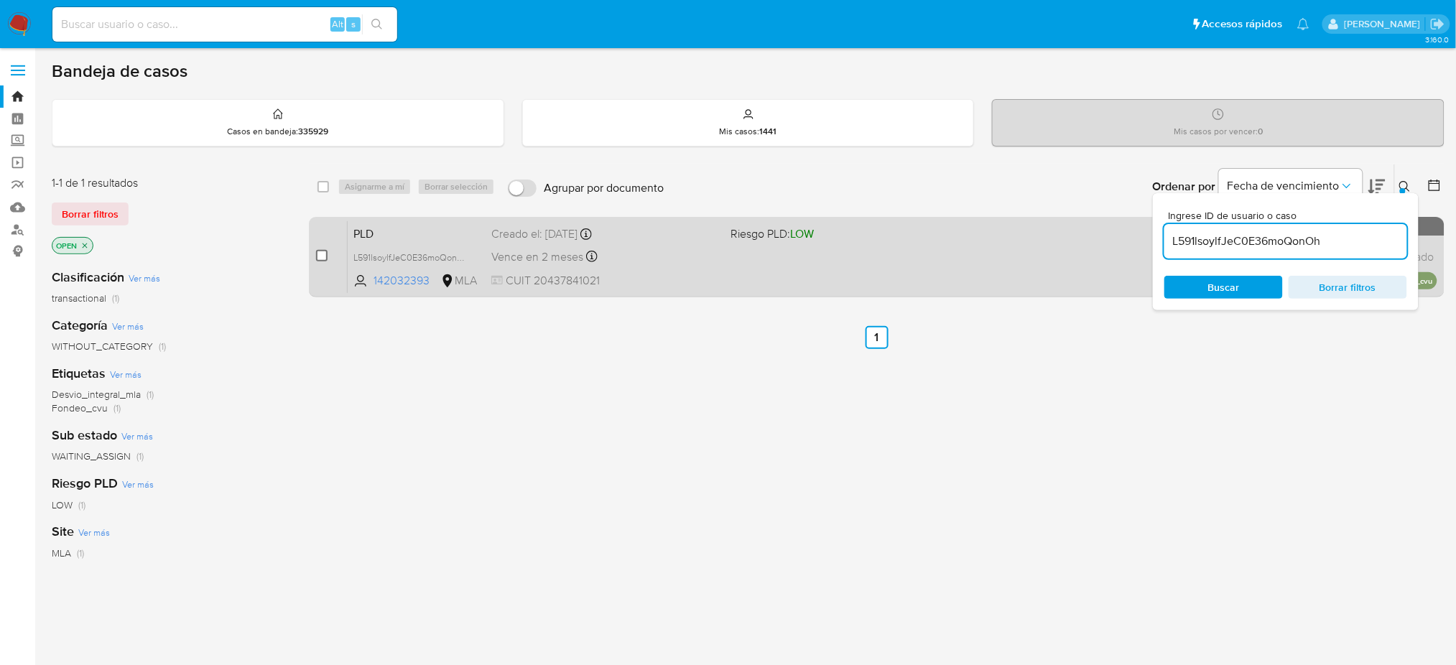
click at [325, 256] on input "checkbox" at bounding box center [321, 255] width 11 height 11
checkbox input "true"
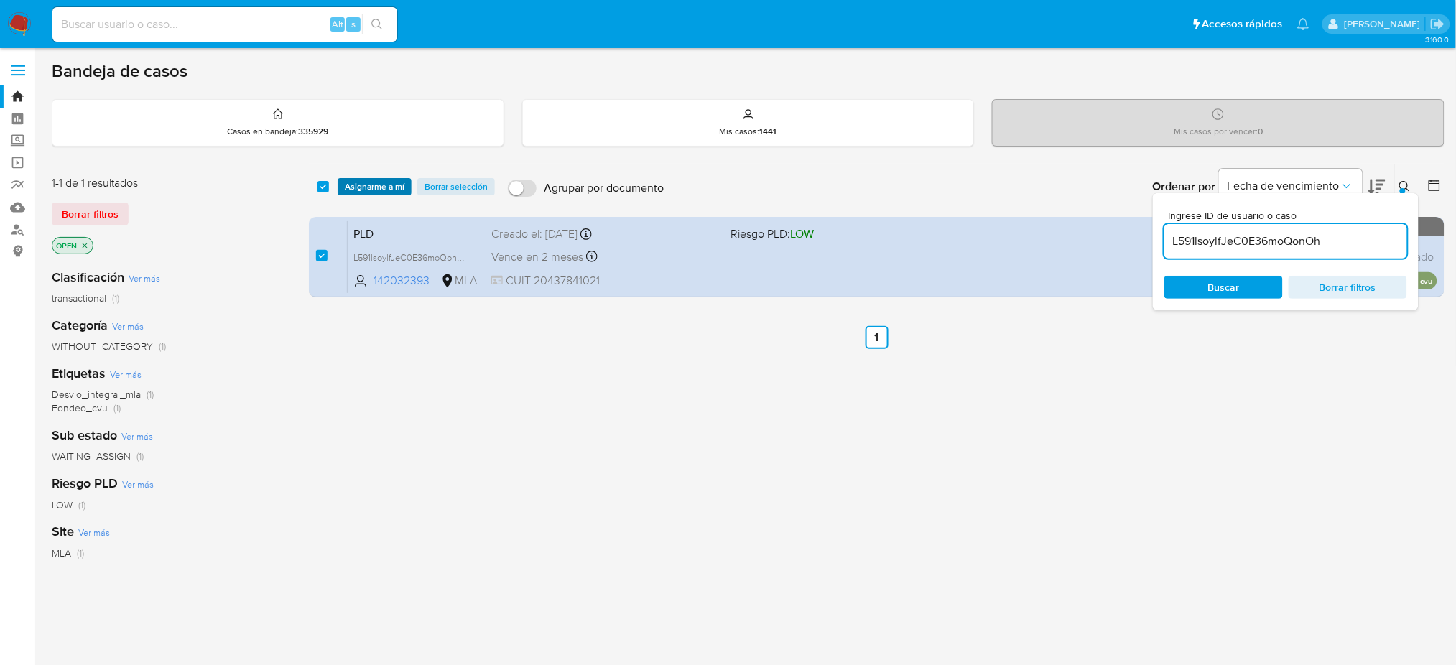
click at [384, 182] on span "Asignarme a mí" at bounding box center [375, 187] width 60 height 14
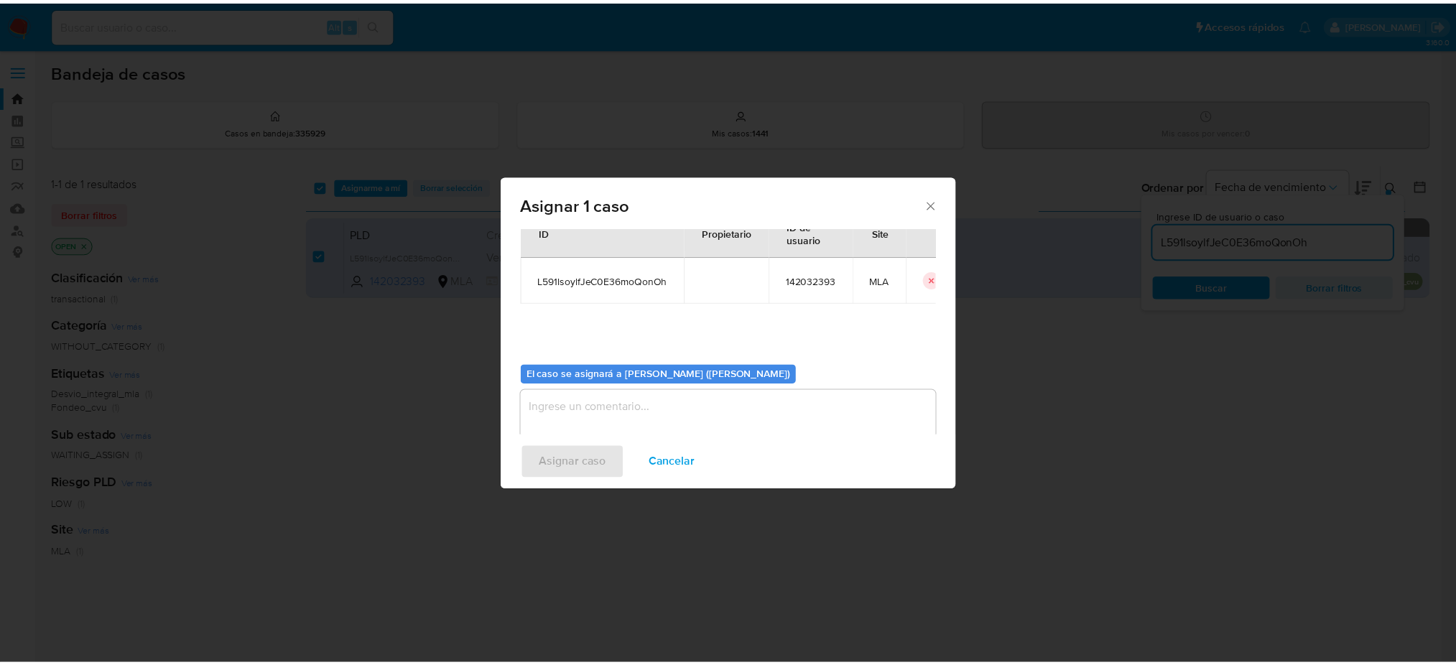
scroll to position [73, 0]
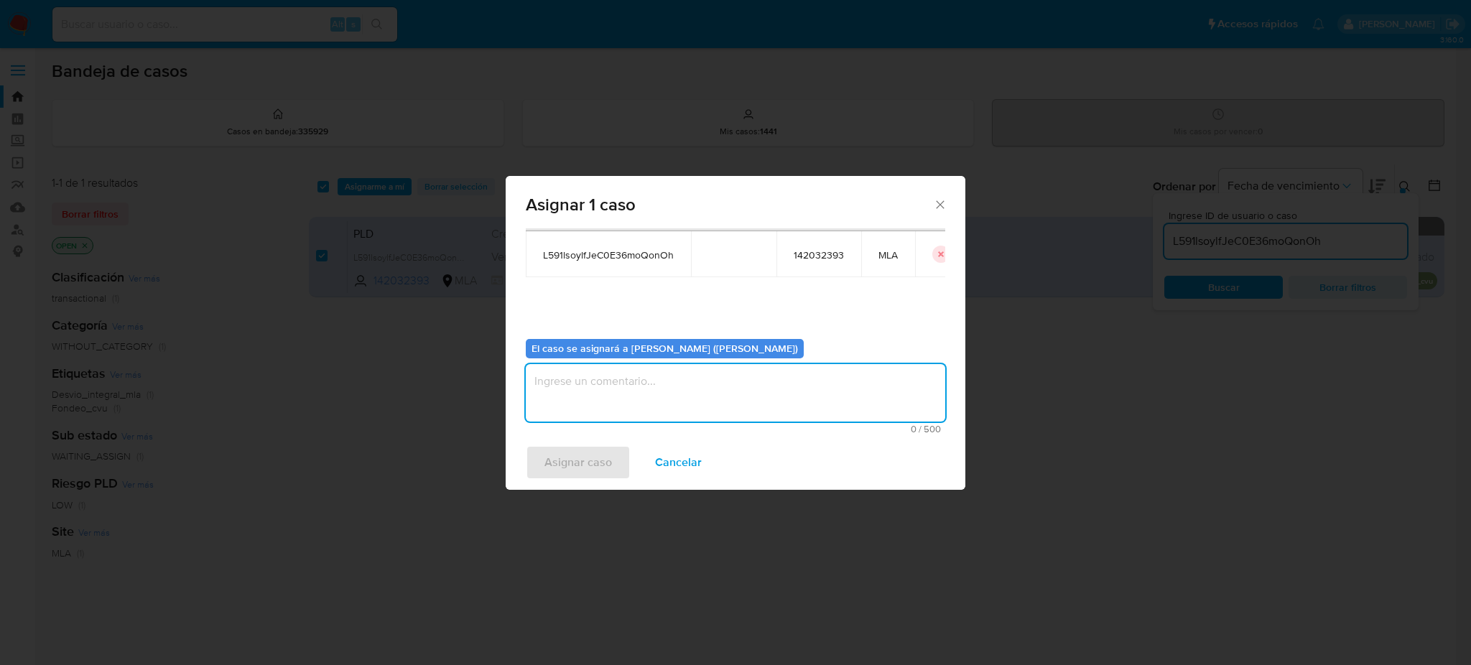
click at [633, 395] on textarea "assign-modal" at bounding box center [735, 392] width 419 height 57
type textarea "[PERSON_NAME]"
click at [588, 459] on span "Asignar caso" at bounding box center [578, 463] width 68 height 32
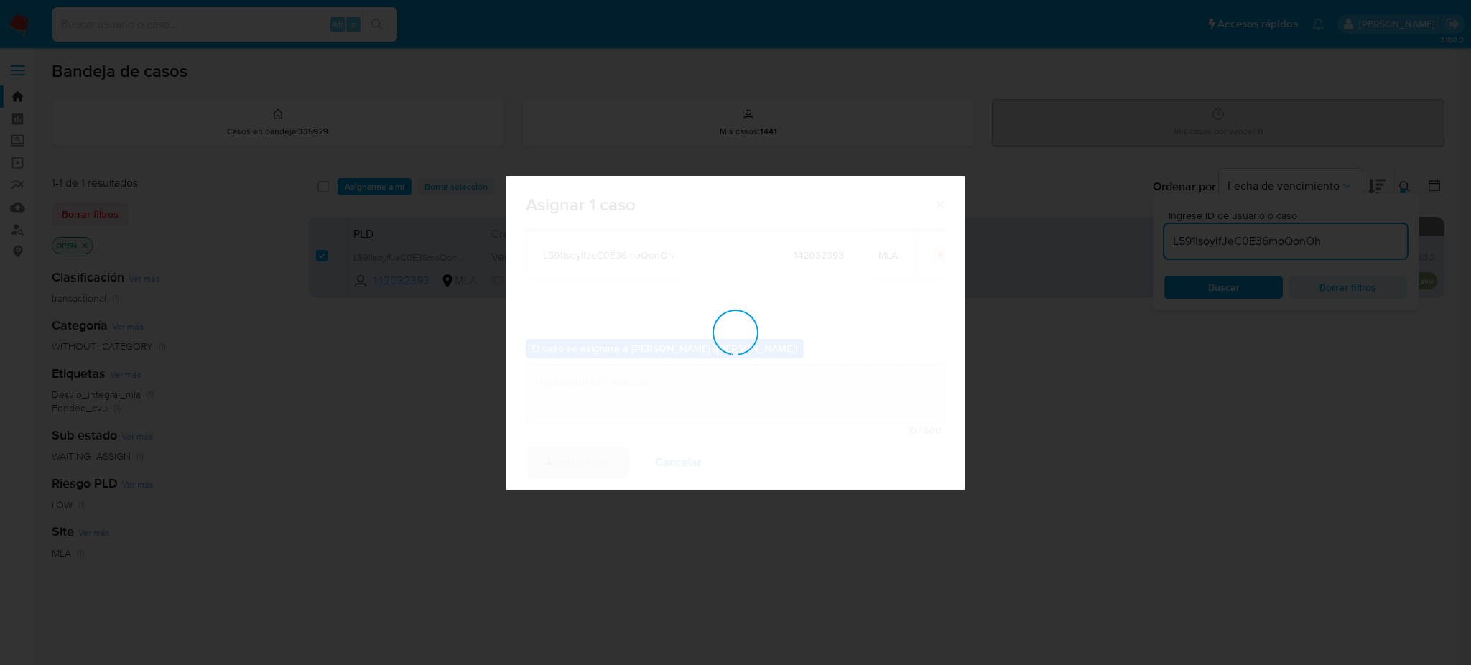
checkbox input "false"
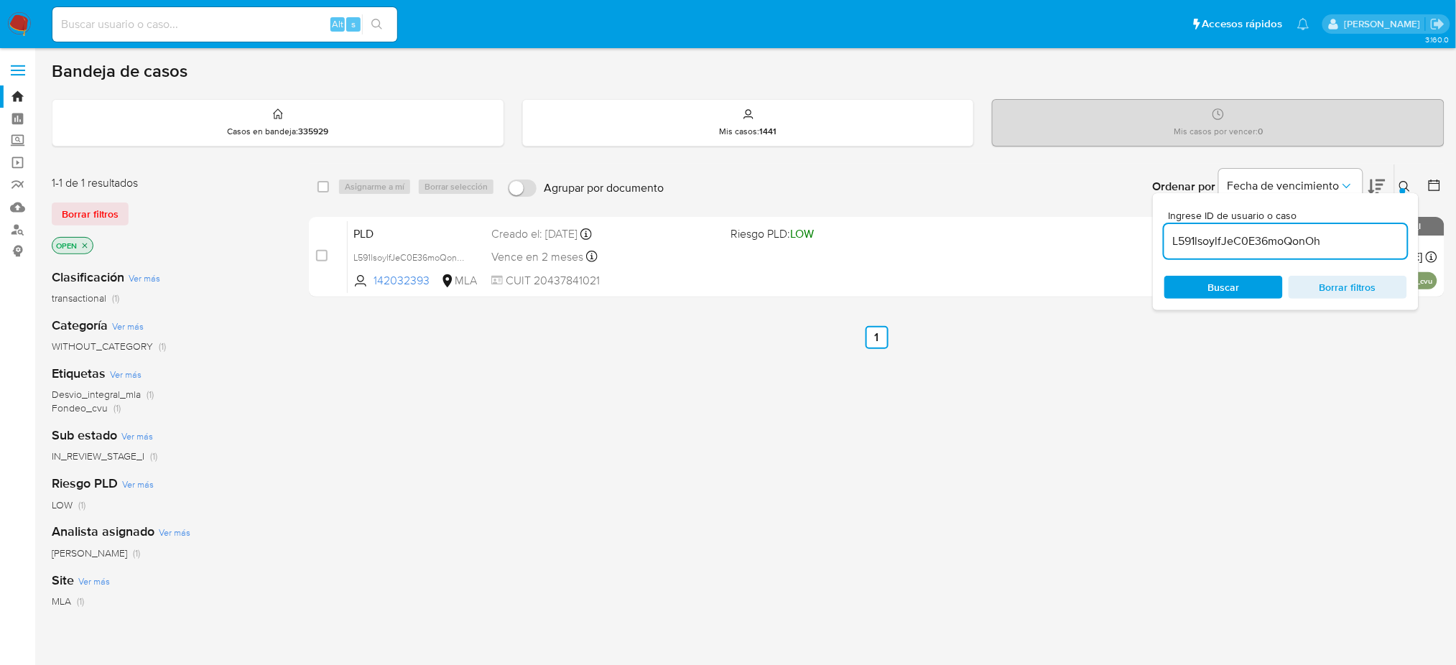
click at [663, 300] on div "select-all-cases-checkbox Asignarme a mí Borrar selección Agrupar por documento…" at bounding box center [877, 233] width 1136 height 139
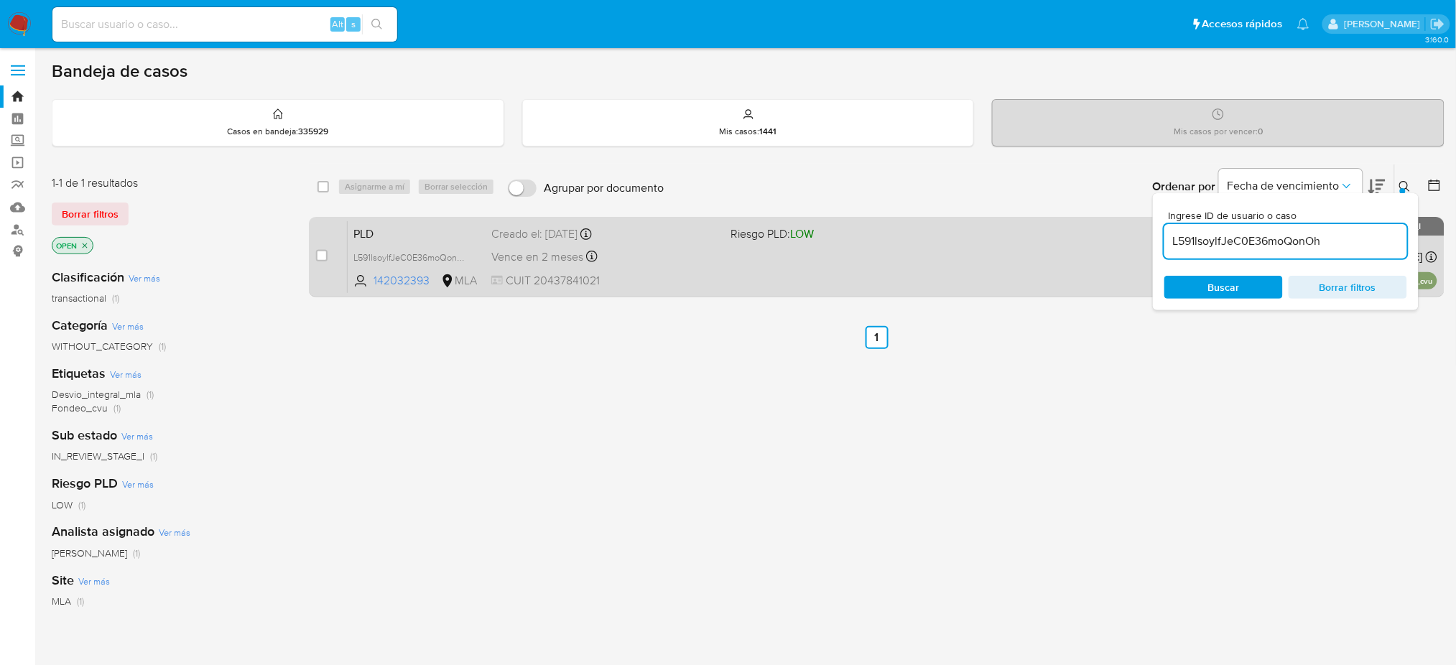
click at [663, 259] on div "Vence en 2 meses Vence el [DATE] 03:18:01" at bounding box center [605, 256] width 228 height 19
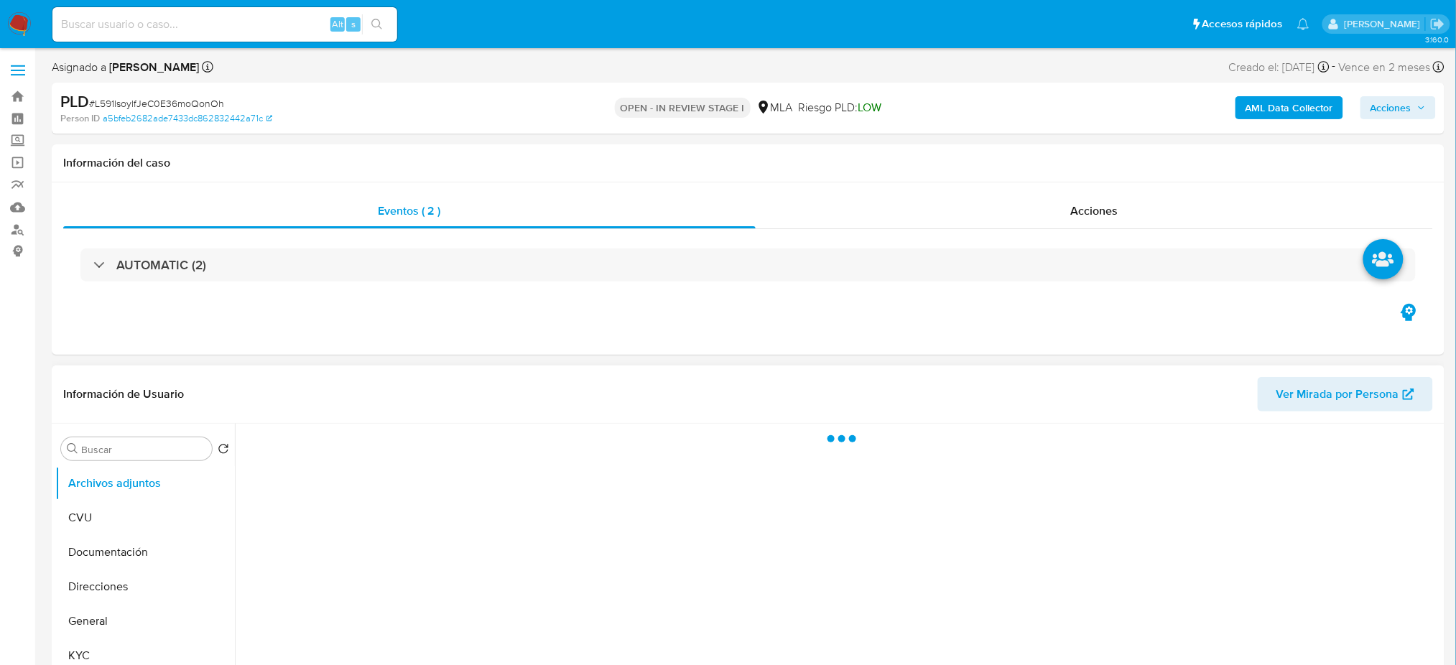
select select "10"
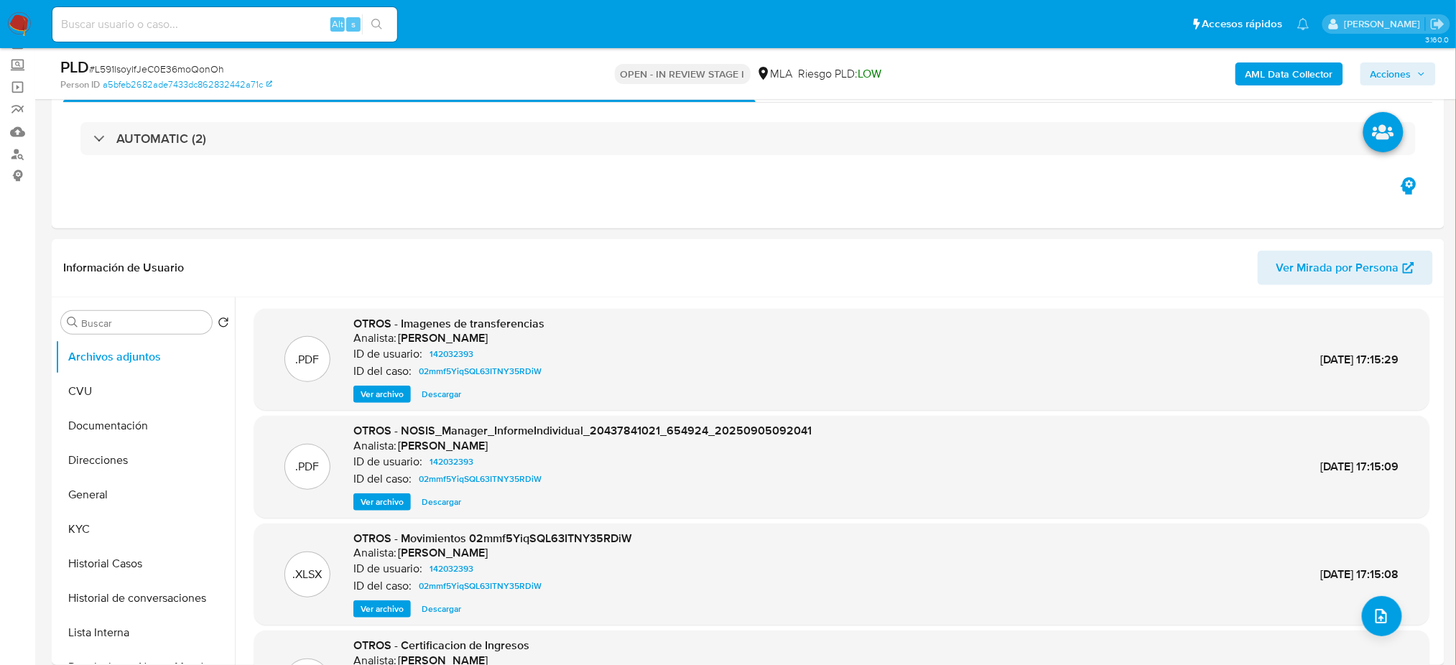
scroll to position [191, 0]
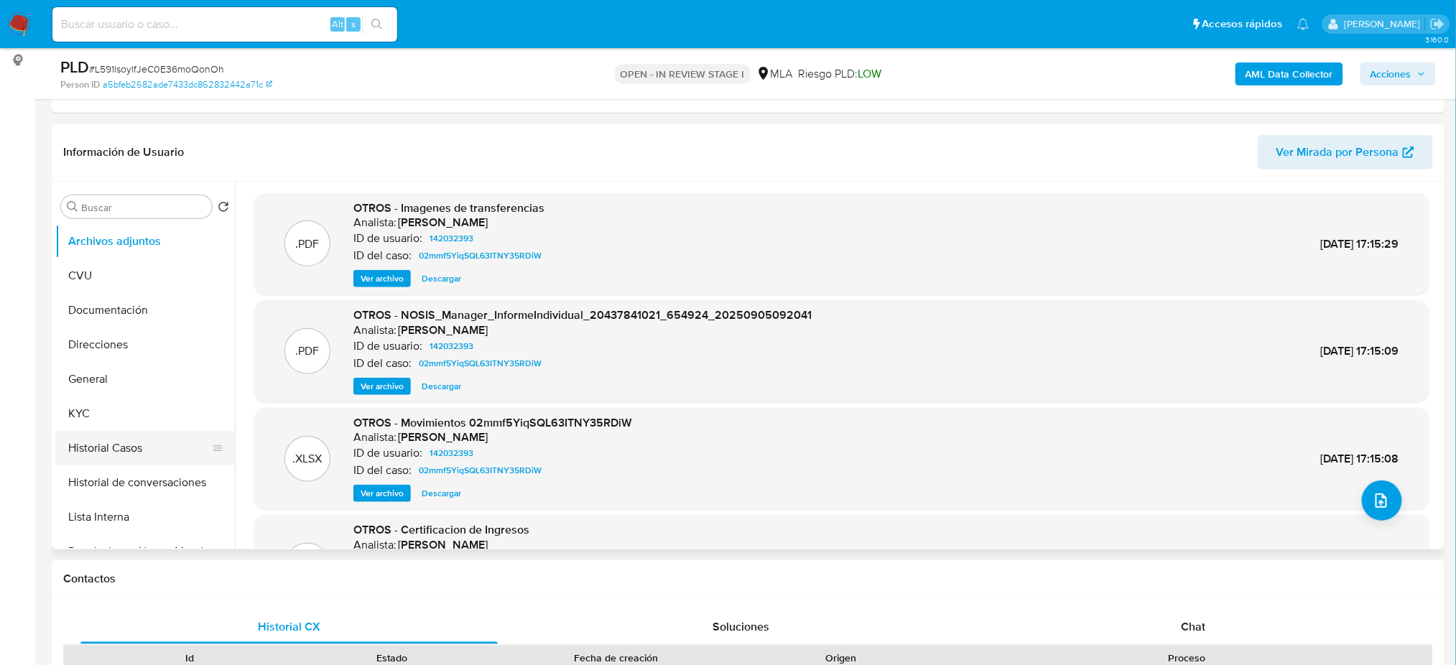
click at [158, 440] on button "Historial Casos" at bounding box center [139, 448] width 168 height 34
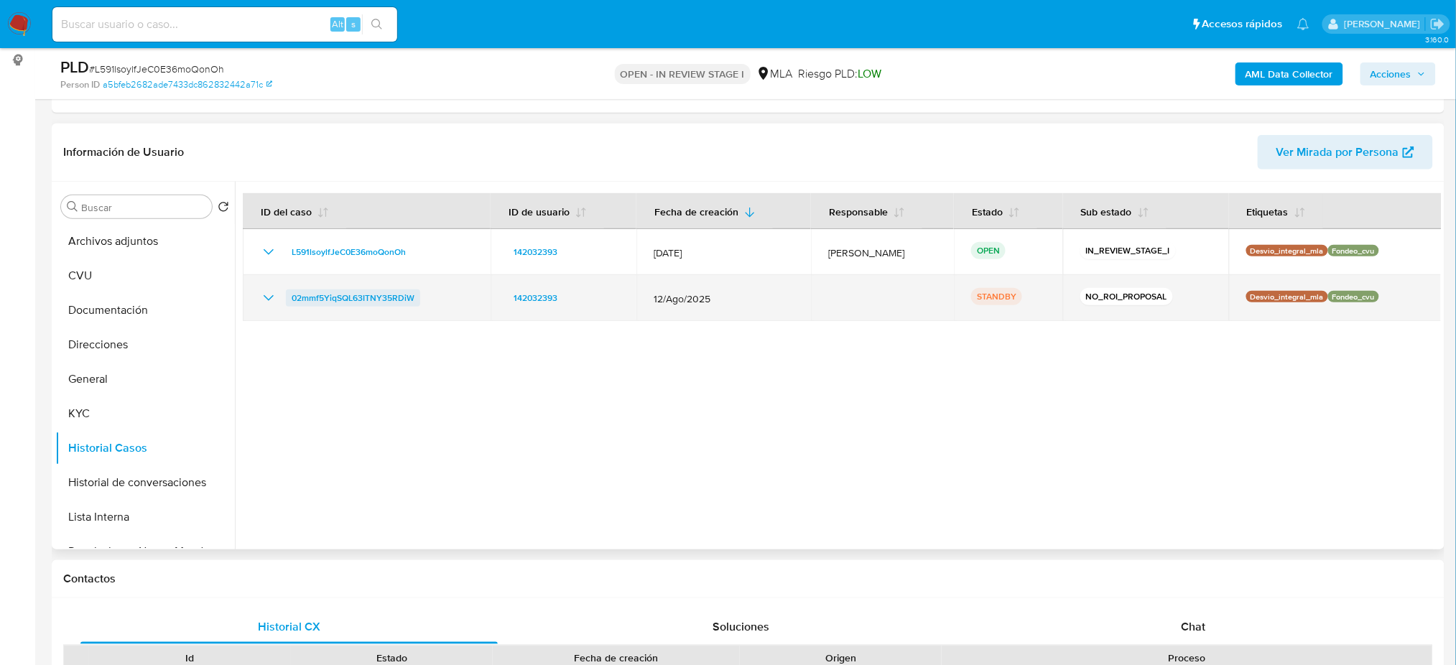
click at [330, 304] on span "02mmf5YiqSQL63ITNY35RDiW" at bounding box center [353, 297] width 123 height 17
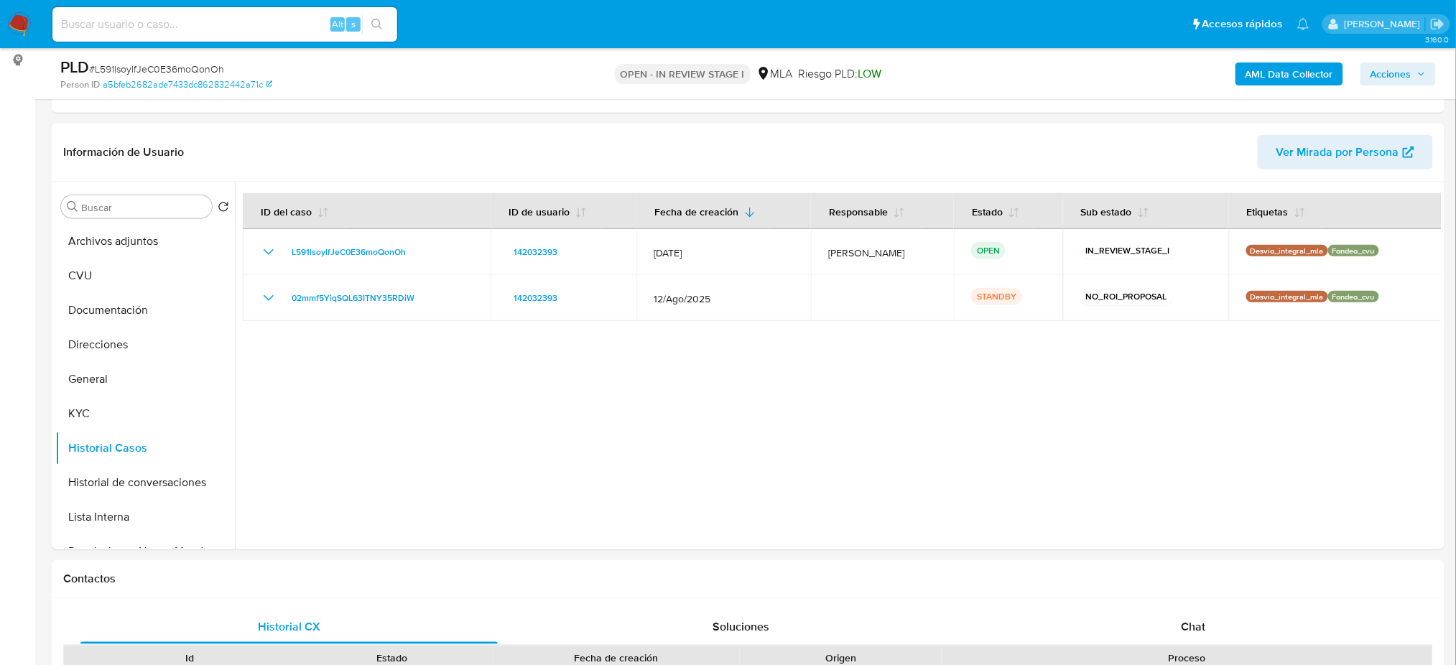
click at [1394, 73] on span "Acciones" at bounding box center [1391, 73] width 41 height 23
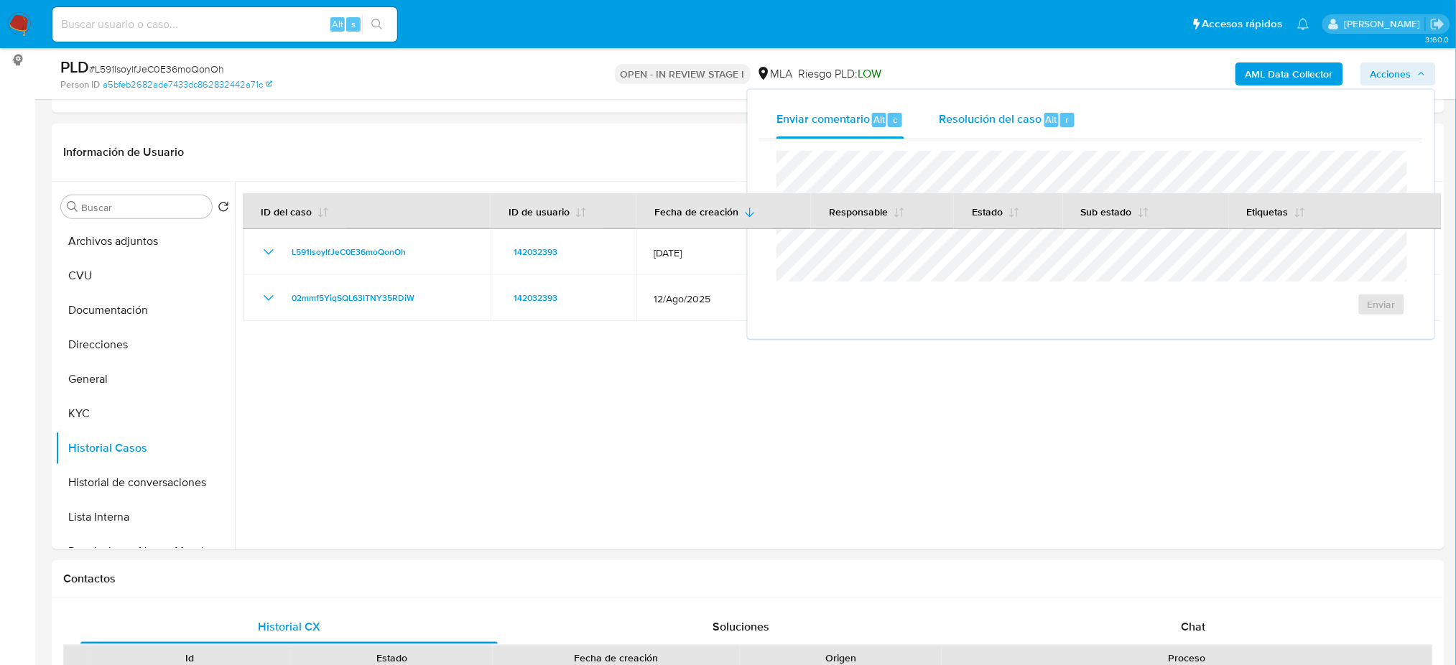
click at [1002, 111] on span "Resolución del caso" at bounding box center [990, 119] width 103 height 17
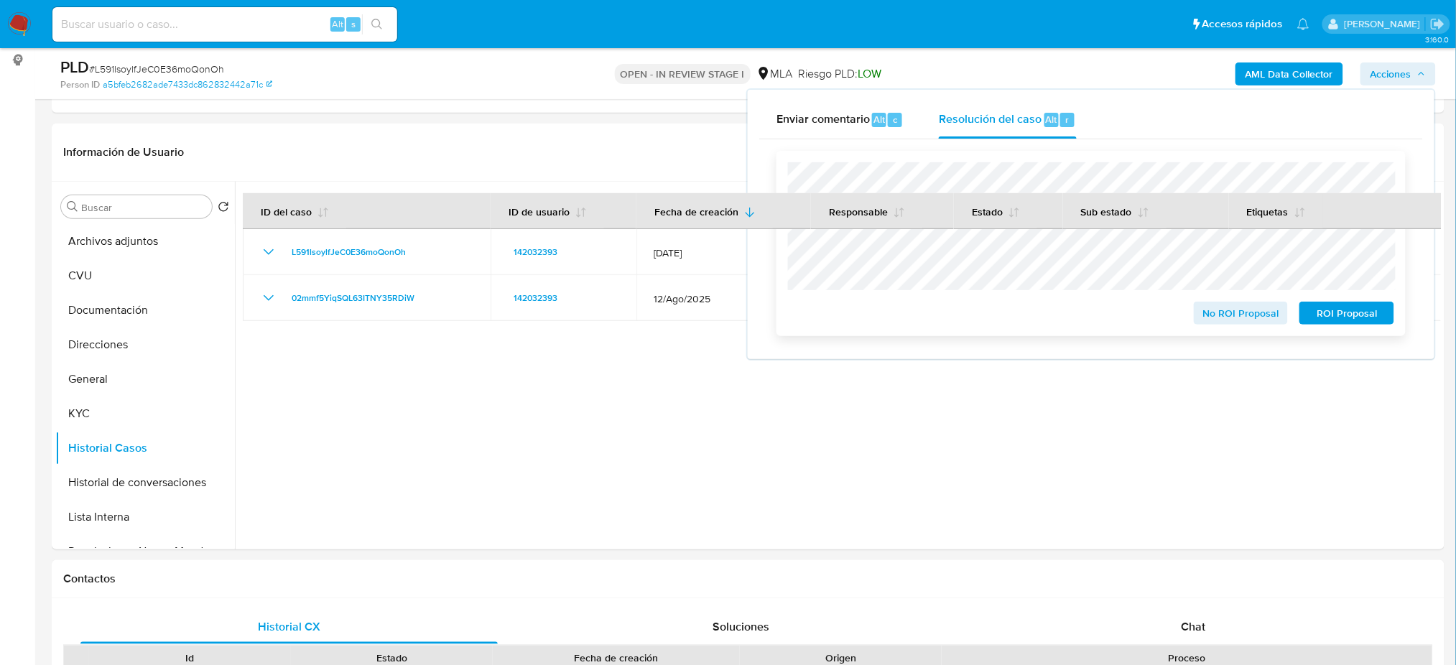
click at [1210, 317] on span "No ROI Proposal" at bounding box center [1241, 313] width 75 height 20
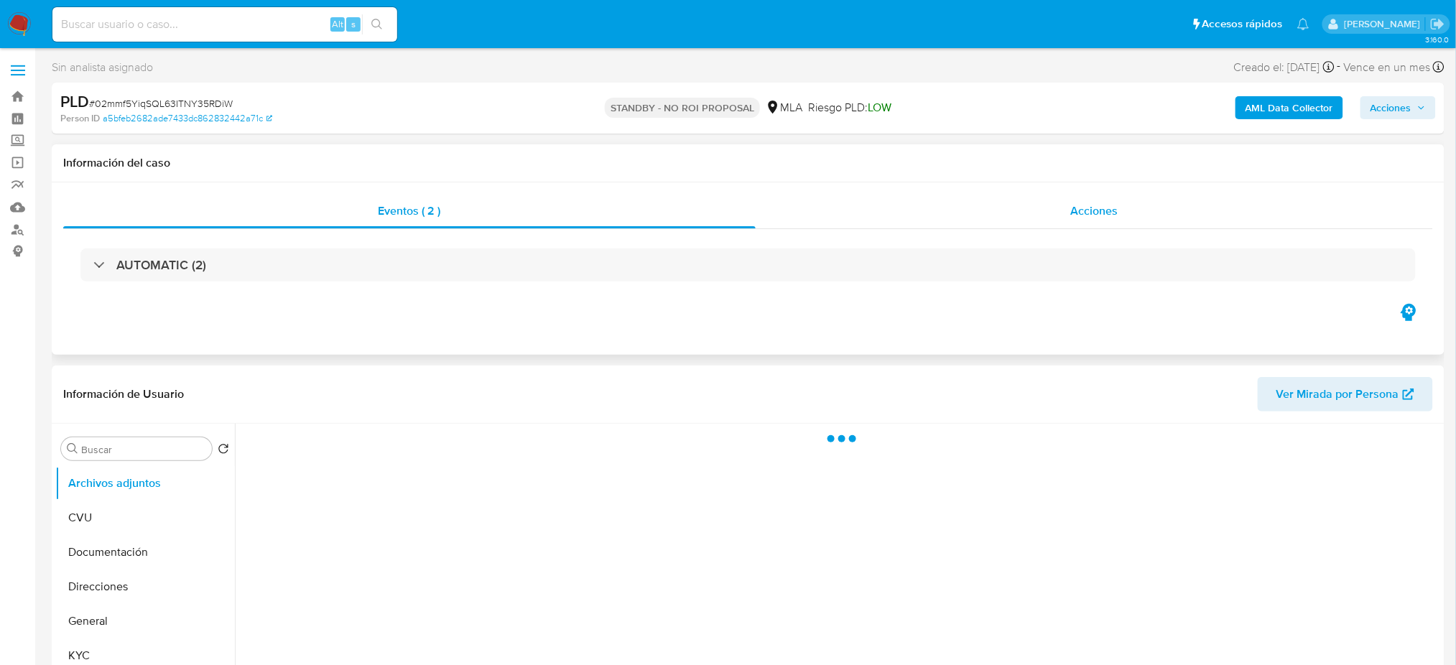
select select "10"
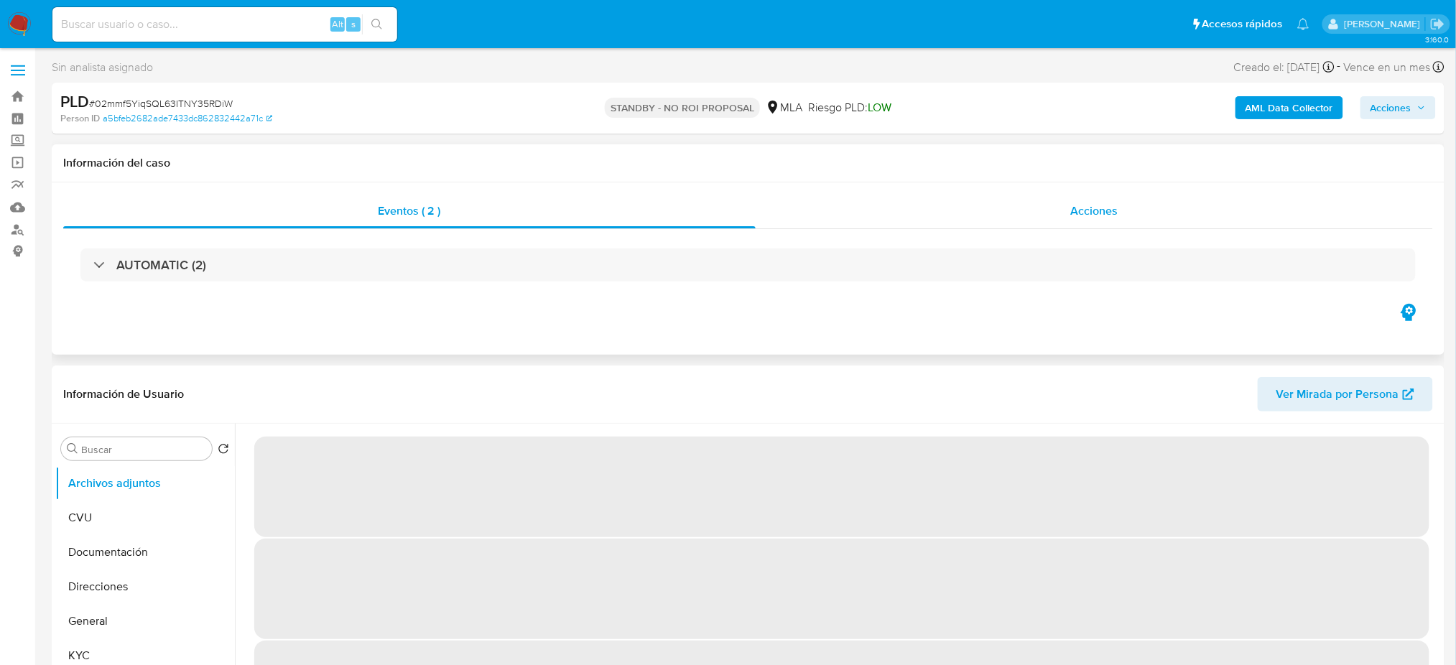
click at [1074, 215] on span "Acciones" at bounding box center [1094, 211] width 47 height 17
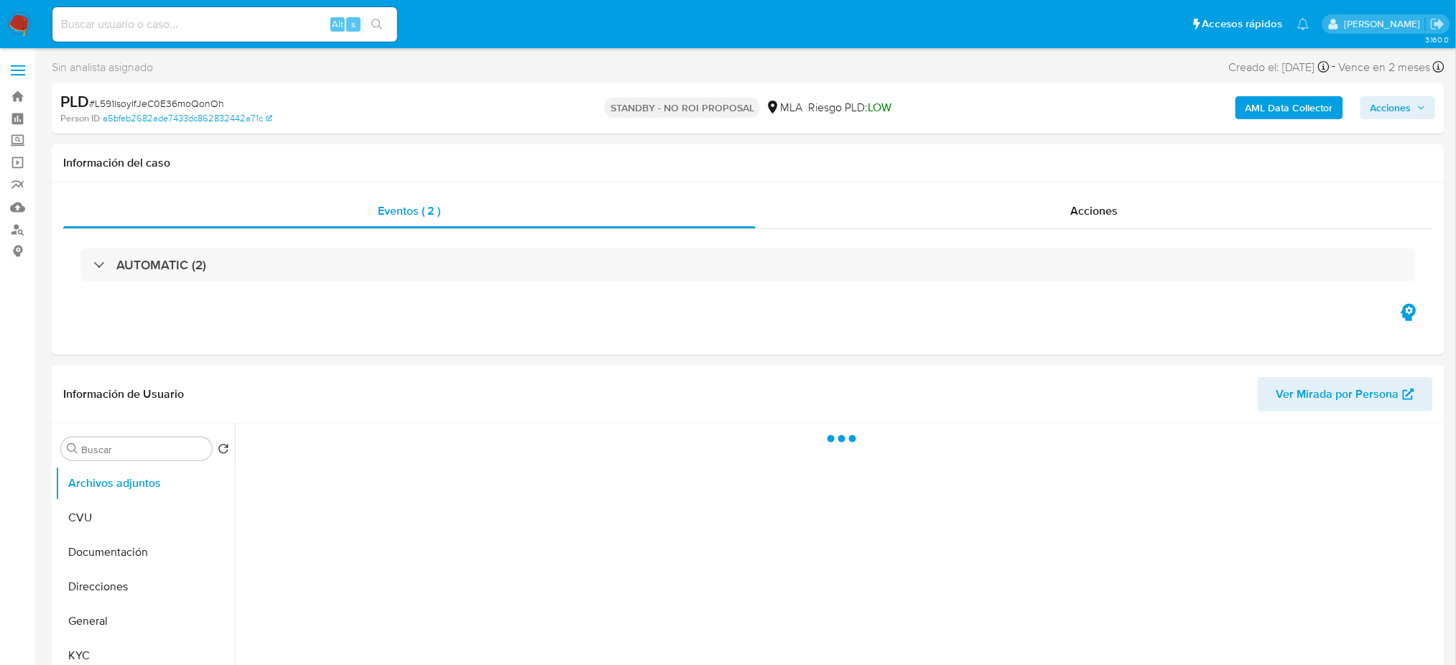
select select "10"
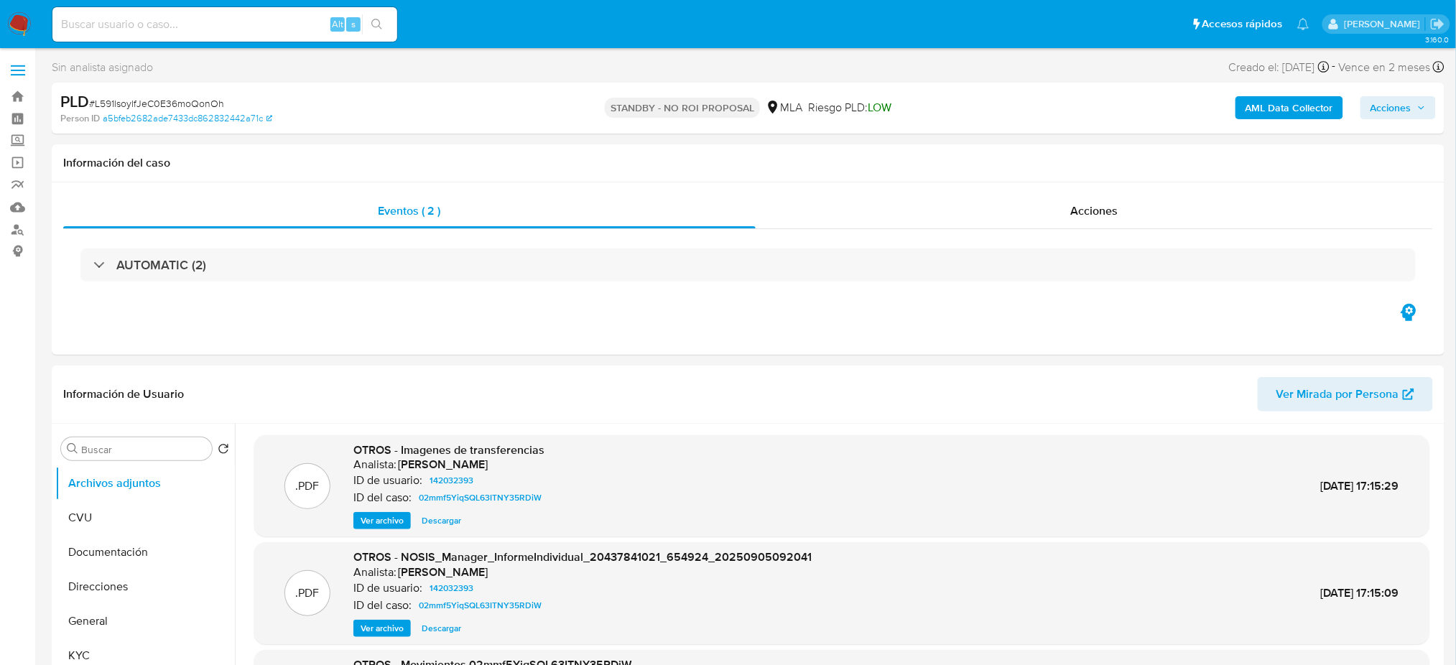
drag, startPoint x: 24, startPoint y: 19, endPoint x: 24, endPoint y: 27, distance: 7.9
click at [24, 17] on img at bounding box center [19, 24] width 24 height 24
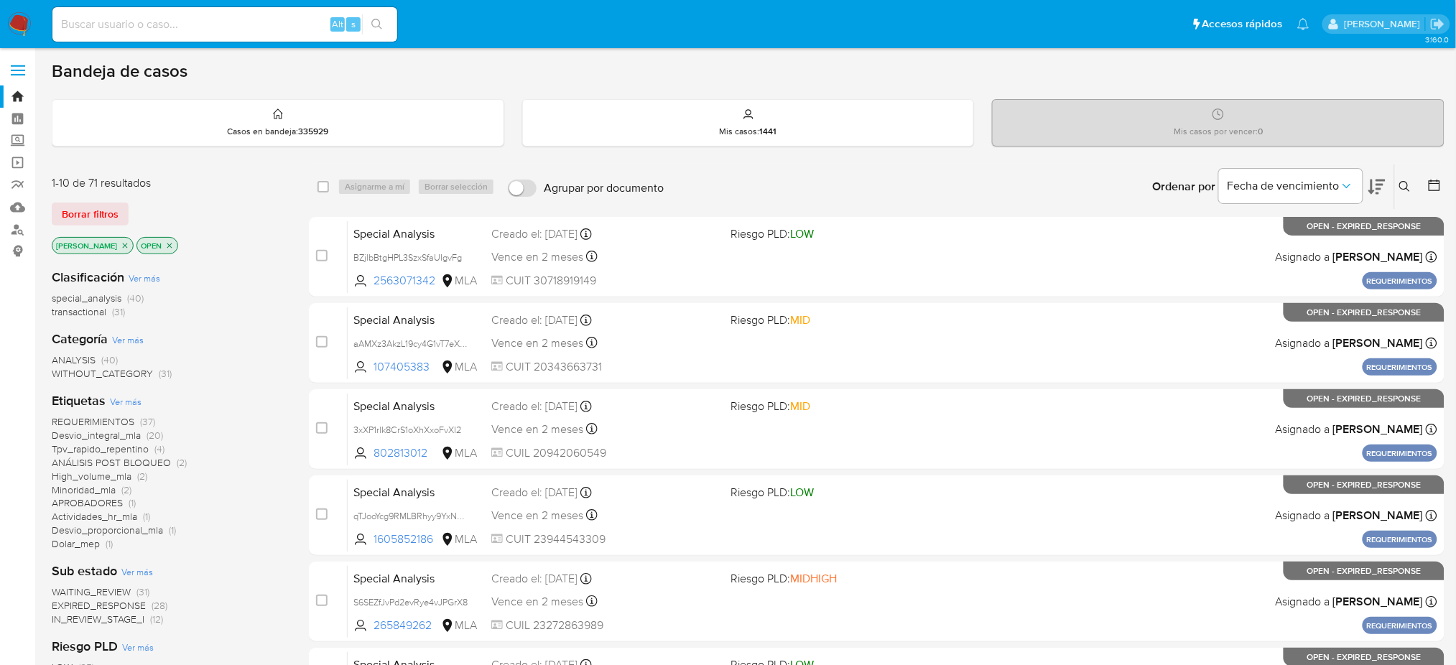
click at [261, 23] on input at bounding box center [224, 24] width 345 height 19
paste input "490654434"
type input "490654434"
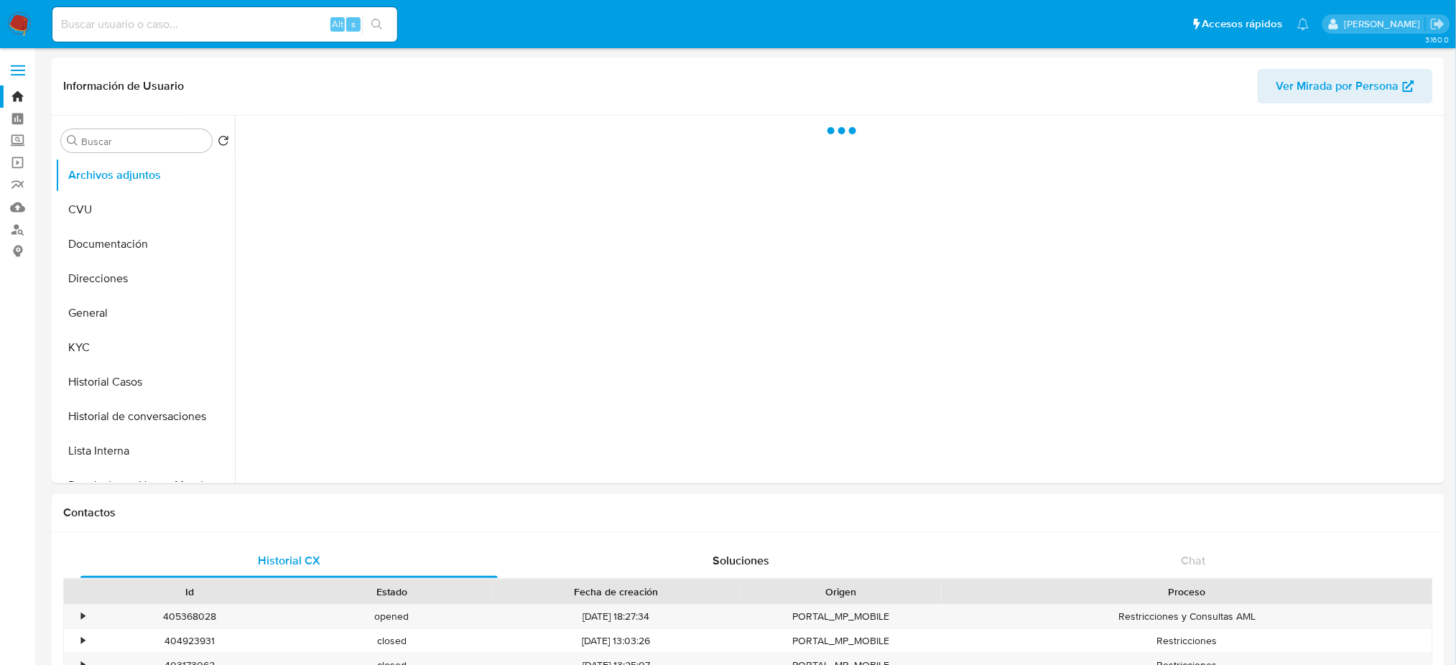
select select "10"
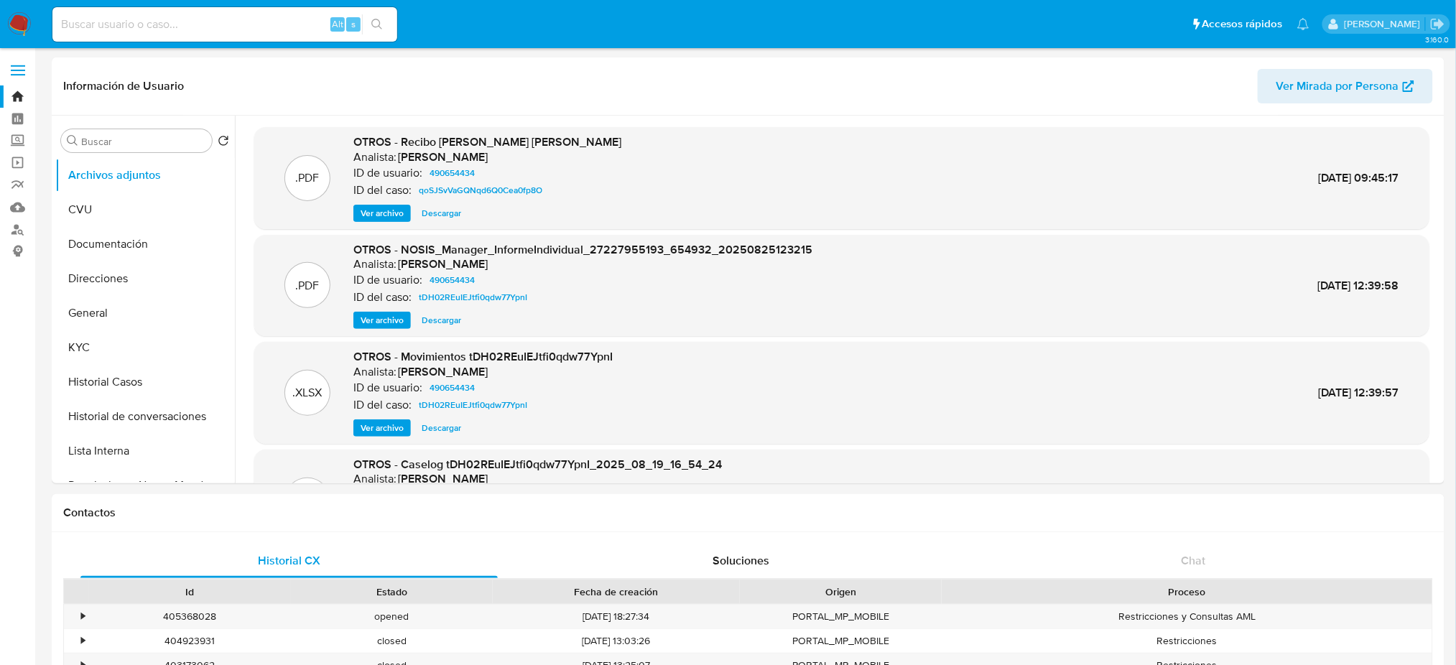
click at [15, 20] on img at bounding box center [19, 24] width 24 height 24
